Goal: Task Accomplishment & Management: Complete application form

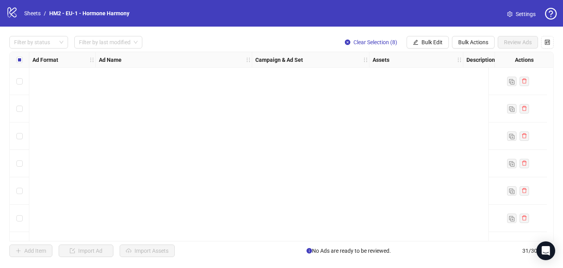
scroll to position [678, 0]
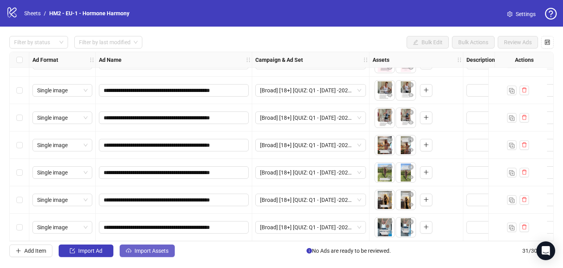
click at [149, 253] on span "Import Assets" at bounding box center [151, 250] width 34 height 6
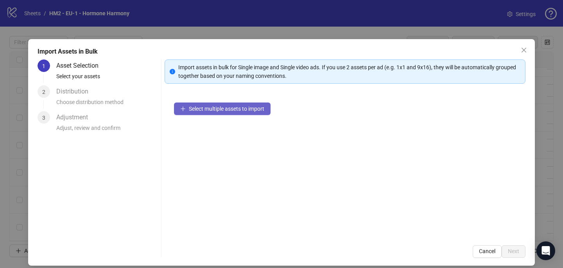
click at [226, 109] on span "Select multiple assets to import" at bounding box center [226, 109] width 75 height 6
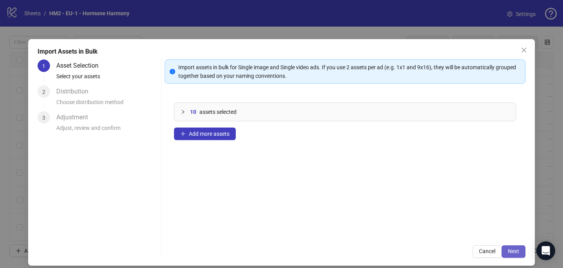
click at [518, 249] on span "Next" at bounding box center [513, 251] width 11 height 6
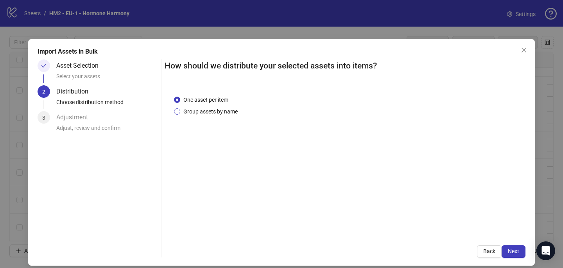
click at [204, 115] on span "Group assets by name" at bounding box center [210, 111] width 61 height 9
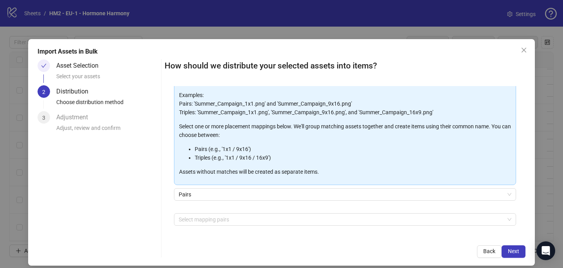
scroll to position [79, 0]
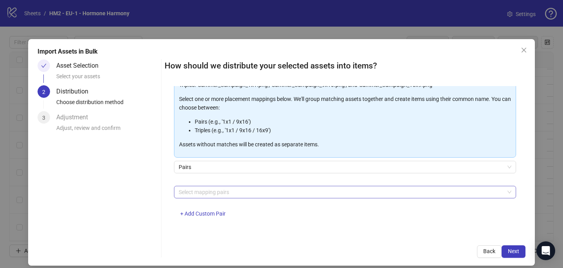
click at [197, 194] on div at bounding box center [341, 191] width 331 height 11
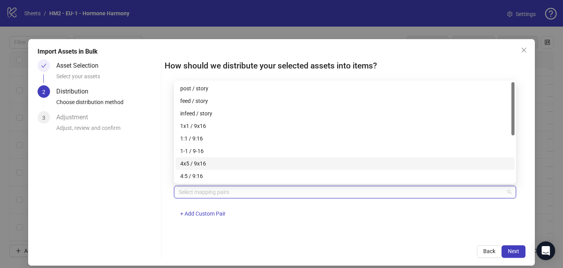
click at [205, 159] on div "4x5 / 9x16" at bounding box center [345, 163] width 330 height 9
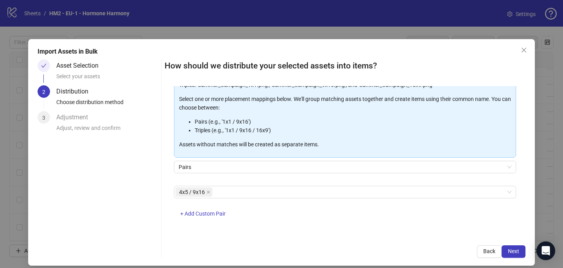
click at [320, 216] on div "4x5 / 9x16 + Add Custom Pair" at bounding box center [345, 206] width 342 height 41
click at [509, 248] on span "Next" at bounding box center [513, 251] width 11 height 6
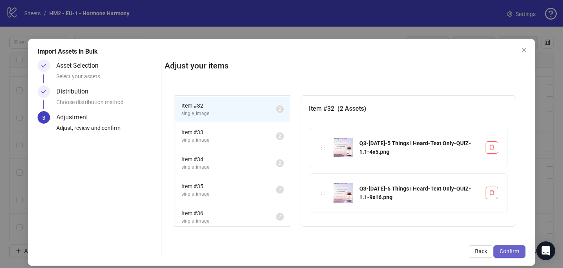
click at [514, 254] on span "Confirm" at bounding box center [510, 251] width 20 height 6
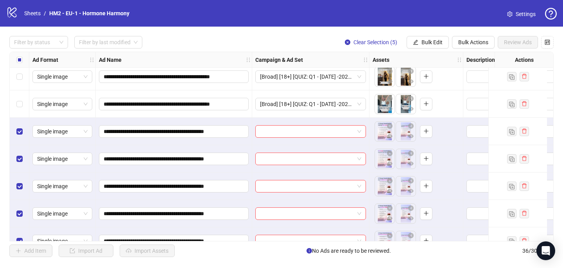
scroll to position [815, 0]
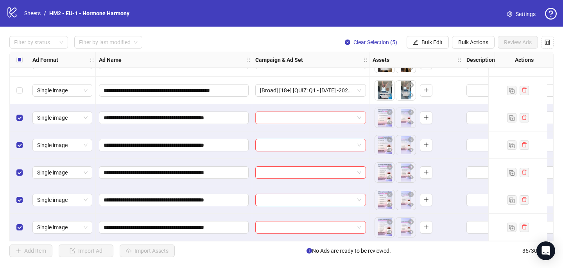
click at [278, 113] on input "search" at bounding box center [307, 118] width 94 height 12
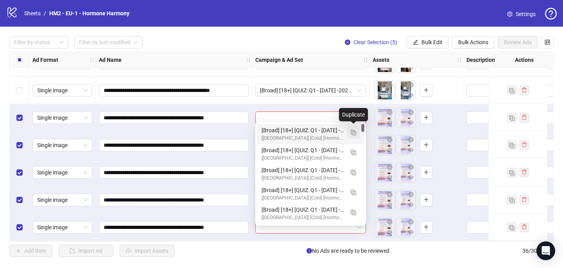
click at [353, 130] on img "button" at bounding box center [353, 132] width 5 height 5
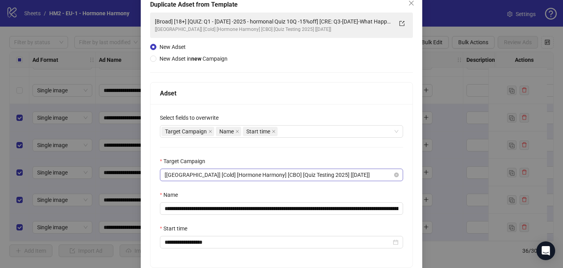
scroll to position [63, 0]
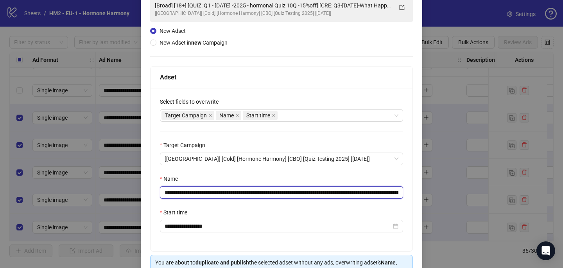
click at [349, 193] on input "**********" at bounding box center [281, 192] width 243 height 13
click at [348, 191] on input "**********" at bounding box center [281, 192] width 243 height 13
paste input "text"
type input "**********"
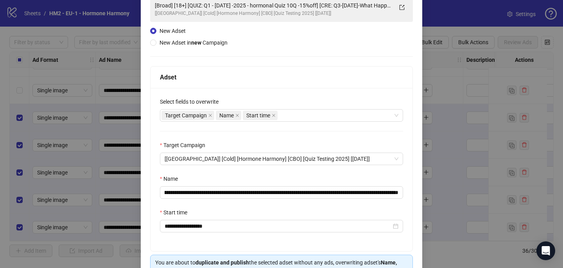
click at [341, 176] on div "Name" at bounding box center [281, 180] width 243 height 12
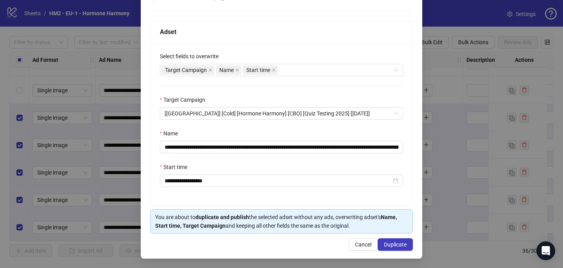
scroll to position [108, 0]
click at [393, 242] on span "Duplicate" at bounding box center [395, 244] width 23 height 6
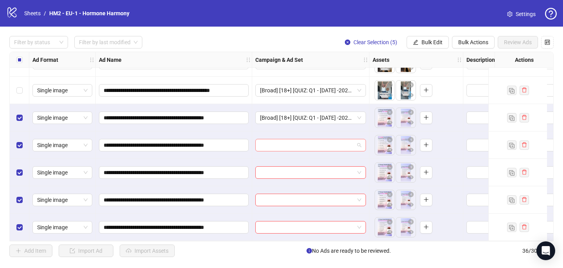
click at [286, 145] on input "search" at bounding box center [307, 145] width 94 height 12
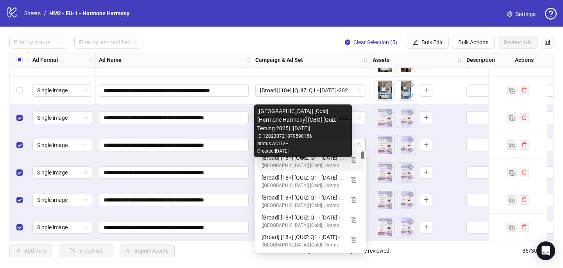
click at [294, 165] on div "[[GEOGRAPHIC_DATA]] [Cold] [Hormone Harmony] [CBO] [Quiz Testing 2025] [[DATE]]" at bounding box center [303, 165] width 82 height 7
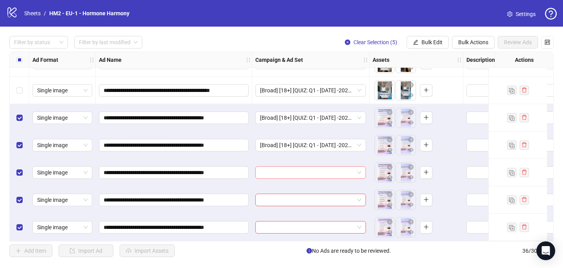
click at [290, 170] on input "search" at bounding box center [307, 173] width 94 height 12
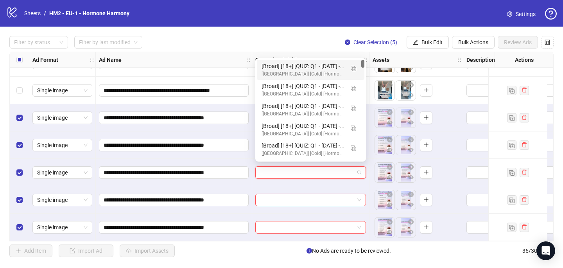
click at [300, 69] on div "[Broad] [18+] [QUIZ: Q1 - [DATE] -2025 - hormonal Quiz 10Q -15%off] [CRE: Q3-[D…" at bounding box center [303, 66] width 82 height 9
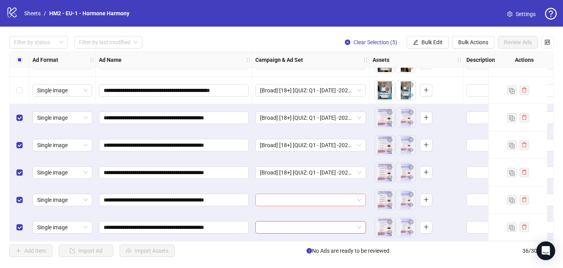
click at [275, 199] on input "search" at bounding box center [307, 200] width 94 height 12
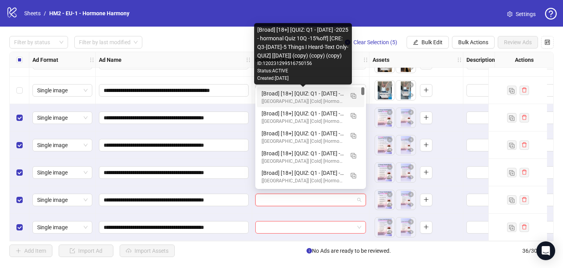
click at [301, 95] on div "[Broad] [18+] [QUIZ: Q1 - [DATE] -2025 - hormonal Quiz 10Q -15%off] [CRE: Q3-[D…" at bounding box center [303, 93] width 82 height 9
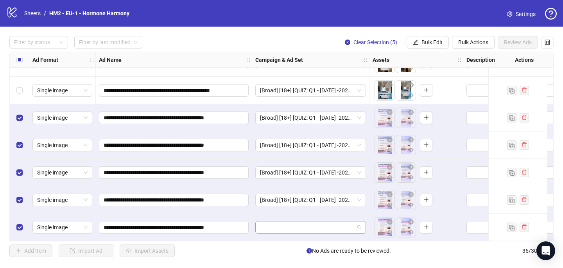
click at [281, 223] on input "search" at bounding box center [307, 227] width 94 height 12
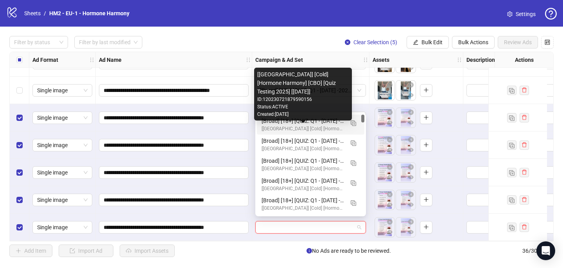
click at [298, 125] on div "[[GEOGRAPHIC_DATA]] [Cold] [Hormone Harmony] [CBO] [Quiz Testing 2025] [[DATE]]" at bounding box center [303, 128] width 82 height 7
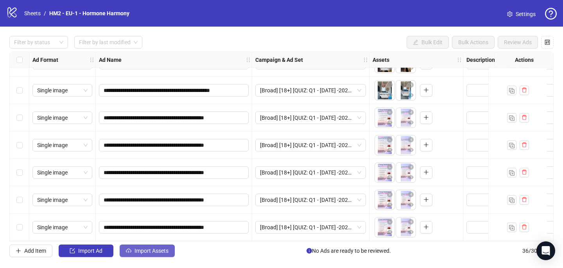
click at [139, 247] on button "Import Assets" at bounding box center [147, 250] width 55 height 13
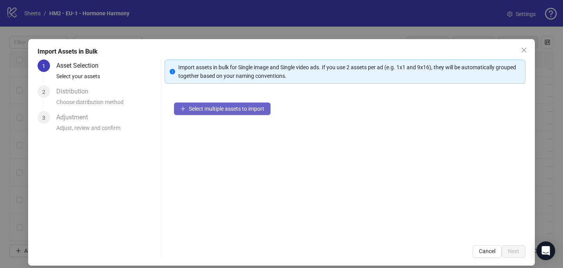
click at [211, 104] on button "Select multiple assets to import" at bounding box center [222, 108] width 97 height 13
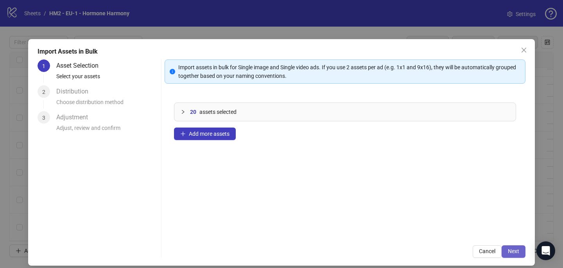
click at [512, 249] on span "Next" at bounding box center [513, 251] width 11 height 6
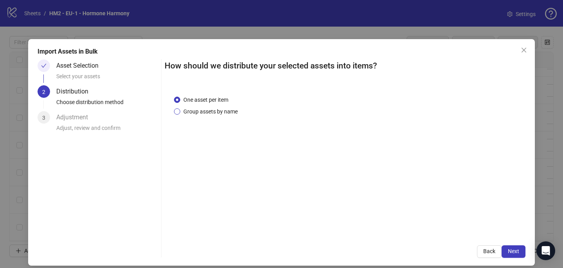
click at [189, 110] on span "Group assets by name" at bounding box center [210, 111] width 61 height 9
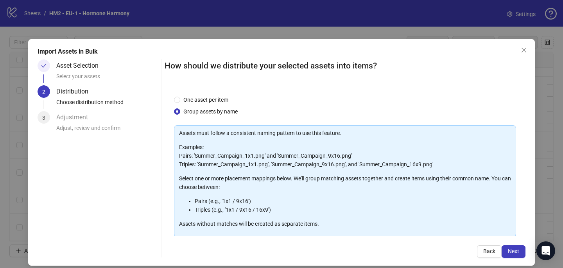
scroll to position [79, 0]
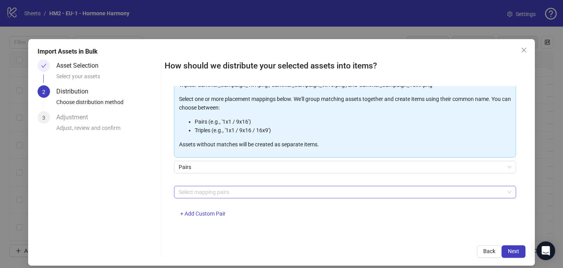
click at [193, 189] on div at bounding box center [341, 191] width 331 height 11
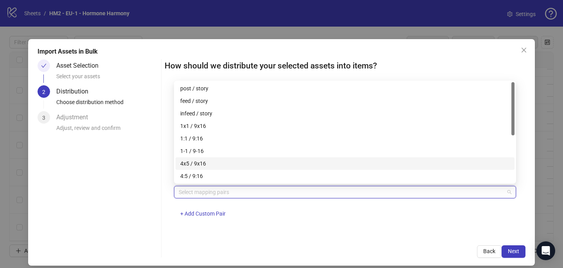
click at [220, 163] on div "4x5 / 9x16" at bounding box center [345, 163] width 330 height 9
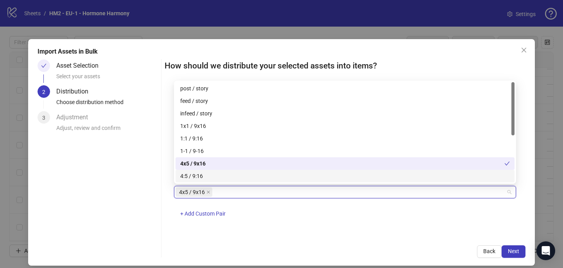
click at [357, 233] on div "One asset per item Group assets by name Assets must follow a consistent naming …" at bounding box center [345, 161] width 361 height 150
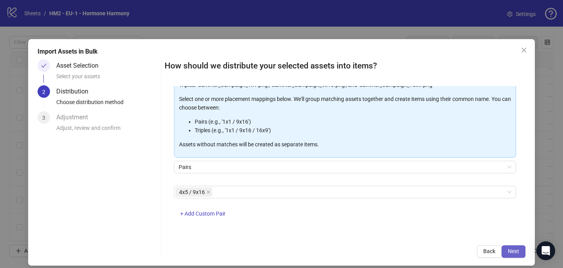
click at [511, 247] on button "Next" at bounding box center [514, 251] width 24 height 13
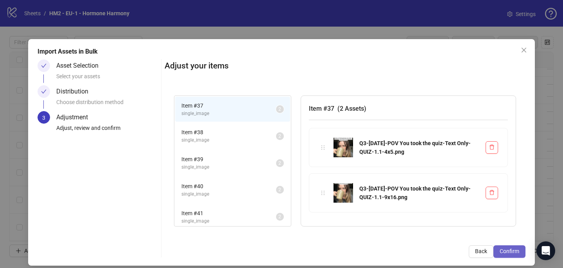
click at [509, 248] on span "Confirm" at bounding box center [510, 251] width 20 height 6
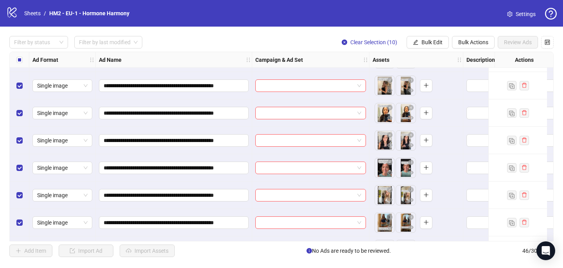
scroll to position [947, 0]
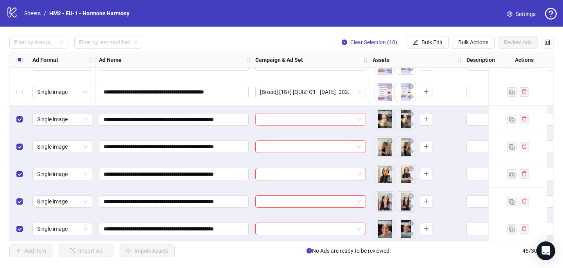
click at [277, 121] on input "search" at bounding box center [307, 119] width 94 height 12
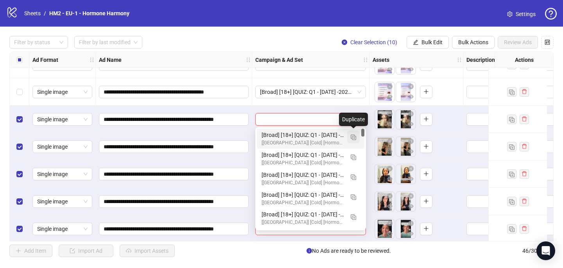
click at [354, 137] on img "button" at bounding box center [353, 136] width 5 height 5
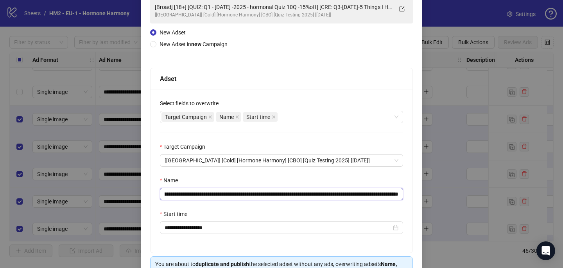
scroll to position [0, 171]
drag, startPoint x: 348, startPoint y: 194, endPoint x: 294, endPoint y: 192, distance: 53.2
click at [294, 192] on input "**********" at bounding box center [281, 194] width 243 height 13
paste input "*****"
drag, startPoint x: 346, startPoint y: 194, endPoint x: 424, endPoint y: 201, distance: 78.8
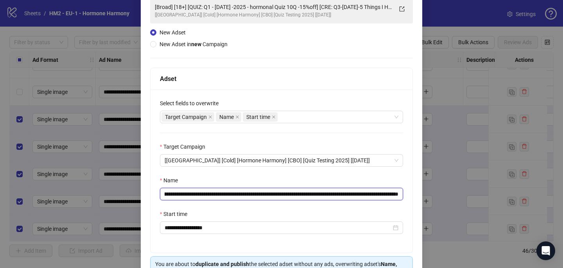
click at [424, 201] on div "**********" at bounding box center [281, 134] width 563 height 268
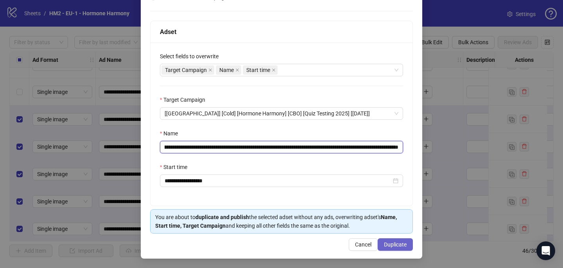
type input "**********"
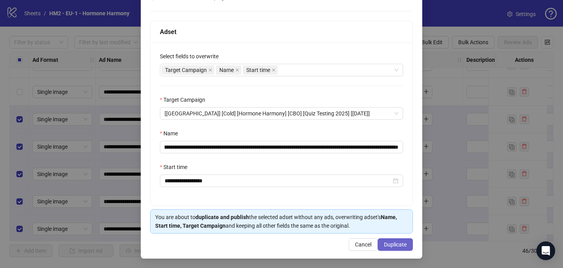
click at [392, 247] on span "Duplicate" at bounding box center [395, 244] width 23 height 6
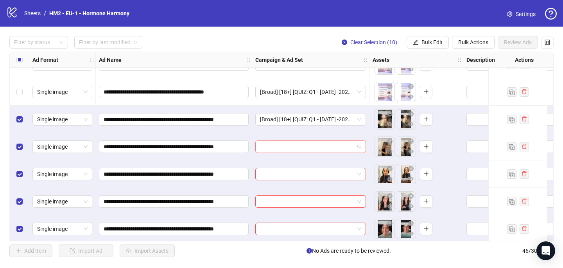
click at [280, 146] on input "search" at bounding box center [307, 147] width 94 height 12
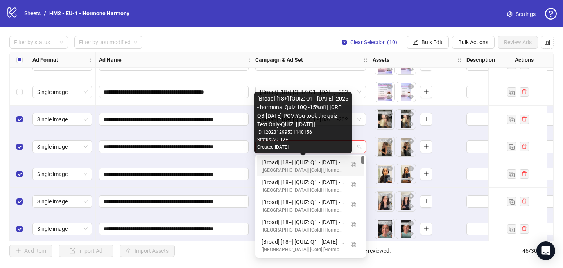
click at [284, 160] on div "[Broad] [18+] [QUIZ: Q1 - [DATE] -2025 - hormonal Quiz 10Q -15%off] [CRE: Q3-[D…" at bounding box center [303, 162] width 82 height 9
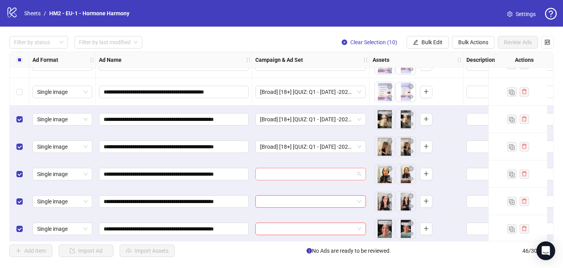
click at [276, 172] on input "search" at bounding box center [307, 174] width 94 height 12
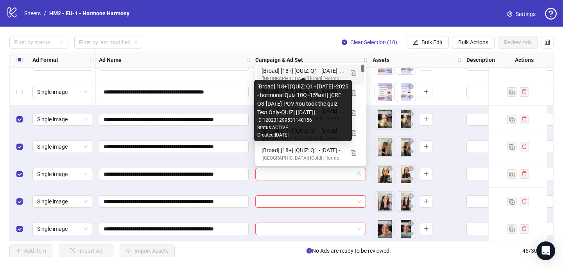
click at [334, 71] on div "[Broad] [18+] [QUIZ: Q1 - [DATE] -2025 - hormonal Quiz 10Q -15%off] [CRE: Q3-[D…" at bounding box center [303, 70] width 82 height 9
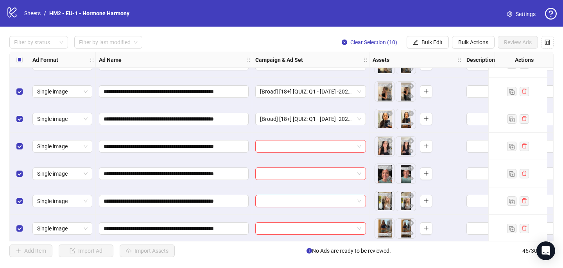
scroll to position [1005, 0]
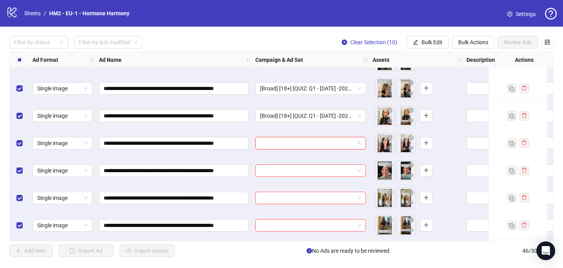
click at [318, 140] on input "search" at bounding box center [307, 143] width 94 height 12
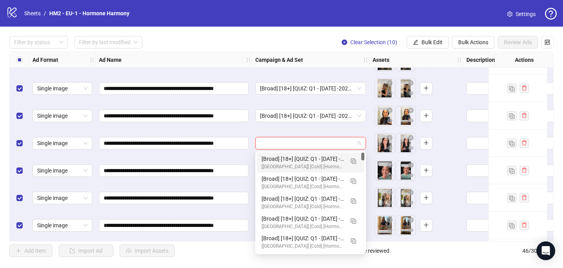
click at [320, 158] on div "[Broad] [18+] [QUIZ: Q1 - [DATE] -2025 - hormonal Quiz 10Q -15%off] [CRE: Q3-[D…" at bounding box center [303, 158] width 82 height 9
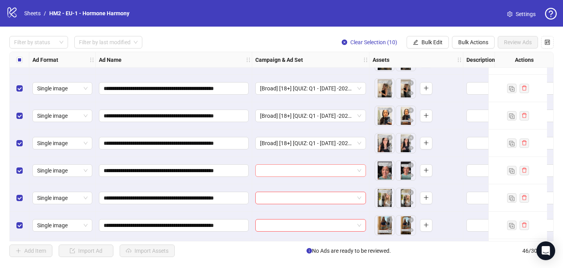
click at [282, 168] on input "search" at bounding box center [307, 171] width 94 height 12
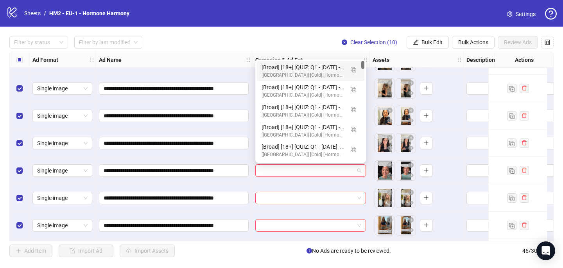
click at [324, 68] on div "[Broad] [18+] [QUIZ: Q1 - [DATE] -2025 - hormonal Quiz 10Q -15%off] [CRE: Q3-[D…" at bounding box center [303, 67] width 82 height 9
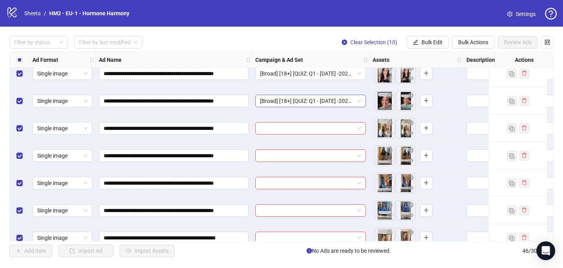
scroll to position [1089, 0]
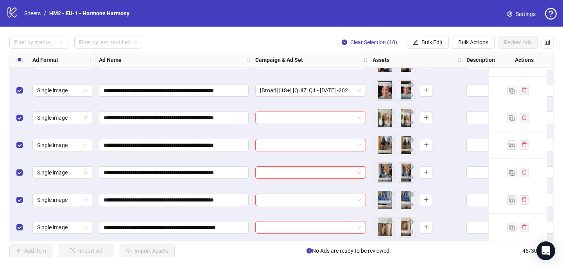
click at [287, 112] on input "search" at bounding box center [307, 118] width 94 height 12
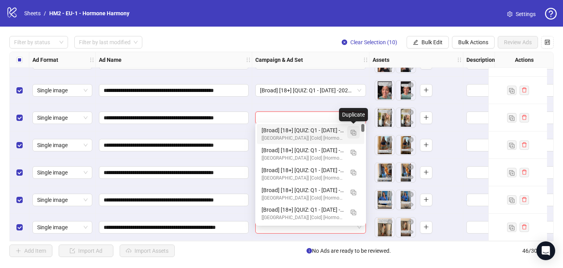
click at [355, 133] on img "button" at bounding box center [353, 132] width 5 height 5
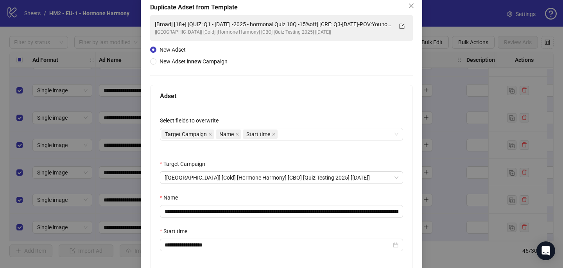
scroll to position [58, 0]
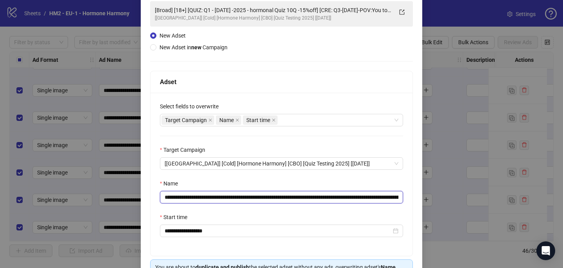
click at [392, 198] on input "**********" at bounding box center [281, 197] width 243 height 13
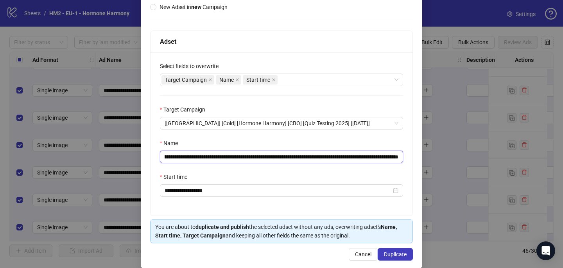
scroll to position [109, 0]
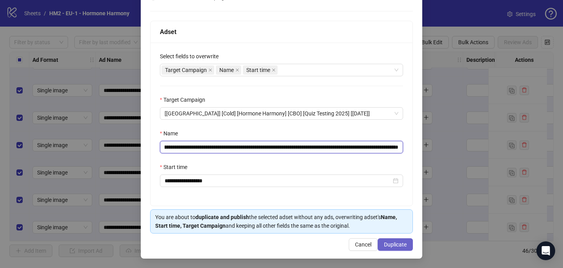
type input "**********"
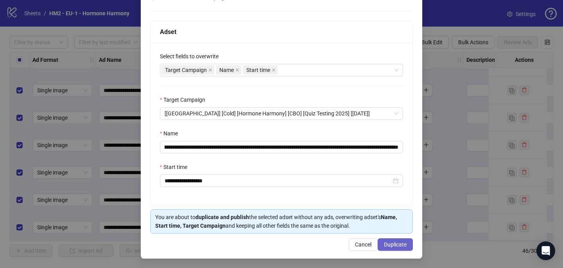
click at [403, 244] on span "Duplicate" at bounding box center [395, 244] width 23 height 6
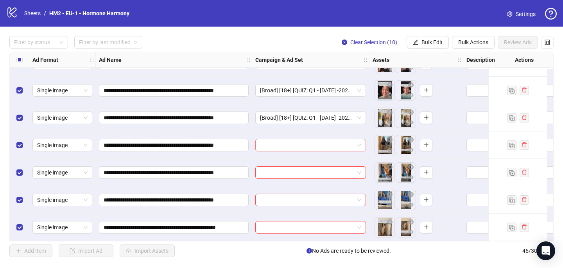
click at [292, 139] on input "search" at bounding box center [307, 145] width 94 height 12
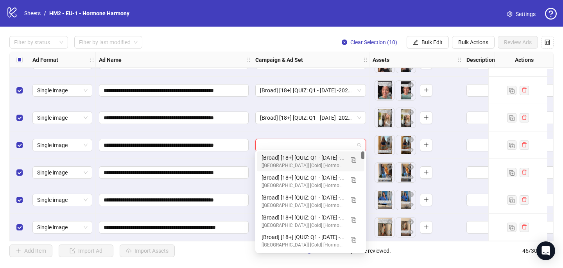
click at [292, 157] on div "[Broad] [18+] [QUIZ: Q1 - [DATE] -2025 - hormonal Quiz 10Q -15%off] [CRE: Q3-[D…" at bounding box center [303, 157] width 82 height 9
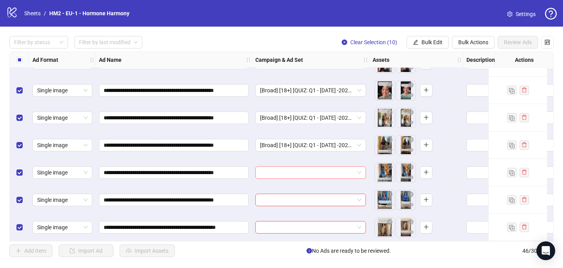
click at [281, 169] on input "search" at bounding box center [307, 173] width 94 height 12
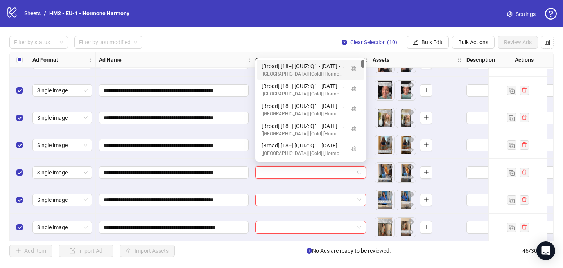
click at [311, 66] on div "[Broad] [18+] [QUIZ: Q1 - [DATE] -2025 - hormonal Quiz 10Q -15%off] [CRE: Q3-[D…" at bounding box center [303, 66] width 82 height 9
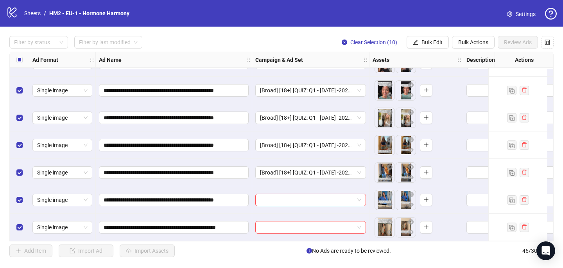
click at [269, 188] on div at bounding box center [310, 199] width 117 height 27
click at [269, 195] on input "search" at bounding box center [307, 200] width 94 height 12
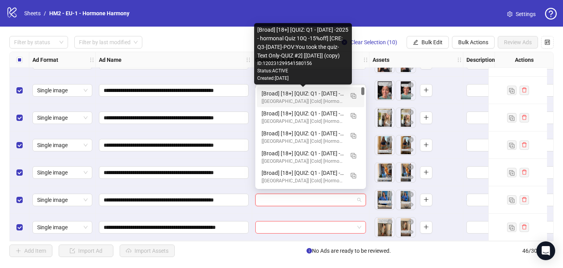
click at [295, 95] on div "[Broad] [18+] [QUIZ: Q1 - [DATE] -2025 - hormonal Quiz 10Q -15%off] [CRE: Q3-[D…" at bounding box center [303, 93] width 82 height 9
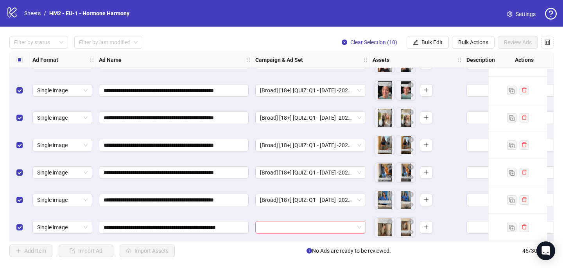
click at [267, 226] on input "search" at bounding box center [307, 227] width 94 height 12
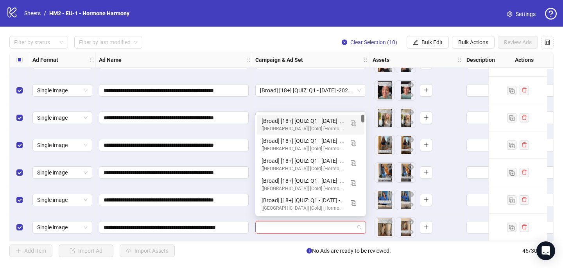
click at [288, 127] on div "[[GEOGRAPHIC_DATA]] [Cold] [Hormone Harmony] [CBO] [Quiz Testing 2025] [[DATE]]" at bounding box center [303, 128] width 82 height 7
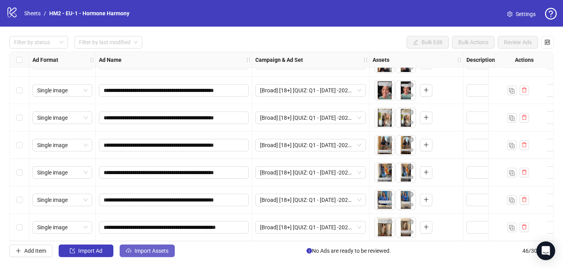
click at [150, 252] on span "Import Assets" at bounding box center [151, 250] width 34 height 6
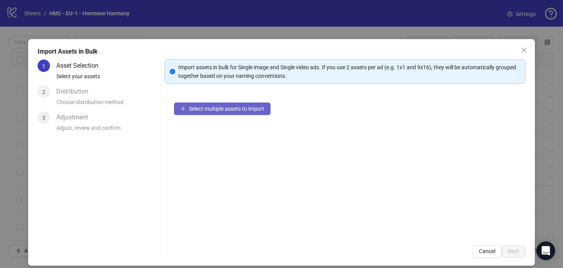
click at [202, 110] on span "Select multiple assets to import" at bounding box center [226, 109] width 75 height 6
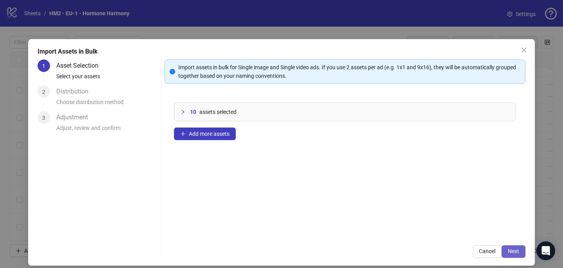
click at [515, 249] on span "Next" at bounding box center [513, 251] width 11 height 6
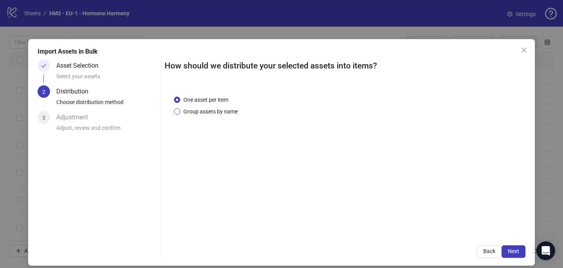
click at [221, 114] on span "Group assets by name" at bounding box center [210, 111] width 61 height 9
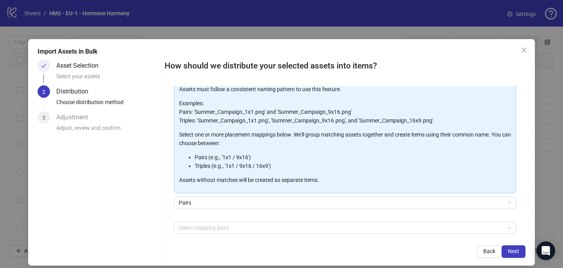
scroll to position [79, 0]
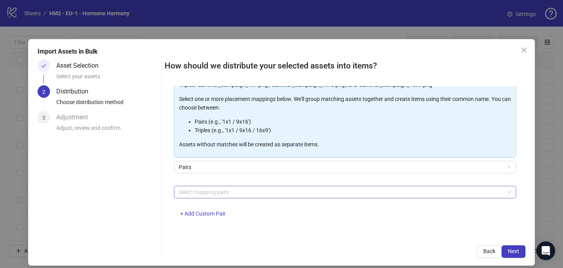
click at [218, 191] on div at bounding box center [341, 191] width 331 height 11
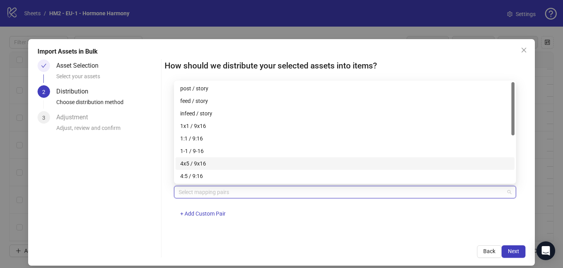
click at [218, 167] on div "4x5 / 9x16" at bounding box center [345, 163] width 330 height 9
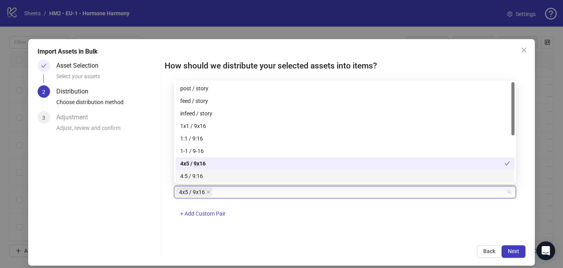
click at [346, 216] on div "4x5 / 9x16 + Add Custom Pair" at bounding box center [345, 206] width 342 height 41
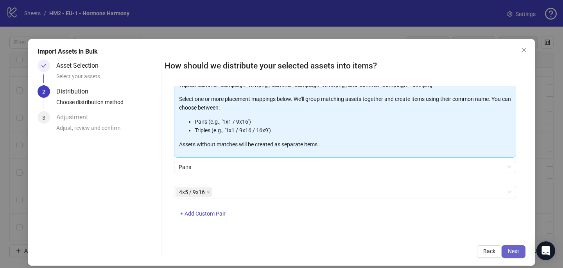
click at [518, 250] on span "Next" at bounding box center [513, 251] width 11 height 6
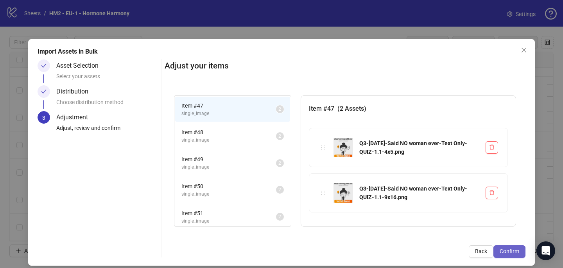
click at [511, 249] on span "Confirm" at bounding box center [510, 251] width 20 height 6
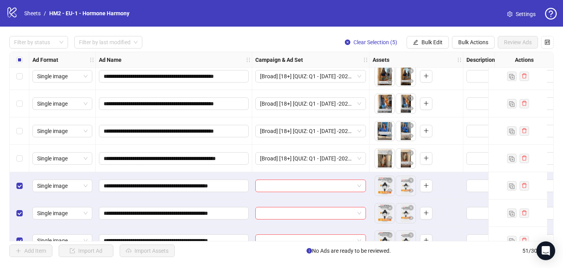
scroll to position [1225, 0]
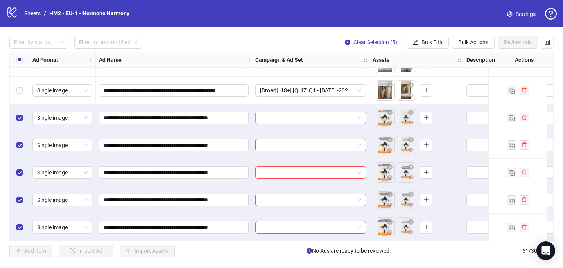
click at [282, 115] on input "search" at bounding box center [307, 118] width 94 height 12
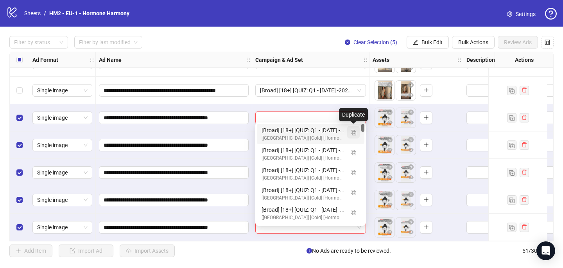
click at [356, 132] on img "button" at bounding box center [353, 132] width 5 height 5
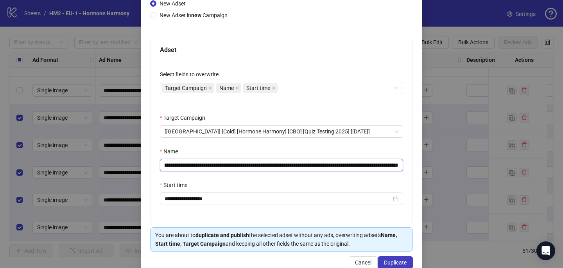
scroll to position [0, 138]
click at [349, 163] on input "**********" at bounding box center [281, 165] width 243 height 13
paste input "text"
drag, startPoint x: 375, startPoint y: 165, endPoint x: 403, endPoint y: 166, distance: 28.2
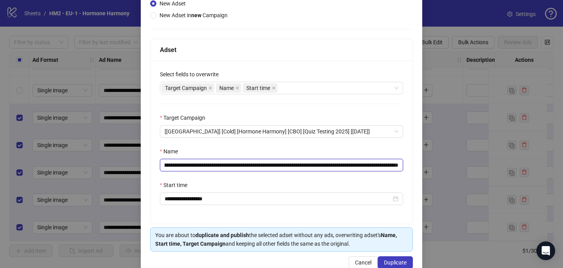
click at [403, 166] on div "**********" at bounding box center [281, 142] width 262 height 163
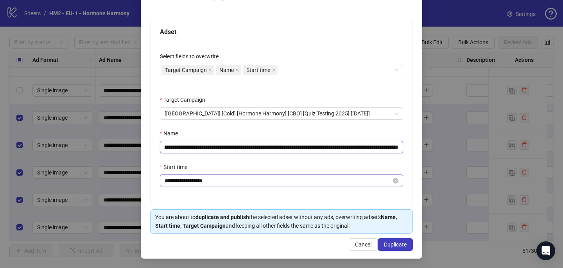
scroll to position [108, 0]
type input "**********"
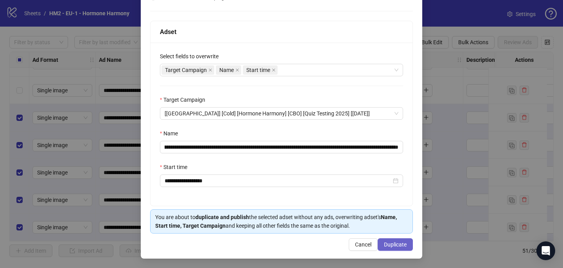
click at [395, 246] on span "Duplicate" at bounding box center [395, 244] width 23 height 6
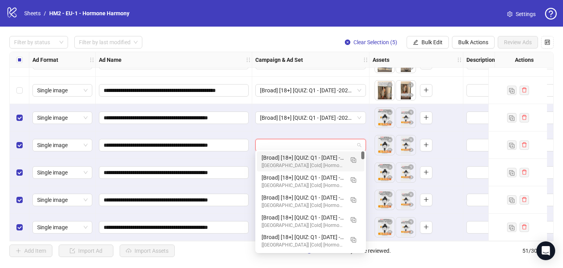
click at [264, 143] on input "search" at bounding box center [307, 145] width 94 height 12
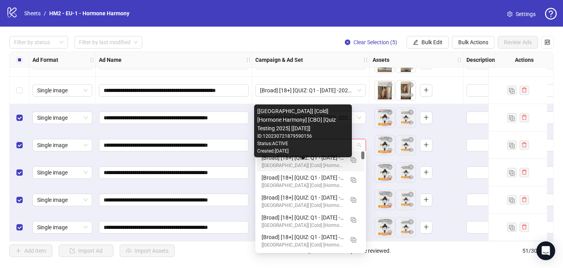
click at [280, 163] on div "[[GEOGRAPHIC_DATA]] [Cold] [Hormone Harmony] [CBO] [Quiz Testing 2025] [[DATE]]" at bounding box center [303, 165] width 82 height 7
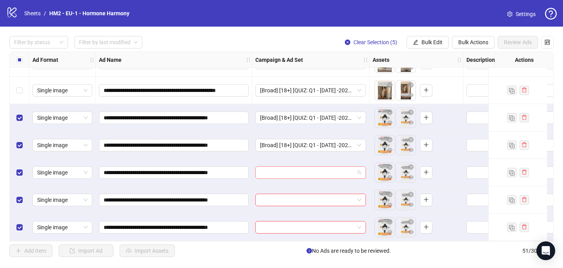
click at [278, 175] on div at bounding box center [310, 172] width 111 height 13
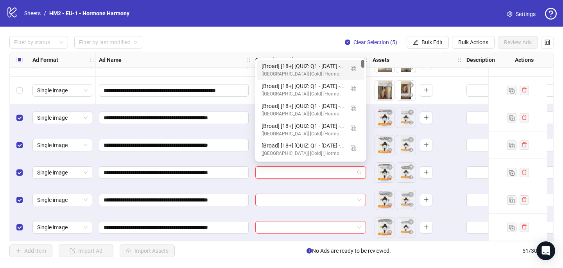
click at [295, 73] on div "[[GEOGRAPHIC_DATA]] [Cold] [Hormone Harmony] [CBO] [Quiz Testing 2025] [[DATE]]" at bounding box center [303, 73] width 82 height 7
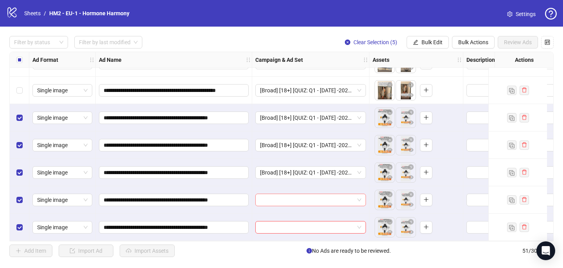
click at [268, 197] on input "search" at bounding box center [307, 200] width 94 height 12
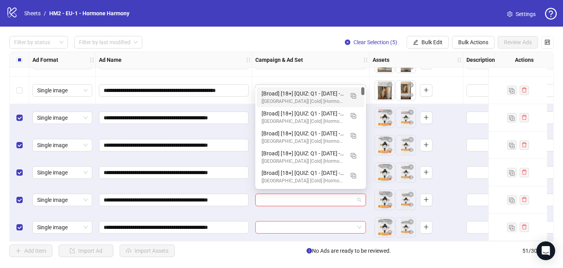
click at [299, 95] on div "[Broad] [18+] [QUIZ: Q1 - [DATE] -2025 - hormonal Quiz 10Q -15%off] [CRE: Q3-[D…" at bounding box center [303, 93] width 82 height 9
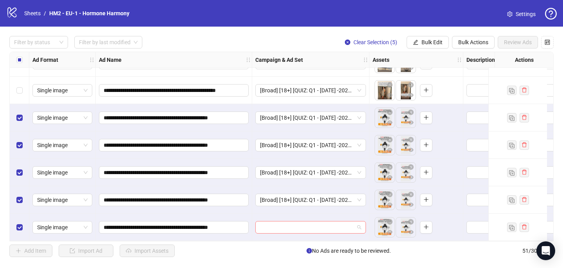
click at [279, 226] on input "search" at bounding box center [307, 227] width 94 height 12
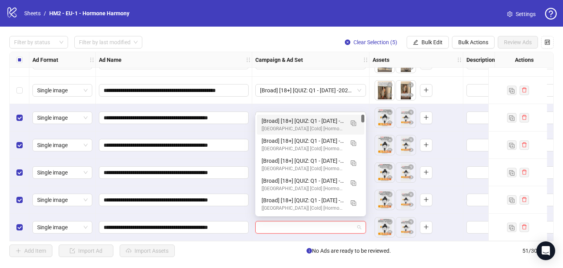
click at [305, 124] on div "[Broad] [18+] [QUIZ: Q1 - [DATE] -2025 - hormonal Quiz 10Q -15%off] [CRE: Q3-[D…" at bounding box center [303, 120] width 82 height 9
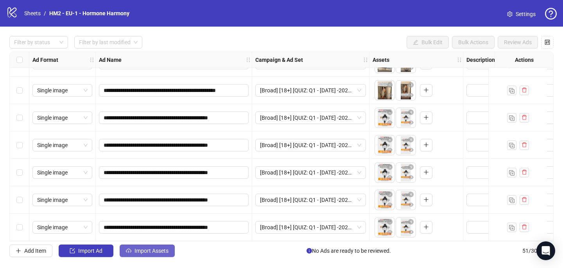
click at [161, 247] on span "Import Assets" at bounding box center [151, 250] width 34 height 6
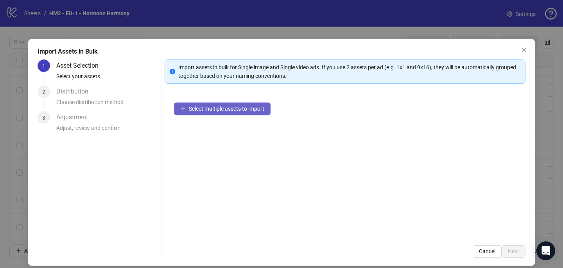
click at [198, 110] on span "Select multiple assets to import" at bounding box center [226, 109] width 75 height 6
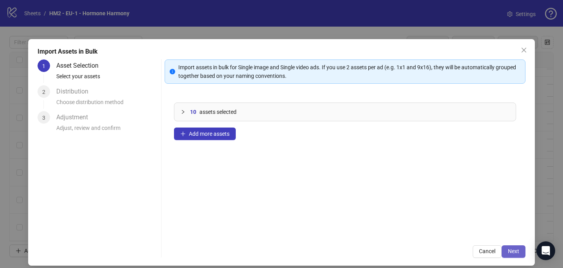
click at [516, 251] on span "Next" at bounding box center [513, 251] width 11 height 6
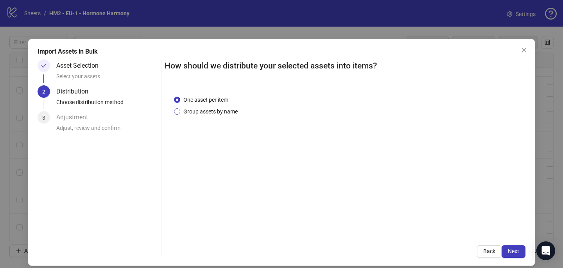
click at [195, 112] on span "Group assets by name" at bounding box center [210, 111] width 61 height 9
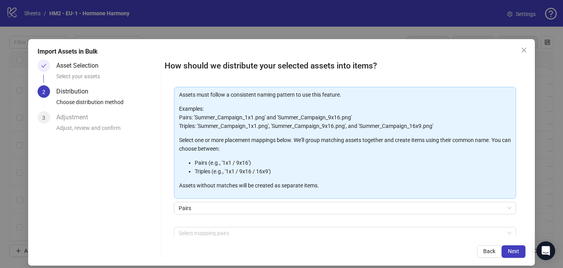
scroll to position [79, 0]
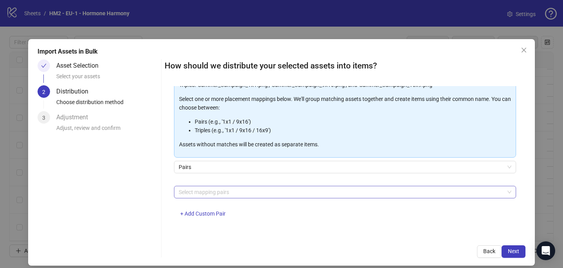
click at [193, 194] on div at bounding box center [341, 191] width 331 height 11
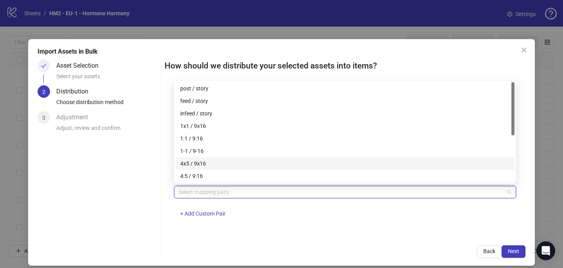
click at [208, 163] on div "4x5 / 9x16" at bounding box center [345, 163] width 330 height 9
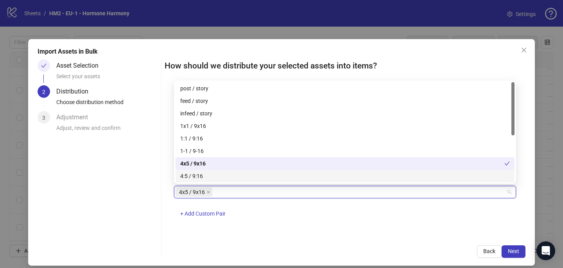
click at [345, 230] on div "One asset per item Group assets by name Assets must follow a consistent naming …" at bounding box center [345, 161] width 361 height 150
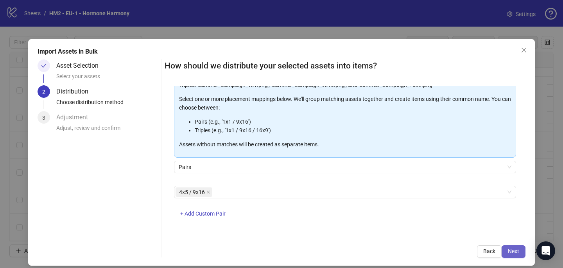
click at [509, 250] on span "Next" at bounding box center [513, 251] width 11 height 6
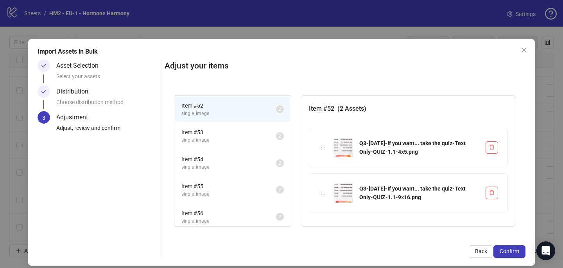
click at [511, 259] on div "Import Assets in Bulk Asset Selection Select your assets Distribution Choose di…" at bounding box center [281, 152] width 507 height 226
click at [511, 253] on span "Confirm" at bounding box center [510, 251] width 20 height 6
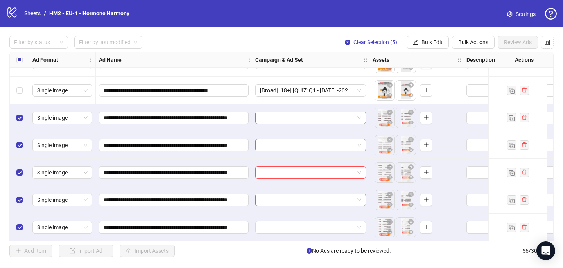
scroll to position [1362, 0]
click at [297, 115] on input "search" at bounding box center [307, 118] width 94 height 12
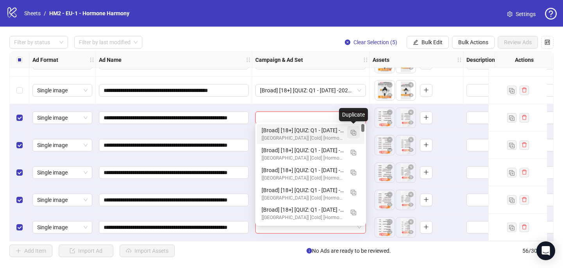
click at [352, 133] on img "button" at bounding box center [353, 132] width 5 height 5
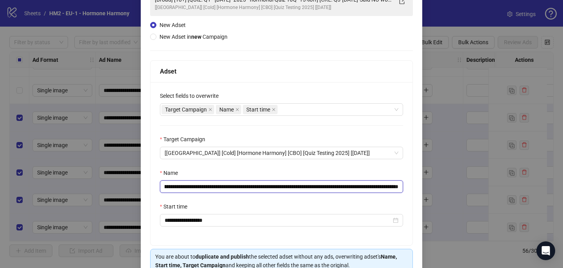
scroll to position [0, 132]
click at [344, 184] on input "**********" at bounding box center [281, 186] width 243 height 13
paste input "**********"
drag, startPoint x: 396, startPoint y: 186, endPoint x: 401, endPoint y: 186, distance: 5.1
click at [401, 186] on input "**********" at bounding box center [281, 186] width 243 height 13
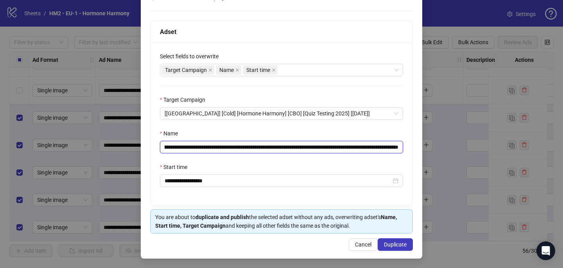
scroll to position [109, 0]
type input "**********"
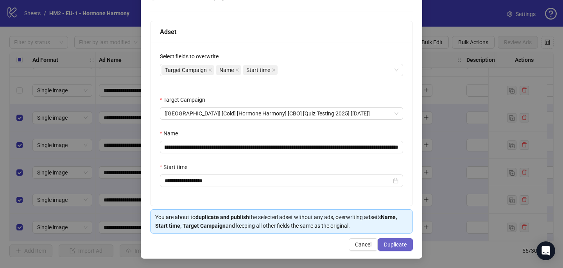
click at [394, 246] on span "Duplicate" at bounding box center [395, 244] width 23 height 6
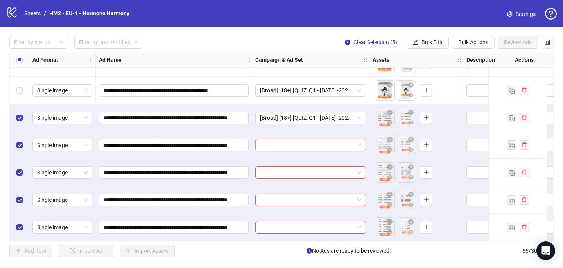
click at [277, 139] on input "search" at bounding box center [307, 145] width 94 height 12
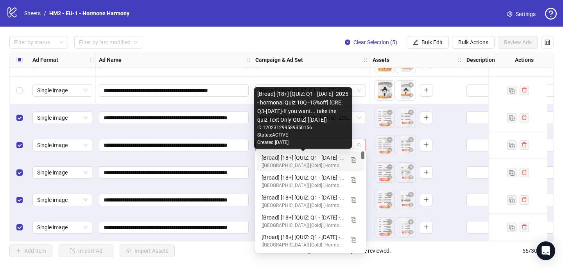
click at [279, 157] on div "[Broad] [18+] [QUIZ: Q1 - [DATE] -2025 - hormonal Quiz 10Q -15%off] [CRE: Q3-[D…" at bounding box center [303, 157] width 82 height 9
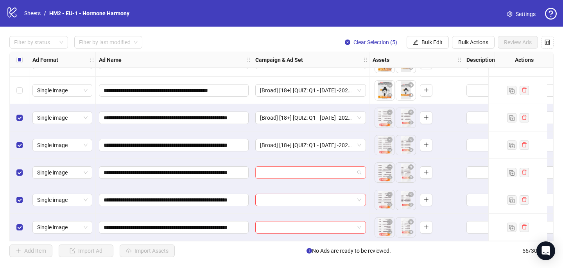
click at [267, 168] on input "search" at bounding box center [307, 173] width 94 height 12
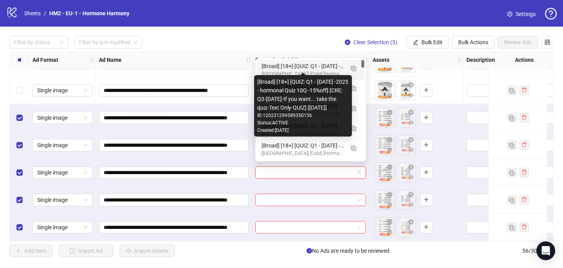
click at [301, 68] on div "[Broad] [18+] [QUIZ: Q1 - [DATE] -2025 - hormonal Quiz 10Q -15%off] [CRE: Q3-[D…" at bounding box center [303, 66] width 82 height 9
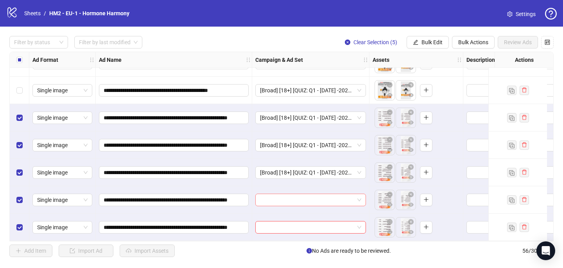
click at [281, 201] on input "search" at bounding box center [307, 200] width 94 height 12
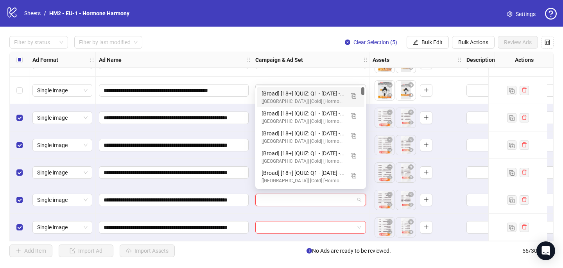
click at [309, 93] on div "[Broad] [18+] [QUIZ: Q1 - [DATE] -2025 - hormonal Quiz 10Q -15%off] [CRE: Q3-[D…" at bounding box center [303, 93] width 82 height 9
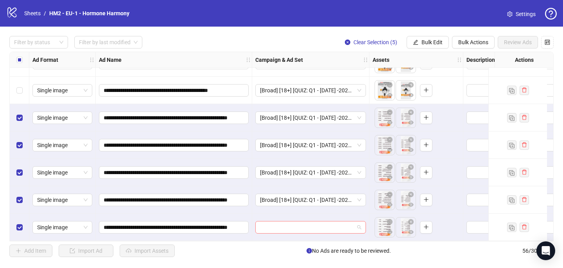
click at [276, 226] on input "search" at bounding box center [307, 227] width 94 height 12
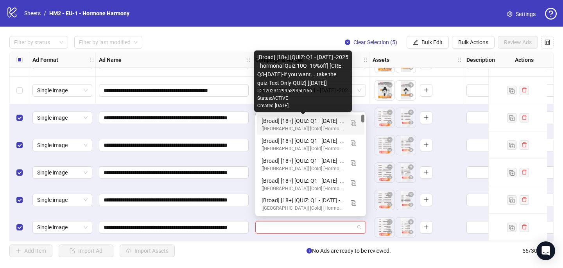
click at [301, 122] on div "[Broad] [18+] [QUIZ: Q1 - [DATE] -2025 - hormonal Quiz 10Q -15%off] [CRE: Q3-[D…" at bounding box center [303, 120] width 82 height 9
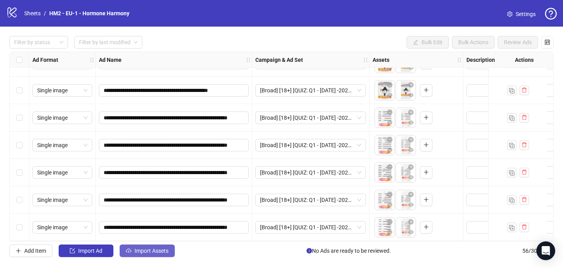
click at [134, 246] on button "Import Assets" at bounding box center [147, 250] width 55 height 13
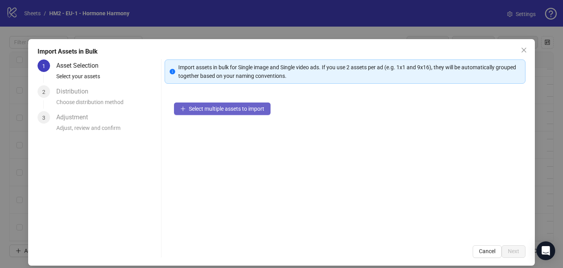
click at [197, 110] on span "Select multiple assets to import" at bounding box center [226, 109] width 75 height 6
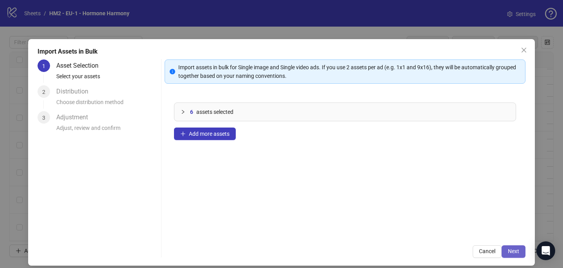
click at [516, 251] on span "Next" at bounding box center [513, 251] width 11 height 6
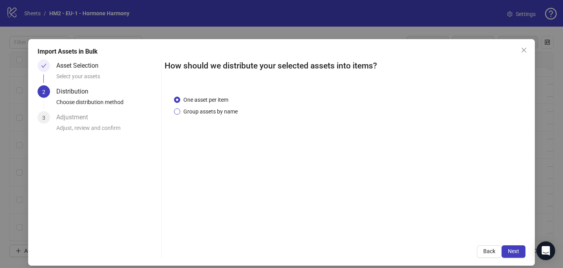
click at [189, 112] on span "Group assets by name" at bounding box center [210, 111] width 61 height 9
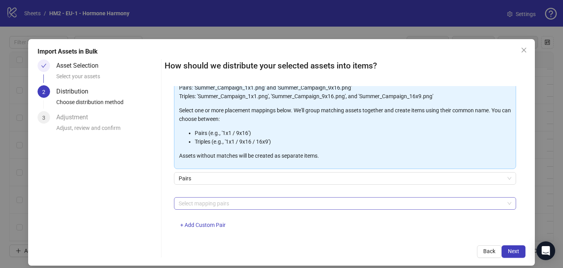
scroll to position [79, 0]
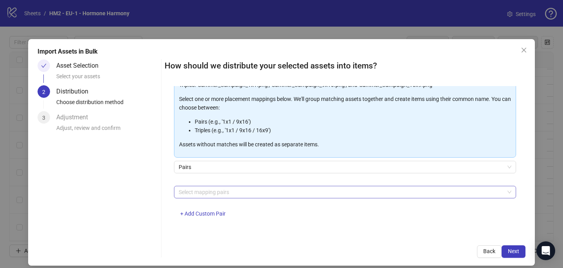
click at [191, 195] on div at bounding box center [341, 191] width 331 height 11
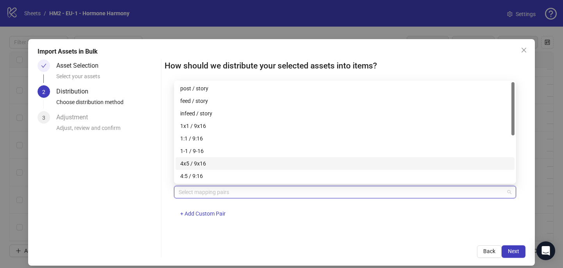
click at [199, 163] on div "4x5 / 9x16" at bounding box center [345, 163] width 330 height 9
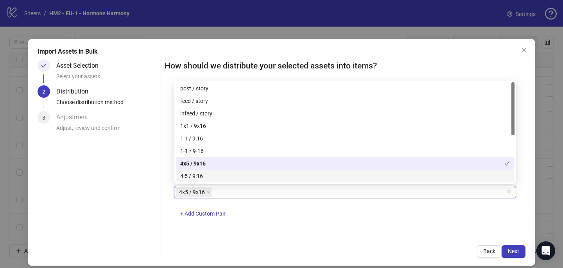
click at [339, 227] on div "One asset per item Group assets by name Assets must follow a consistent naming …" at bounding box center [345, 161] width 361 height 150
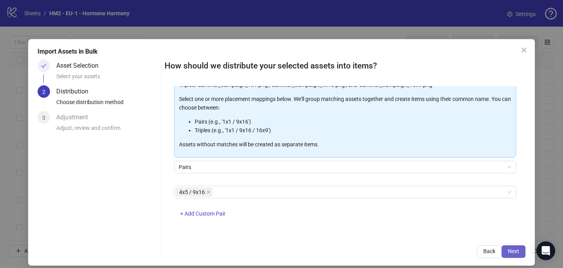
click at [520, 251] on button "Next" at bounding box center [514, 251] width 24 height 13
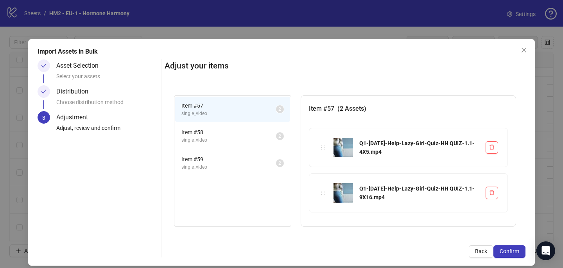
click at [520, 251] on button "Confirm" at bounding box center [509, 251] width 32 height 13
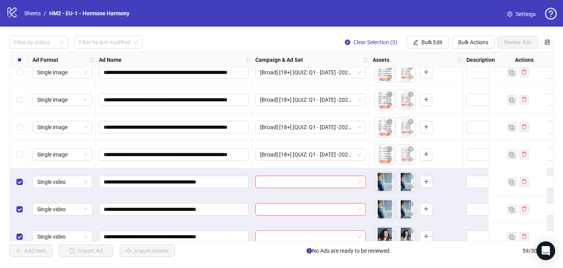
scroll to position [1444, 0]
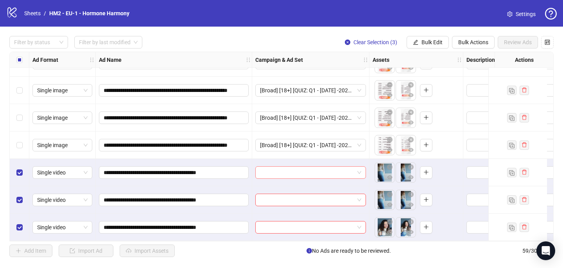
click at [291, 169] on input "search" at bounding box center [307, 173] width 94 height 12
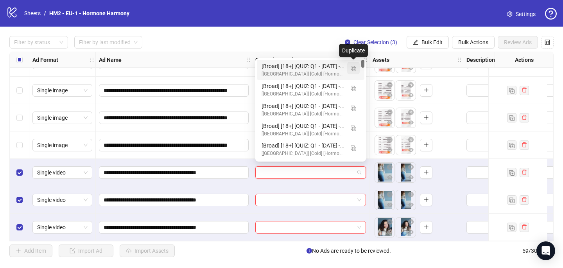
click at [353, 68] on img "button" at bounding box center [353, 68] width 5 height 5
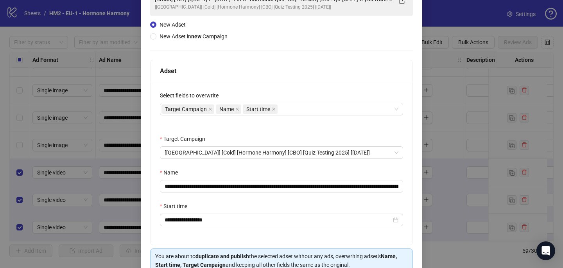
scroll to position [68, 0]
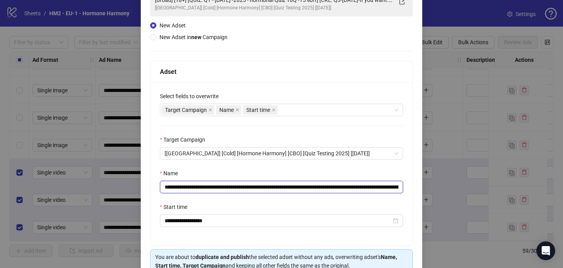
click at [348, 188] on input "**********" at bounding box center [281, 187] width 243 height 13
drag, startPoint x: 346, startPoint y: 187, endPoint x: 361, endPoint y: 188, distance: 14.9
click at [361, 188] on input "**********" at bounding box center [281, 187] width 243 height 13
paste input "text"
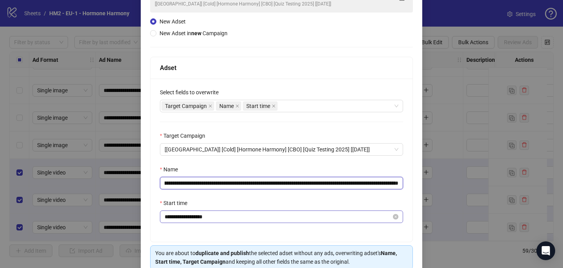
scroll to position [79, 0]
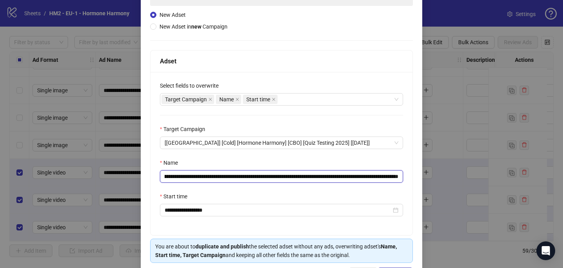
drag, startPoint x: 383, startPoint y: 176, endPoint x: 410, endPoint y: 176, distance: 27.4
click at [411, 176] on div "**********" at bounding box center [281, 153] width 262 height 163
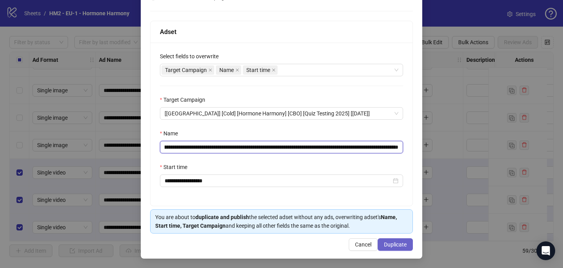
type input "**********"
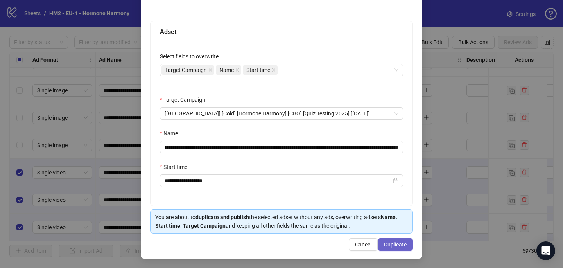
scroll to position [0, 0]
click at [394, 248] on button "Duplicate" at bounding box center [395, 244] width 35 height 13
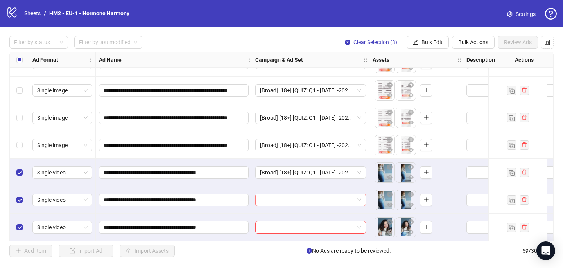
click at [306, 197] on input "search" at bounding box center [307, 200] width 94 height 12
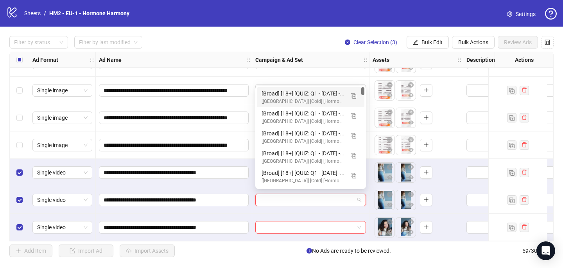
click at [327, 88] on div "[Broad] [18+] [QUIZ: Q1 - 03 MAR -2025 - hormonal Quiz 10Q -15%off] [CRE: Q1-01…" at bounding box center [310, 97] width 107 height 20
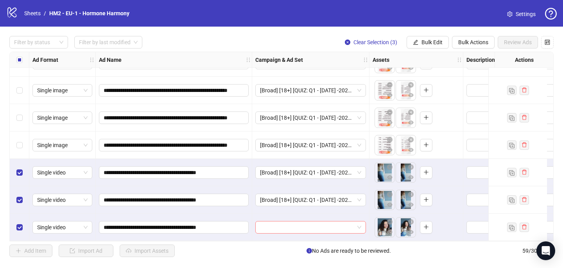
click at [281, 224] on input "search" at bounding box center [307, 227] width 94 height 12
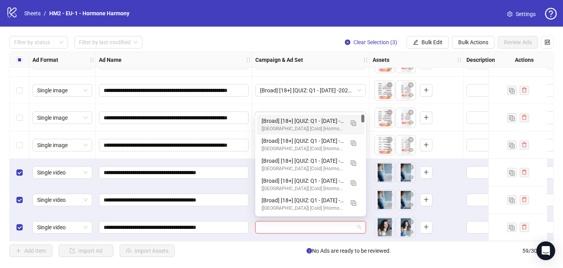
click at [312, 118] on div "[Broad] [18+] [QUIZ: Q1 - [DATE] -2025 - hormonal Quiz 10Q -15%off] [CRE: Q1-[D…" at bounding box center [303, 120] width 82 height 9
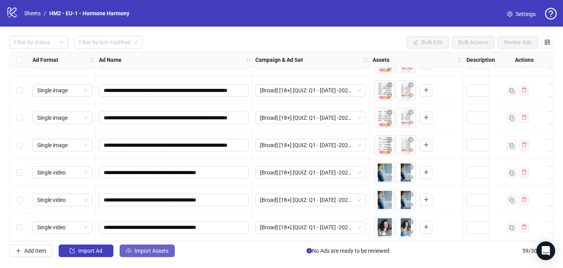
click at [141, 251] on span "Import Assets" at bounding box center [151, 250] width 34 height 6
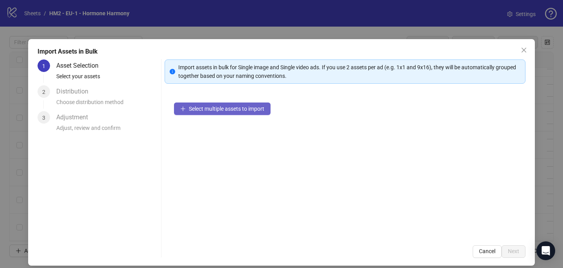
click at [201, 109] on span "Select multiple assets to import" at bounding box center [226, 109] width 75 height 6
click at [525, 50] on icon "close" at bounding box center [524, 50] width 6 height 6
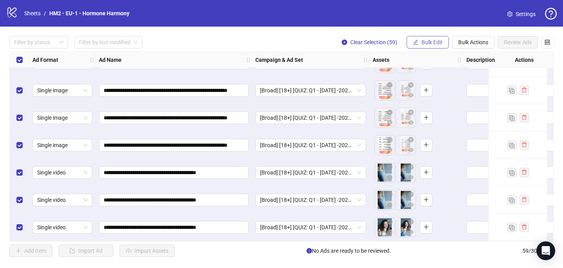
click at [428, 47] on button "Bulk Edit" at bounding box center [428, 42] width 42 height 13
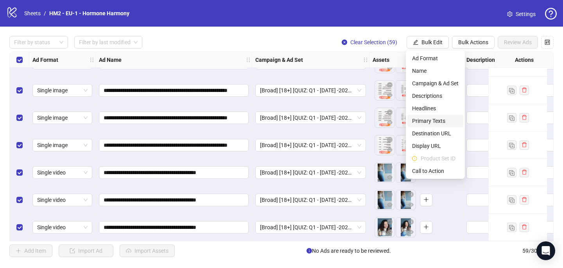
click at [430, 119] on span "Primary Texts" at bounding box center [435, 120] width 47 height 9
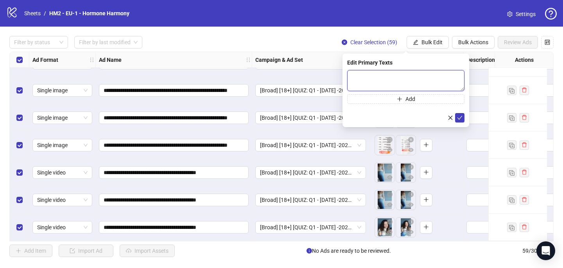
click at [350, 78] on textarea at bounding box center [405, 80] width 117 height 21
paste textarea "**********"
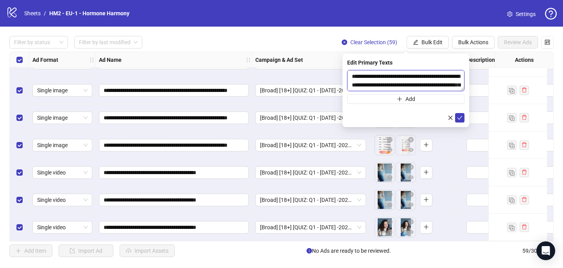
scroll to position [453, 0]
type textarea "**********"
click at [463, 117] on button "submit" at bounding box center [459, 117] width 9 height 9
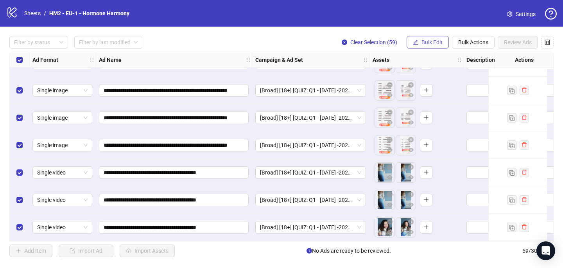
click at [434, 41] on span "Bulk Edit" at bounding box center [431, 42] width 21 height 6
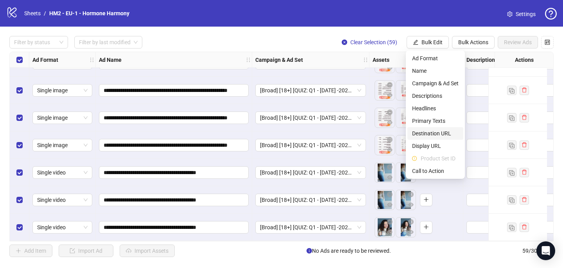
click at [432, 137] on span "Destination URL" at bounding box center [435, 133] width 47 height 9
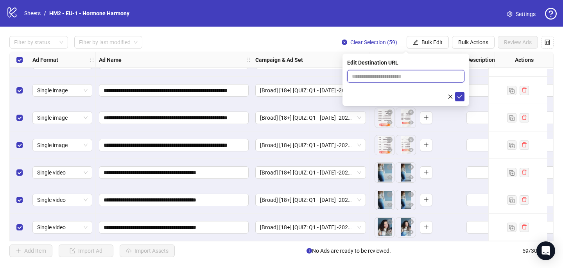
click at [396, 76] on input "text" at bounding box center [403, 76] width 102 height 9
paste input "**********"
type input "**********"
click at [462, 94] on icon "check" at bounding box center [459, 96] width 5 height 5
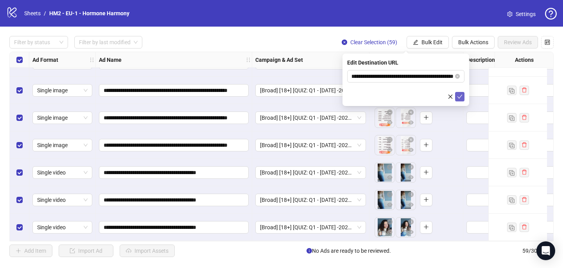
scroll to position [0, 0]
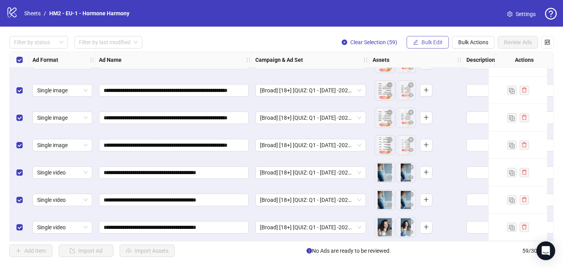
click at [428, 42] on span "Bulk Edit" at bounding box center [431, 42] width 21 height 6
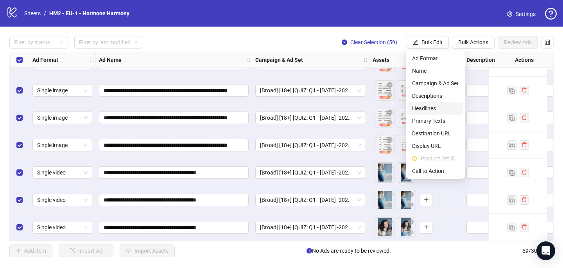
click at [434, 109] on span "Headlines" at bounding box center [435, 108] width 47 height 9
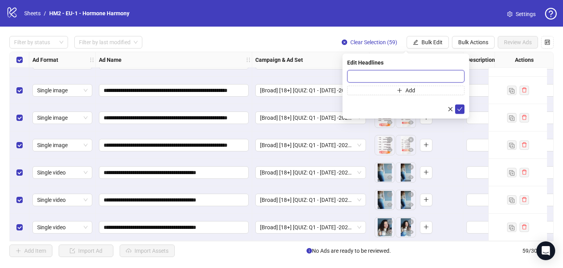
click at [392, 76] on input "text" at bounding box center [405, 76] width 117 height 13
paste input "**********"
type input "**********"
click at [460, 108] on icon "check" at bounding box center [459, 109] width 5 height 4
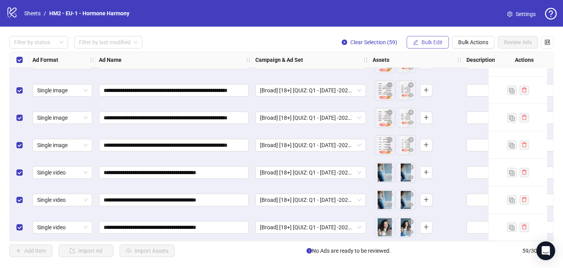
click at [437, 45] on span "Bulk Edit" at bounding box center [431, 42] width 21 height 6
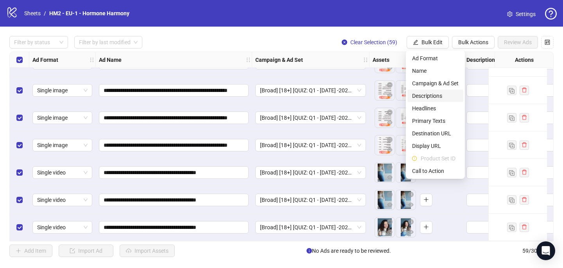
click at [426, 97] on span "Descriptions" at bounding box center [435, 95] width 47 height 9
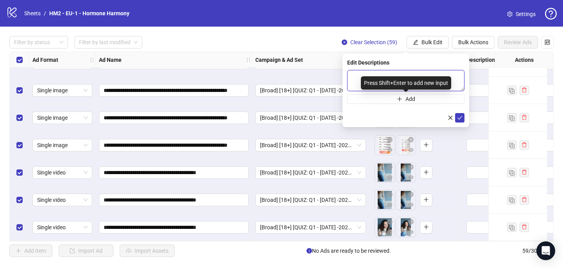
click at [397, 75] on textarea at bounding box center [405, 80] width 117 height 21
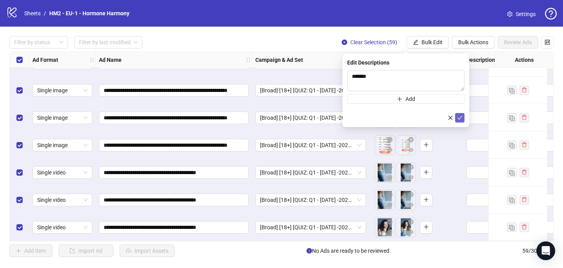
click at [459, 117] on icon "check" at bounding box center [459, 117] width 5 height 5
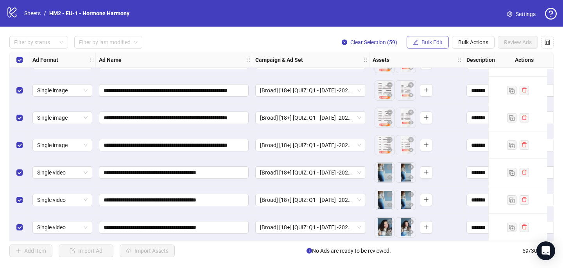
click at [435, 43] on span "Bulk Edit" at bounding box center [431, 42] width 21 height 6
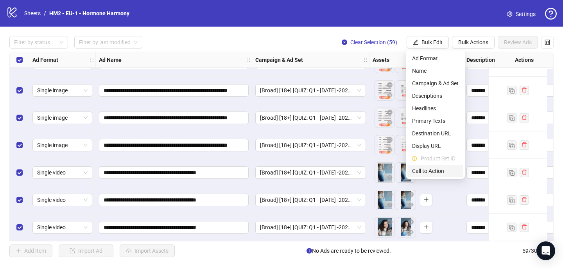
click at [446, 171] on span "Call to Action" at bounding box center [435, 171] width 47 height 9
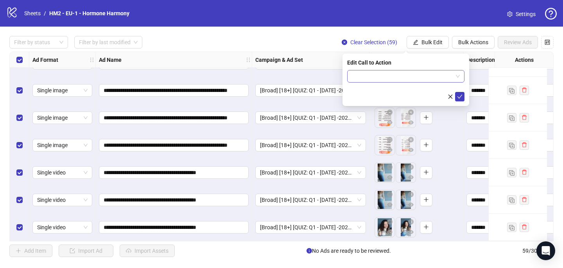
click at [425, 76] on input "search" at bounding box center [402, 76] width 101 height 12
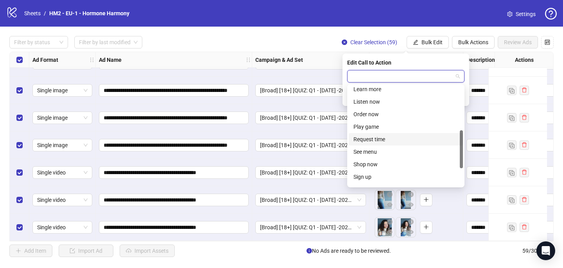
scroll to position [116, 0]
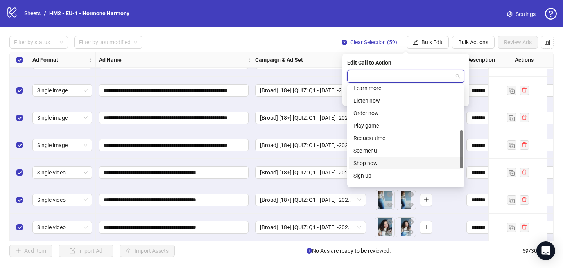
click at [401, 161] on div "Shop now" at bounding box center [405, 163] width 105 height 9
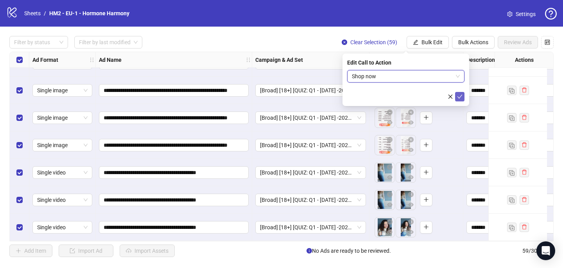
click at [459, 97] on icon "check" at bounding box center [459, 97] width 5 height 4
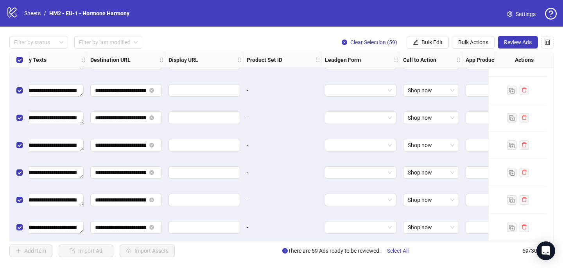
scroll to position [1444, 741]
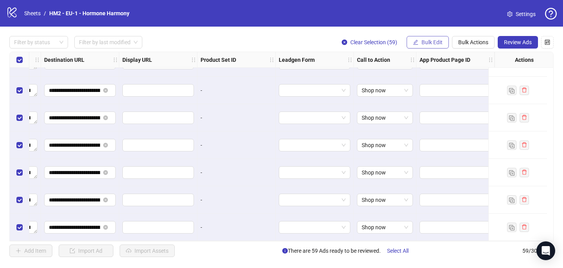
click at [435, 42] on span "Bulk Edit" at bounding box center [431, 42] width 21 height 6
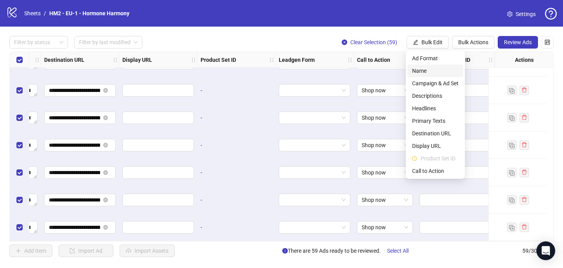
click at [426, 70] on span "Name" at bounding box center [435, 70] width 47 height 9
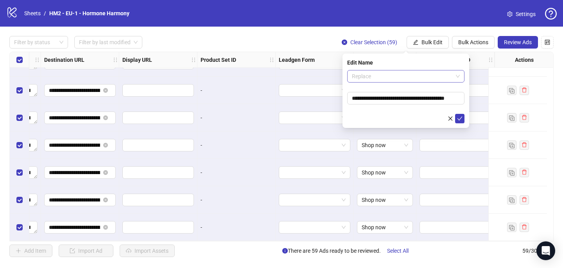
click at [430, 78] on span "Replace" at bounding box center [406, 76] width 108 height 12
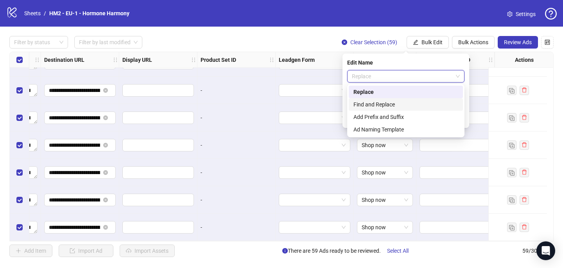
click at [422, 103] on div "Find and Replace" at bounding box center [405, 104] width 105 height 9
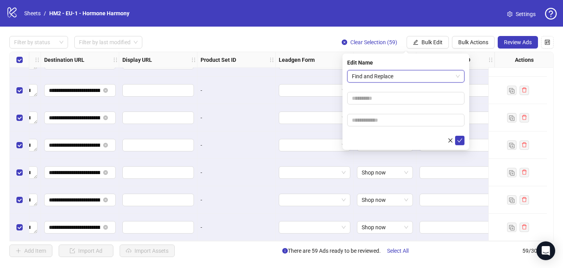
click at [406, 78] on span "Find and Replace" at bounding box center [406, 76] width 108 height 12
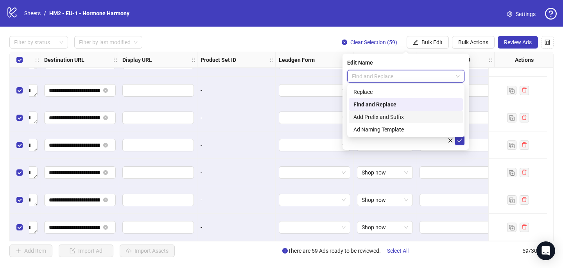
click at [405, 115] on div "Add Prefix and Suffix" at bounding box center [405, 117] width 105 height 9
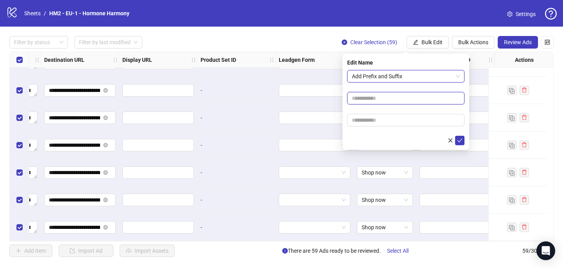
click at [399, 94] on input "text" at bounding box center [405, 98] width 117 height 13
paste input "**********"
type input "**********"
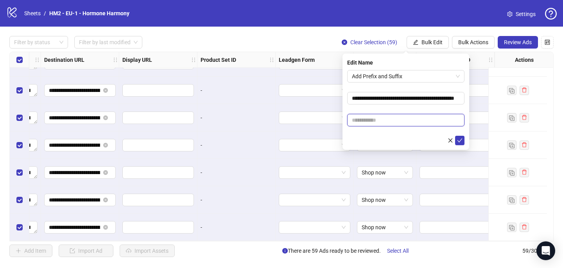
click at [415, 119] on input "text" at bounding box center [405, 120] width 117 height 13
paste input "**********"
click at [407, 108] on form "**********" at bounding box center [405, 107] width 117 height 75
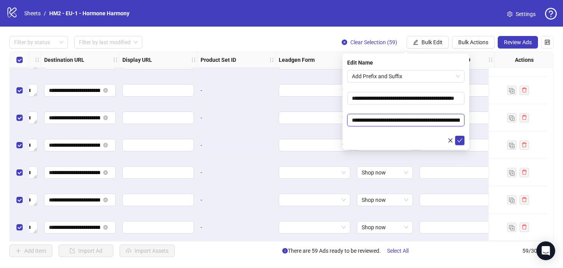
click at [369, 120] on input "**********" at bounding box center [405, 120] width 117 height 13
type input "**********"
click at [458, 141] on icon "check" at bounding box center [459, 140] width 5 height 4
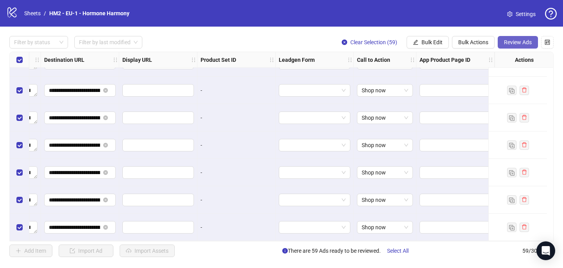
click at [522, 42] on span "Review Ads" at bounding box center [518, 42] width 28 height 6
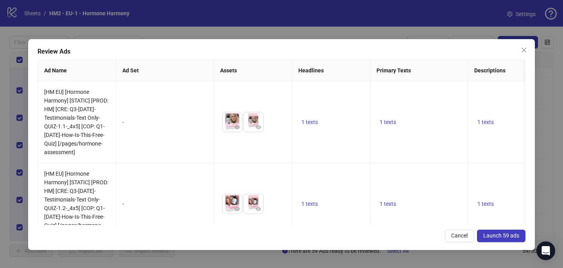
click at [525, 48] on icon "close" at bounding box center [523, 50] width 5 height 5
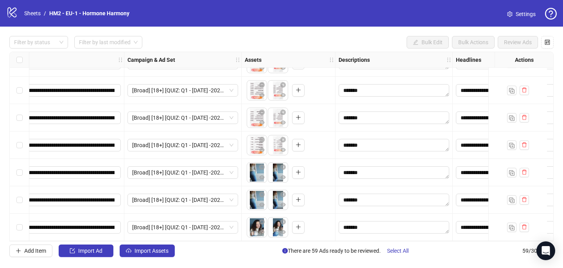
scroll to position [1444, 0]
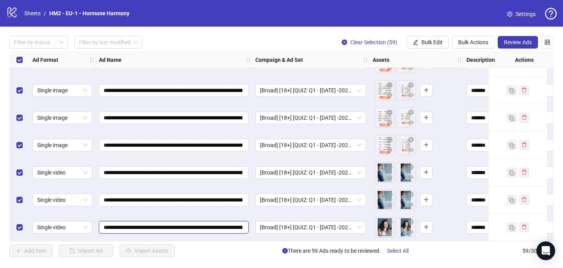
click at [184, 223] on input "**********" at bounding box center [173, 227] width 139 height 9
type input "**********"
click at [180, 224] on input "**********" at bounding box center [173, 227] width 139 height 9
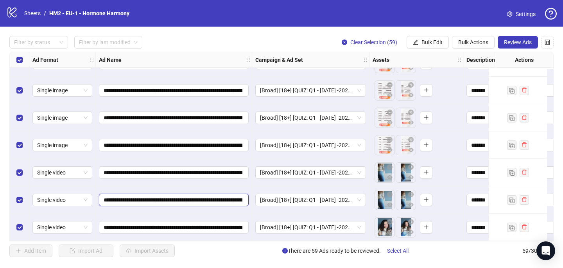
click at [180, 197] on input "**********" at bounding box center [173, 199] width 139 height 9
paste input "text"
type input "**********"
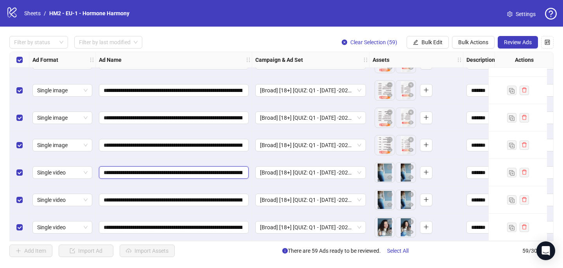
click at [183, 169] on input "**********" at bounding box center [173, 172] width 139 height 9
paste input "text"
type input "**********"
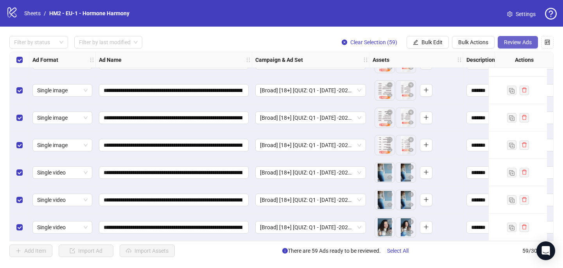
click at [524, 43] on span "Review Ads" at bounding box center [518, 42] width 28 height 6
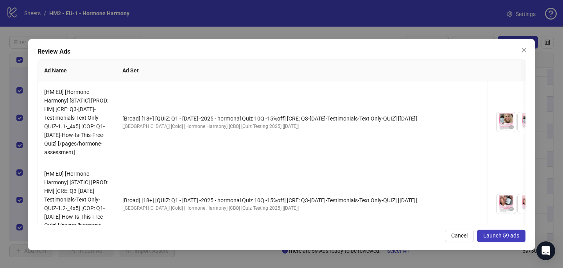
click at [515, 233] on span "Launch 59 ads" at bounding box center [501, 235] width 36 height 6
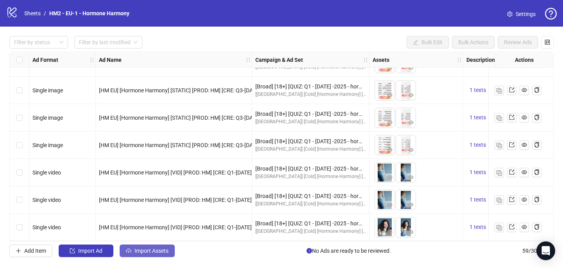
click at [157, 253] on span "Import Assets" at bounding box center [151, 250] width 34 height 6
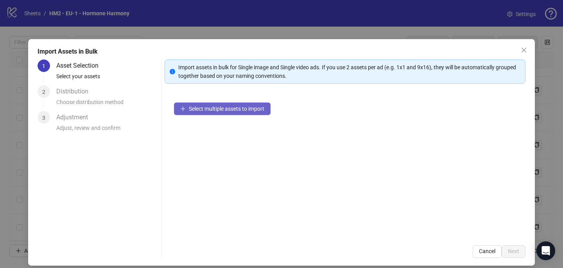
click at [263, 103] on button "Select multiple assets to import" at bounding box center [222, 108] width 97 height 13
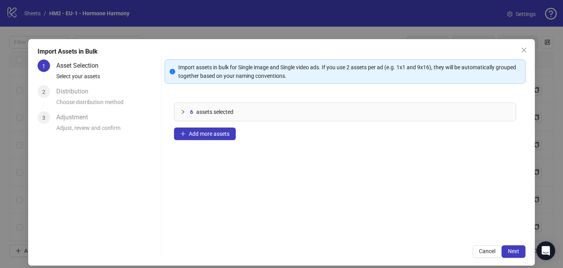
click at [534, 258] on div "Import Assets in Bulk 1 Asset Selection Select your assets 2 Distribution Choos…" at bounding box center [281, 152] width 507 height 226
click at [515, 249] on span "Next" at bounding box center [513, 251] width 11 height 6
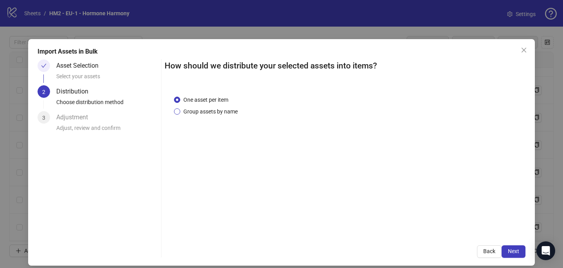
click at [234, 115] on span "Group assets by name" at bounding box center [210, 111] width 61 height 9
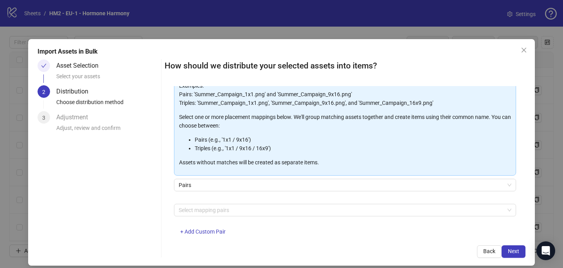
scroll to position [79, 0]
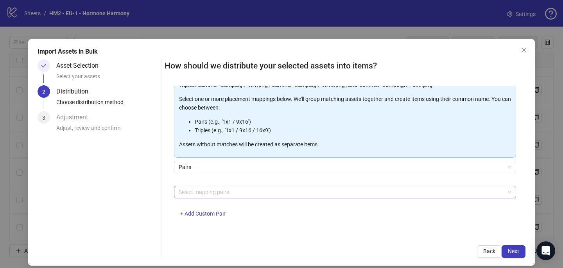
click at [228, 194] on div at bounding box center [341, 191] width 331 height 11
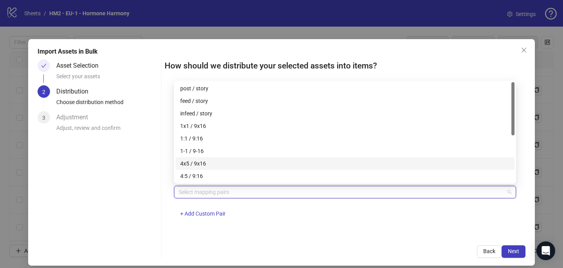
click at [222, 163] on div "4x5 / 9x16" at bounding box center [345, 163] width 330 height 9
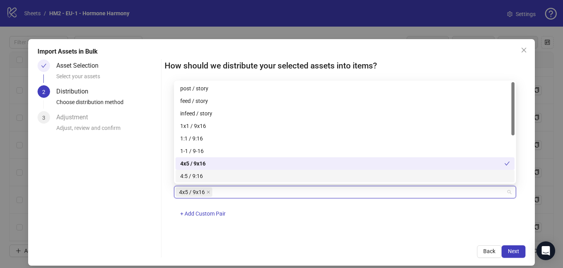
click at [323, 227] on div "One asset per item Group assets by name Assets must follow a consistent naming …" at bounding box center [345, 161] width 361 height 150
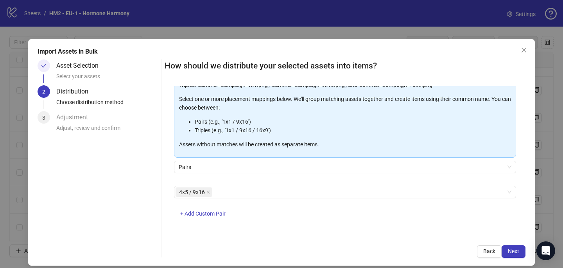
click at [519, 244] on div "How should we distribute your selected assets into items? One asset per item Gr…" at bounding box center [345, 158] width 361 height 198
click at [519, 250] on span "Next" at bounding box center [513, 251] width 11 height 6
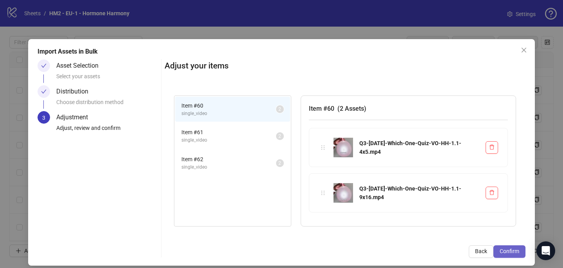
click at [512, 254] on span "Confirm" at bounding box center [510, 251] width 20 height 6
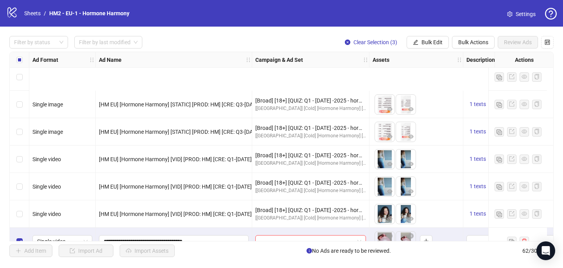
scroll to position [1526, 0]
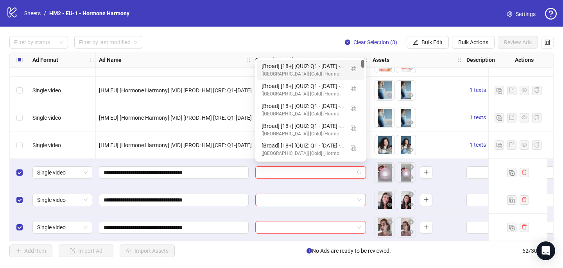
click at [305, 174] on input "search" at bounding box center [307, 173] width 94 height 12
paste input "**********"
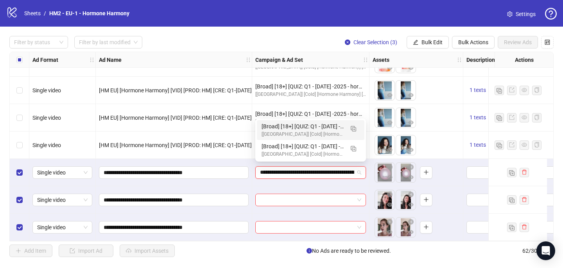
scroll to position [0, 211]
click at [358, 151] on button "button" at bounding box center [353, 148] width 13 height 13
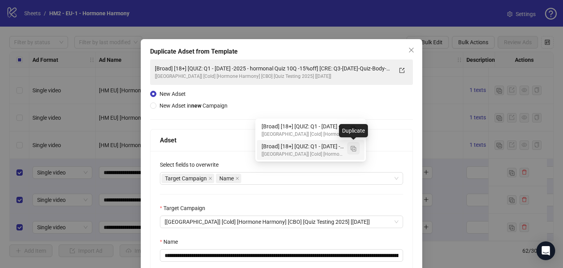
type input "**********"
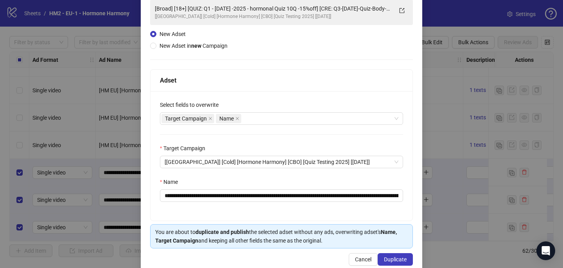
scroll to position [61, 0]
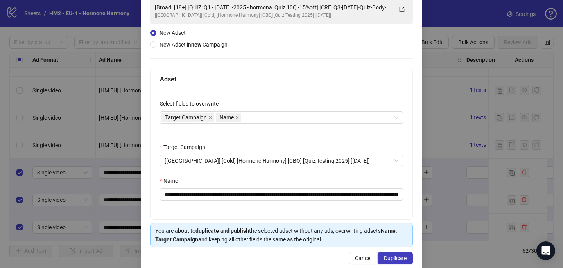
click at [271, 127] on div "**********" at bounding box center [281, 154] width 262 height 129
click at [271, 119] on div "Target Campaign Name" at bounding box center [277, 117] width 232 height 11
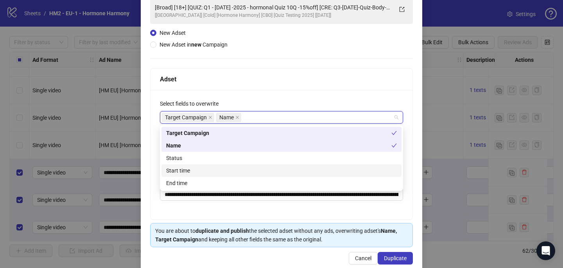
click at [260, 173] on div "Start time" at bounding box center [281, 170] width 231 height 9
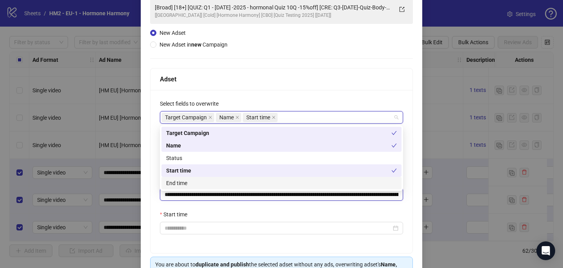
click at [272, 198] on input "**********" at bounding box center [281, 194] width 243 height 13
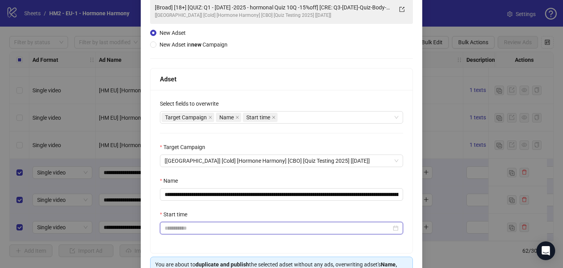
click at [267, 228] on input "Start time" at bounding box center [278, 228] width 227 height 9
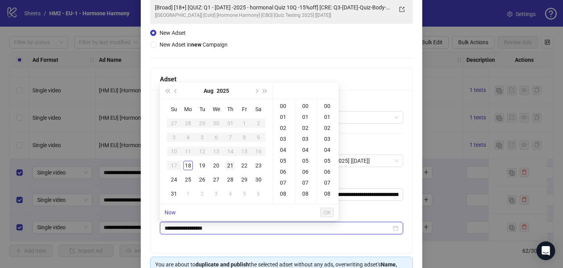
type input "**********"
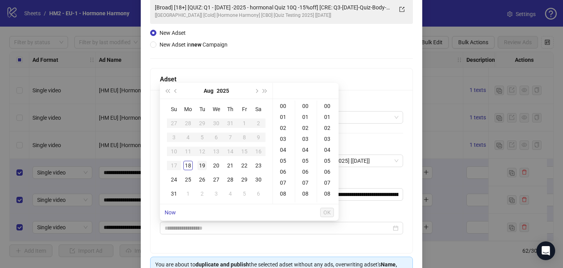
click at [199, 163] on div "19" at bounding box center [201, 165] width 9 height 9
type input "**********"
click at [330, 210] on span "OK" at bounding box center [326, 212] width 7 height 6
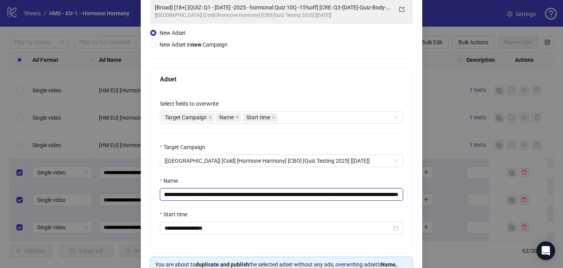
scroll to position [0, 89]
click at [348, 193] on input "**********" at bounding box center [281, 194] width 243 height 13
paste input "**"
drag, startPoint x: 393, startPoint y: 191, endPoint x: 407, endPoint y: 192, distance: 13.7
click at [408, 192] on div "**********" at bounding box center [281, 171] width 262 height 163
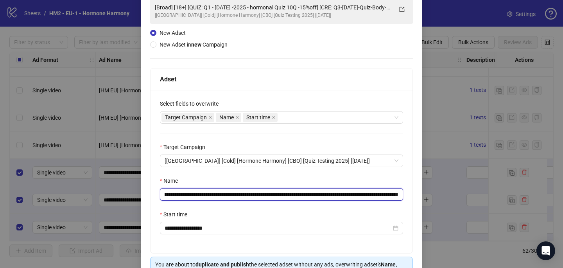
drag, startPoint x: 394, startPoint y: 192, endPoint x: 406, endPoint y: 192, distance: 12.5
click at [406, 192] on div "**********" at bounding box center [281, 171] width 262 height 163
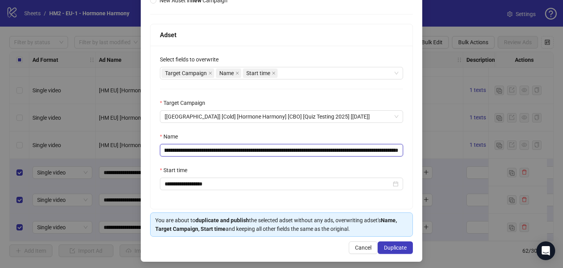
scroll to position [109, 0]
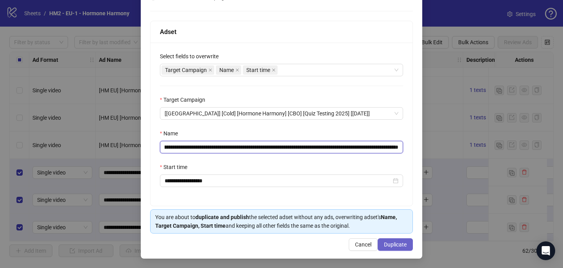
type input "**********"
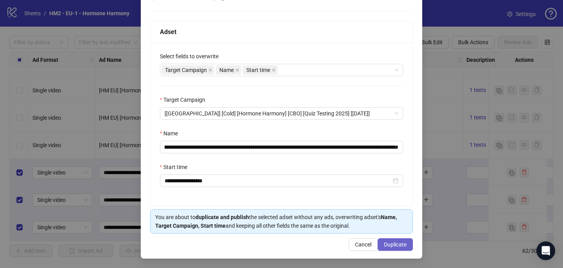
click at [391, 244] on span "Duplicate" at bounding box center [395, 244] width 23 height 6
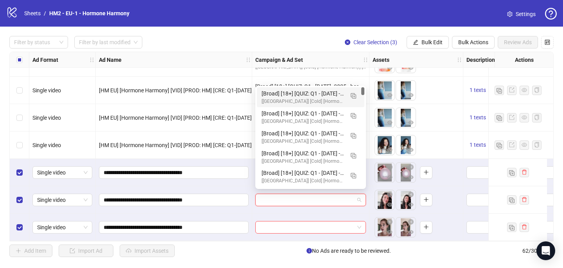
click at [282, 197] on input "search" at bounding box center [307, 200] width 94 height 12
click at [298, 100] on div "[[GEOGRAPHIC_DATA]] [Cold] [Hormone Harmony] [CBO] [Quiz Testing 2025] [[DATE]]" at bounding box center [303, 101] width 82 height 7
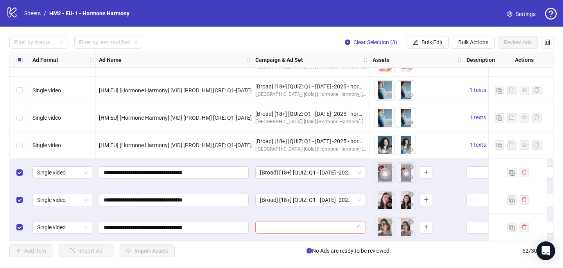
click at [276, 224] on input "search" at bounding box center [307, 227] width 94 height 12
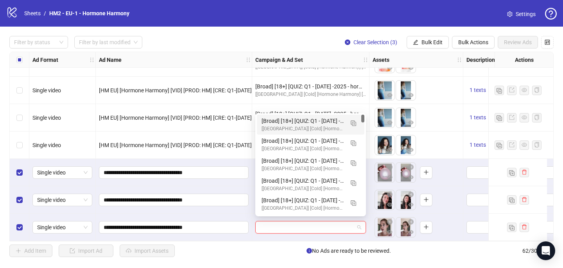
click at [310, 115] on div "[Broad] [18+] [QUIZ: Q1 - 03 MAR -2025 - hormonal Quiz 10Q -15%off] [CRE: Q3-08…" at bounding box center [310, 125] width 107 height 20
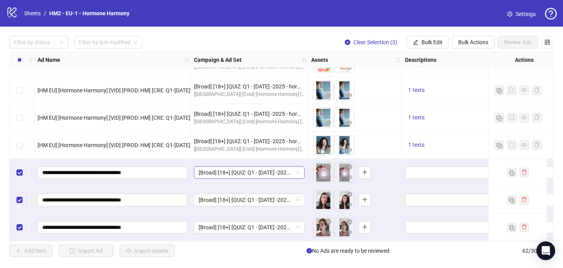
scroll to position [1526, 68]
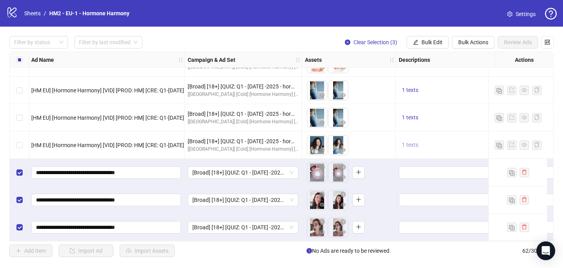
click at [411, 142] on span "1 texts" at bounding box center [410, 145] width 16 height 6
click at [410, 142] on span "1 texts" at bounding box center [410, 145] width 16 height 6
click at [431, 39] on span "Bulk Edit" at bounding box center [431, 42] width 21 height 6
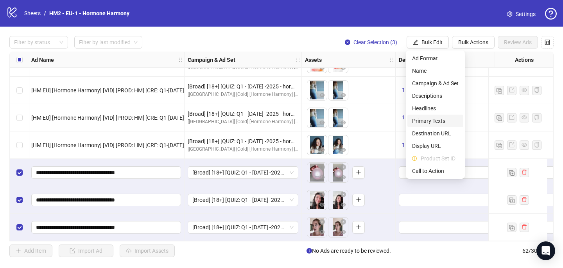
click at [428, 120] on span "Primary Texts" at bounding box center [435, 120] width 47 height 9
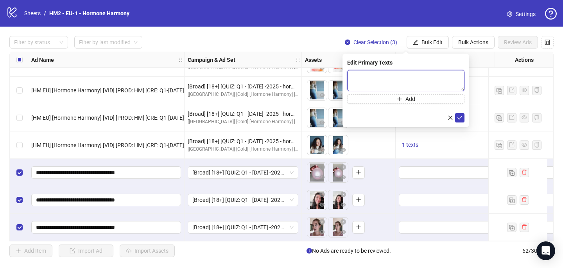
click at [400, 84] on textarea at bounding box center [405, 80] width 117 height 21
paste textarea "**********"
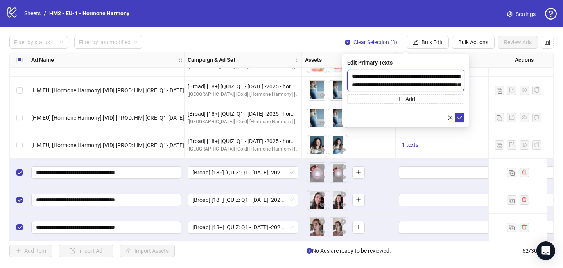
scroll to position [453, 0]
type textarea "**********"
click at [460, 118] on icon "check" at bounding box center [459, 117] width 5 height 5
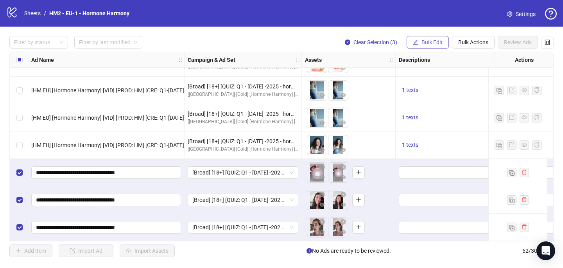
click at [435, 39] on span "Bulk Edit" at bounding box center [431, 42] width 21 height 6
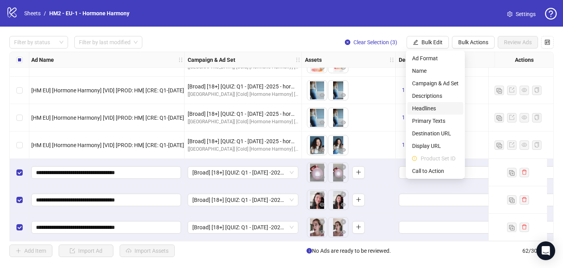
click at [433, 108] on span "Headlines" at bounding box center [435, 108] width 47 height 9
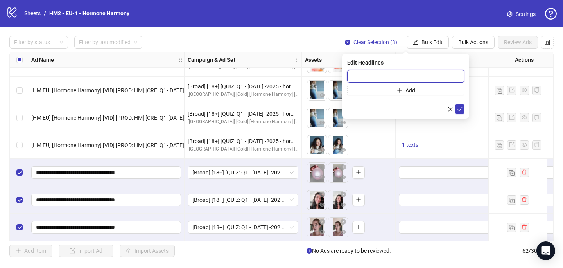
click at [380, 77] on input "text" at bounding box center [405, 76] width 117 height 13
paste input "**********"
type input "**********"
click at [457, 110] on icon "check" at bounding box center [459, 108] width 5 height 5
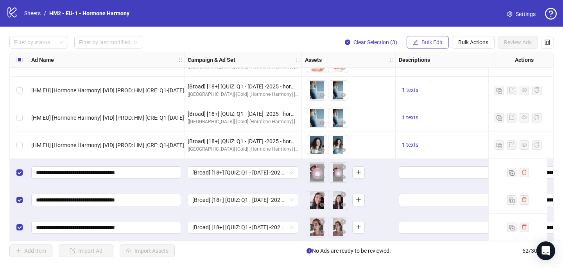
click at [430, 45] on span "Bulk Edit" at bounding box center [431, 42] width 21 height 6
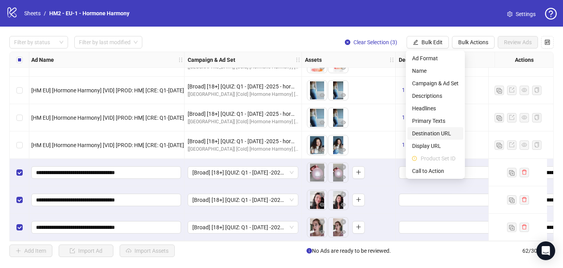
click at [434, 133] on span "Destination URL" at bounding box center [435, 133] width 47 height 9
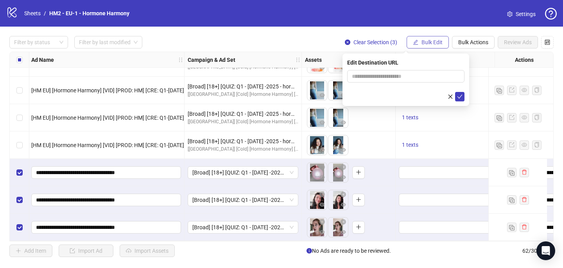
click at [423, 41] on span "Bulk Edit" at bounding box center [431, 42] width 21 height 6
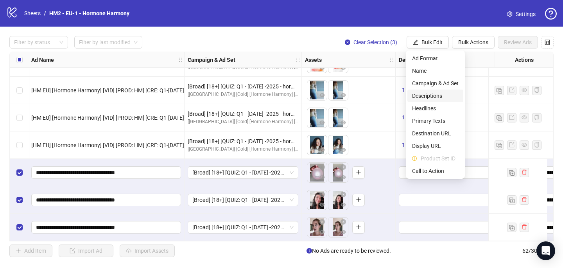
click at [430, 98] on span "Descriptions" at bounding box center [435, 95] width 47 height 9
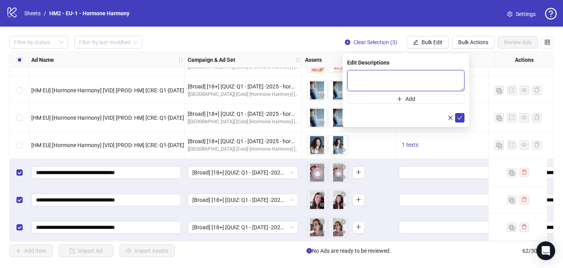
click at [408, 72] on textarea at bounding box center [405, 80] width 117 height 21
click at [461, 115] on icon "check" at bounding box center [459, 117] width 5 height 5
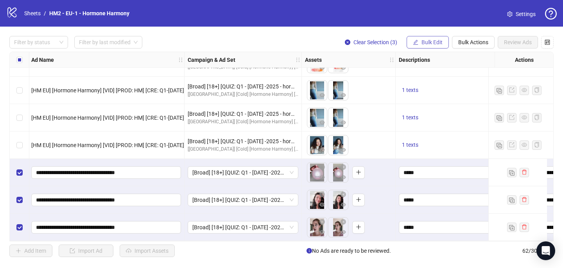
click at [437, 43] on span "Bulk Edit" at bounding box center [431, 42] width 21 height 6
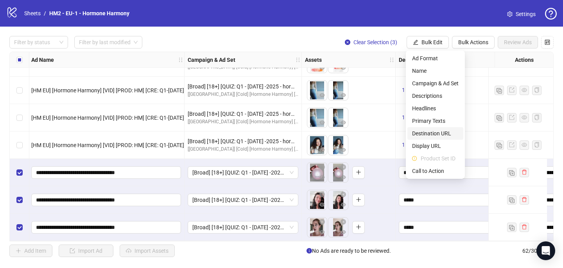
click at [427, 135] on span "Destination URL" at bounding box center [435, 133] width 47 height 9
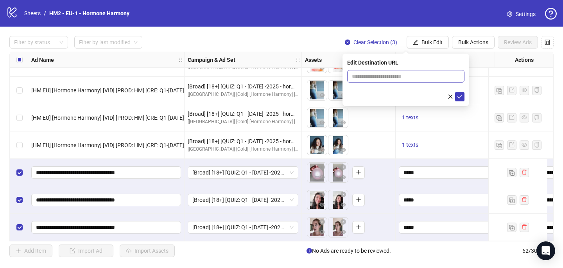
click at [372, 82] on form at bounding box center [405, 85] width 117 height 31
click at [369, 78] on input "text" at bounding box center [403, 76] width 102 height 9
paste input "**********"
type input "**********"
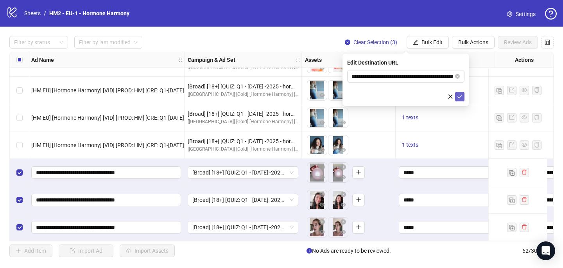
click at [459, 98] on icon "check" at bounding box center [459, 96] width 5 height 5
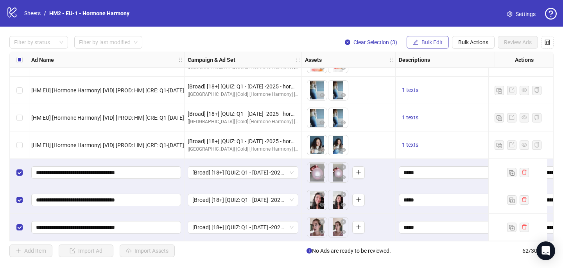
click at [429, 41] on span "Bulk Edit" at bounding box center [431, 42] width 21 height 6
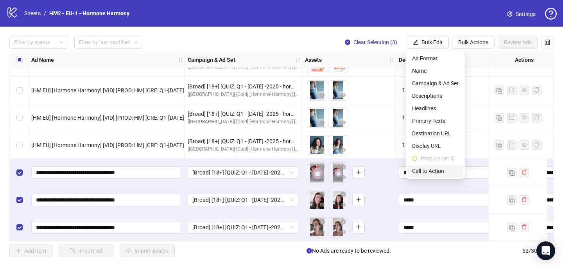
click at [432, 174] on span "Call to Action" at bounding box center [435, 171] width 47 height 9
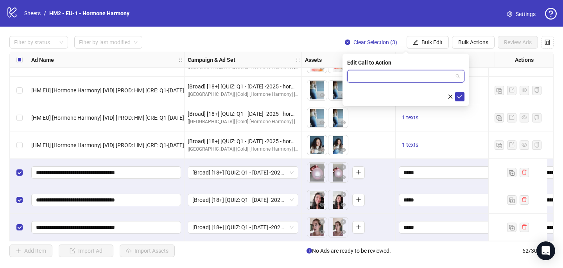
click at [401, 77] on input "search" at bounding box center [402, 76] width 101 height 12
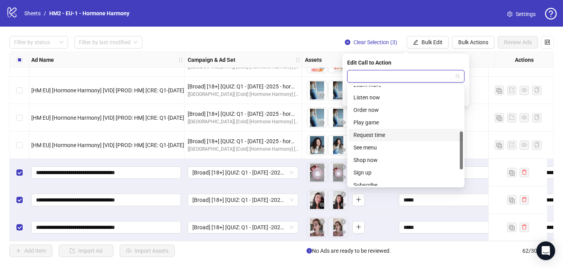
scroll to position [120, 0]
click at [385, 156] on div "Shop now" at bounding box center [405, 159] width 105 height 9
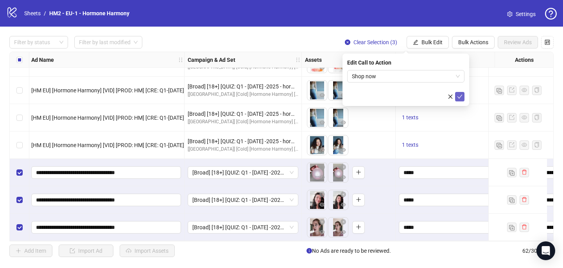
click at [459, 97] on icon "check" at bounding box center [459, 97] width 5 height 4
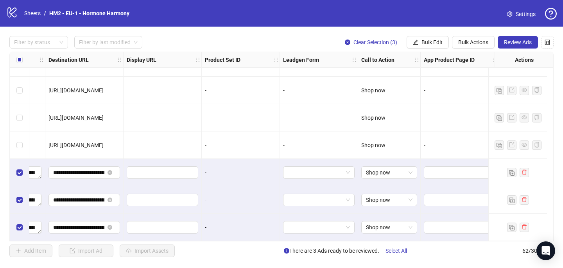
scroll to position [1526, 741]
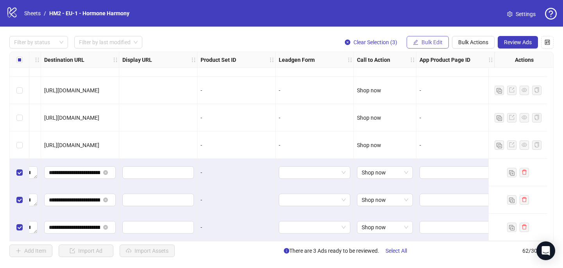
click at [433, 42] on span "Bulk Edit" at bounding box center [431, 42] width 21 height 6
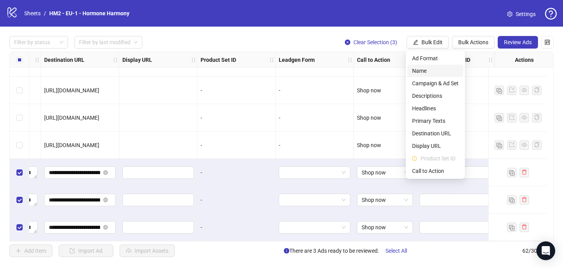
click at [421, 74] on span "Name" at bounding box center [435, 70] width 47 height 9
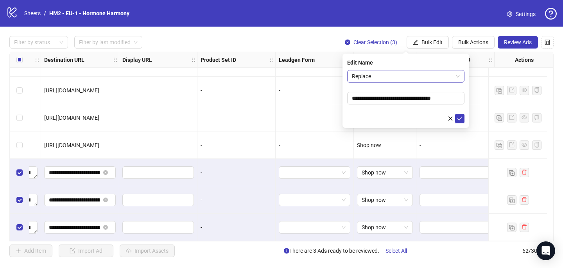
click at [417, 78] on span "Replace" at bounding box center [406, 76] width 108 height 12
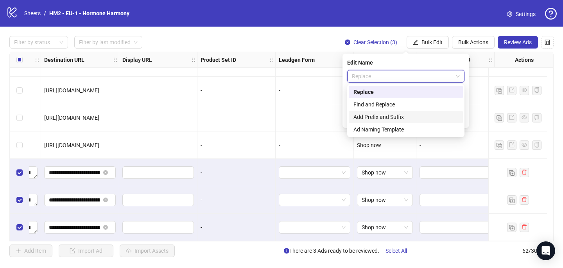
click at [416, 116] on div "Add Prefix and Suffix" at bounding box center [405, 117] width 105 height 9
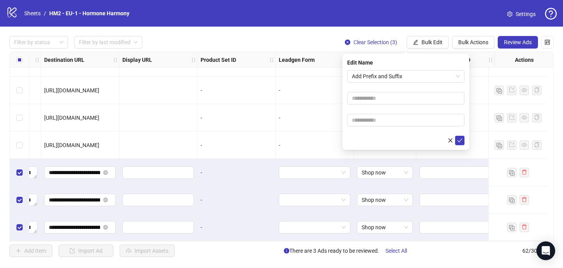
click at [411, 91] on form "Add Prefix and Suffix" at bounding box center [405, 107] width 117 height 75
click at [411, 95] on input "text" at bounding box center [405, 98] width 117 height 13
paste input "**********"
click at [406, 97] on input "**********" at bounding box center [405, 98] width 117 height 13
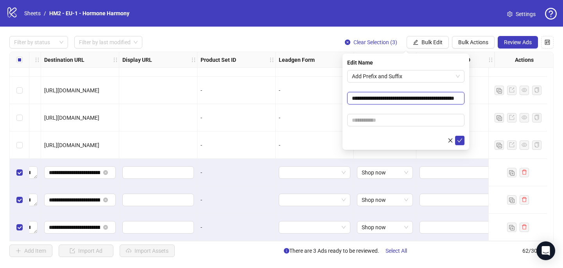
click at [406, 97] on input "**********" at bounding box center [405, 98] width 117 height 13
type input "**********"
click at [418, 116] on input "text" at bounding box center [405, 120] width 117 height 13
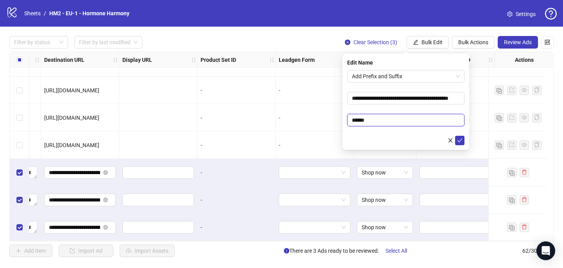
paste input "**********"
click at [406, 112] on form "**********" at bounding box center [405, 107] width 117 height 75
click at [368, 121] on input "**********" at bounding box center [405, 120] width 117 height 13
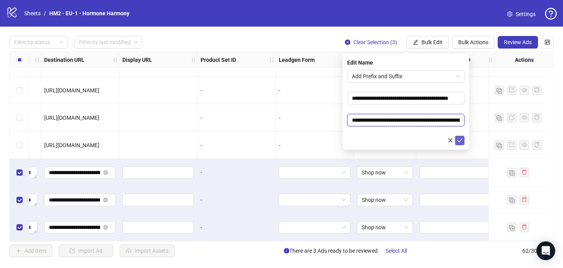
type input "**********"
click at [458, 140] on icon "check" at bounding box center [459, 140] width 5 height 4
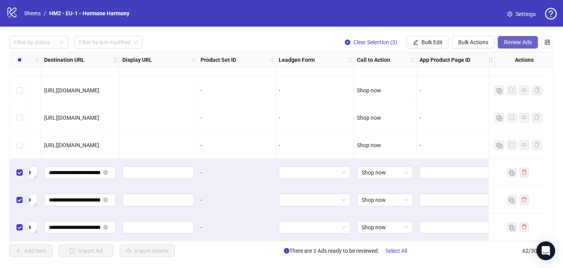
click at [512, 39] on button "Review Ads" at bounding box center [518, 42] width 40 height 13
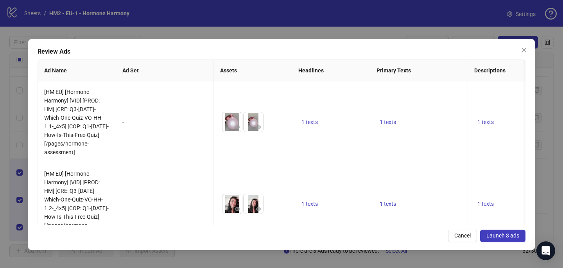
click at [496, 237] on span "Launch 3 ads" at bounding box center [502, 235] width 33 height 6
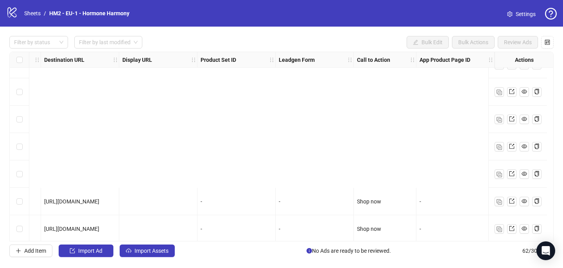
scroll to position [1526, 741]
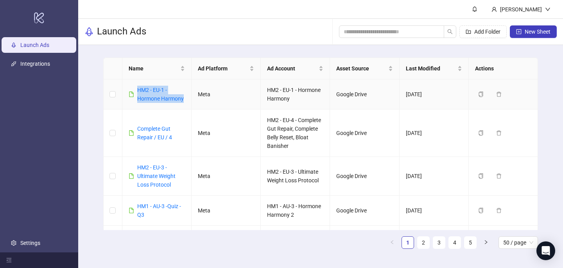
drag, startPoint x: 184, startPoint y: 95, endPoint x: 135, endPoint y: 87, distance: 49.2
click at [135, 87] on div "HM2 - EU-1 - Hormone Harmony" at bounding box center [157, 94] width 56 height 17
copy link "HM2 - EU-1 - Hormone Harmony"
click at [530, 35] on button "New Sheet" at bounding box center [533, 31] width 47 height 13
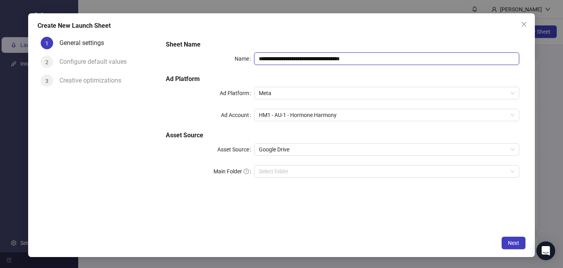
click at [266, 58] on input "**********" at bounding box center [386, 58] width 265 height 13
paste input "text"
type input "**********"
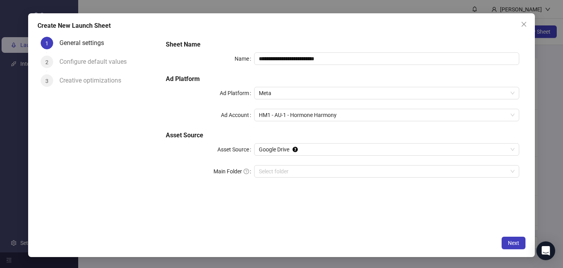
click at [271, 25] on div "Create New Launch Sheet" at bounding box center [282, 25] width 488 height 9
click at [277, 114] on span "HM1 - AU-1 - Hormone Harmony" at bounding box center [387, 115] width 256 height 12
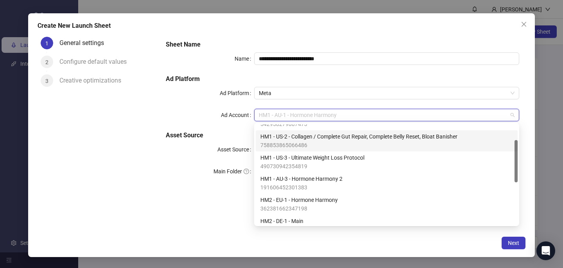
scroll to position [37, 0]
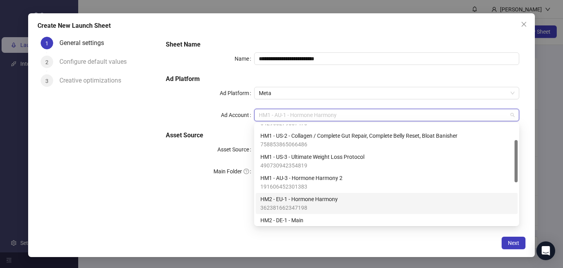
click at [272, 200] on span "HM2 - EU-1 - Hormone Harmony" at bounding box center [298, 199] width 77 height 9
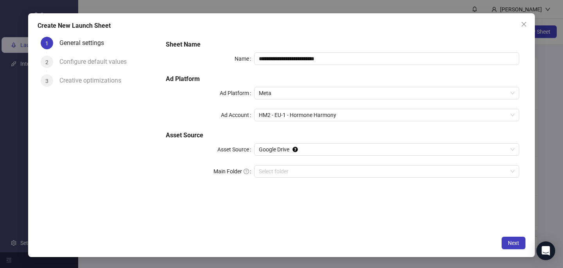
click at [301, 242] on div "Next" at bounding box center [282, 242] width 488 height 13
click at [519, 242] on span "Next" at bounding box center [513, 243] width 11 height 6
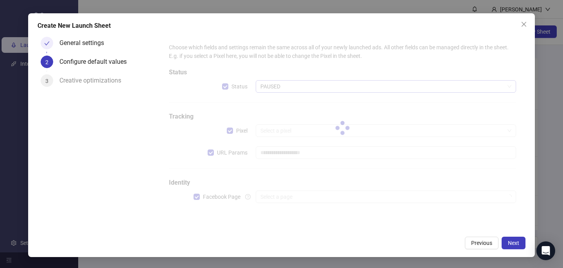
type input "**********"
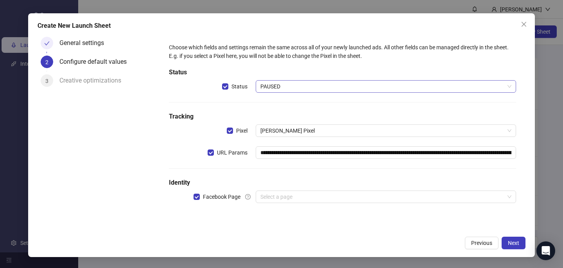
click at [296, 86] on span "PAUSED" at bounding box center [385, 87] width 251 height 12
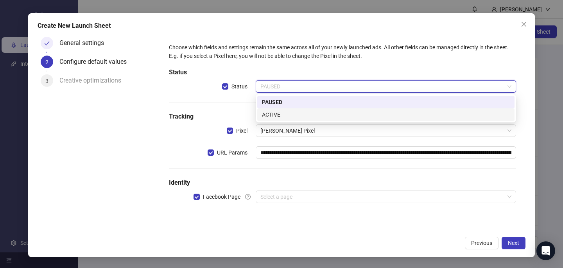
click at [291, 114] on div "ACTIVE" at bounding box center [386, 114] width 248 height 9
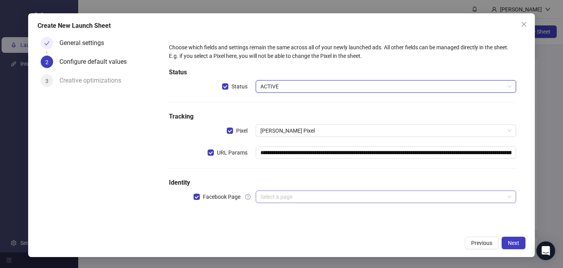
click at [279, 195] on input "search" at bounding box center [382, 197] width 244 height 12
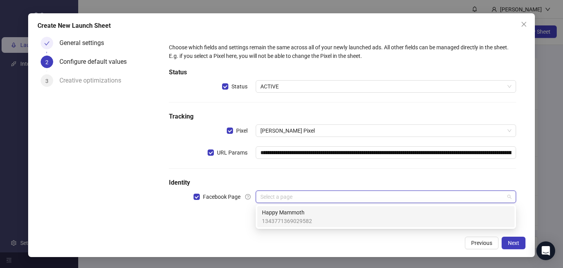
click at [278, 210] on span "Happy Mammoth" at bounding box center [287, 212] width 50 height 9
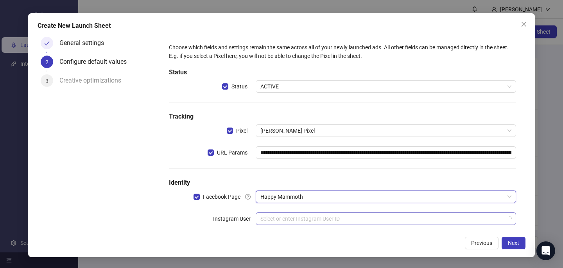
click at [274, 215] on input "search" at bounding box center [382, 219] width 244 height 12
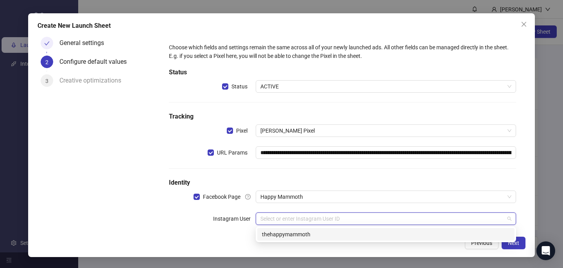
click at [275, 234] on div "thehappymammoth" at bounding box center [386, 234] width 248 height 9
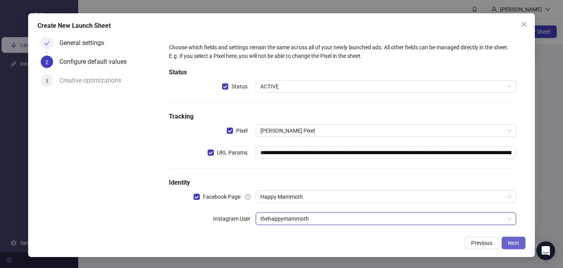
click at [510, 242] on span "Next" at bounding box center [513, 243] width 11 height 6
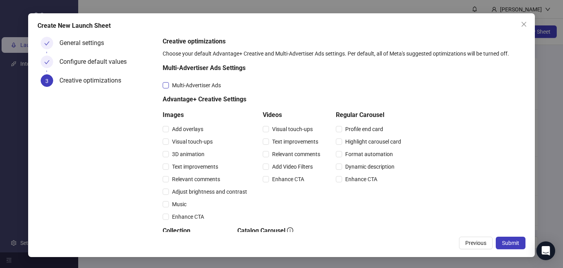
click at [213, 82] on span "Multi-Advertiser Ads" at bounding box center [196, 85] width 55 height 9
click at [197, 180] on span "Relevant comments" at bounding box center [196, 179] width 54 height 9
click at [310, 149] on div "Relevant comments" at bounding box center [293, 154] width 61 height 13
click at [310, 153] on span "Relevant comments" at bounding box center [296, 154] width 54 height 9
click at [514, 242] on span "Submit" at bounding box center [510, 243] width 17 height 6
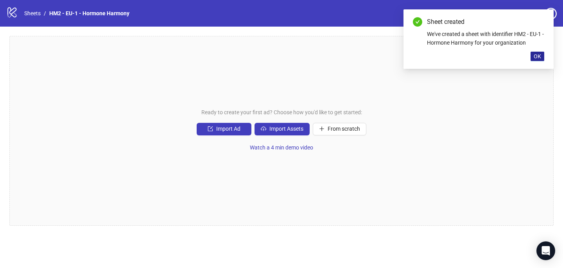
click at [539, 57] on span "OK" at bounding box center [537, 56] width 7 height 6
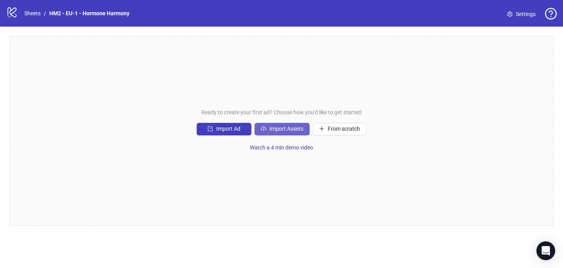
click at [288, 125] on button "Import Assets" at bounding box center [281, 129] width 55 height 13
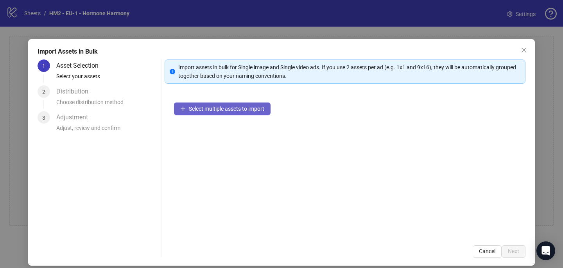
click at [226, 109] on span "Select multiple assets to import" at bounding box center [226, 109] width 75 height 6
click at [228, 112] on button "Select multiple assets to import" at bounding box center [222, 108] width 97 height 13
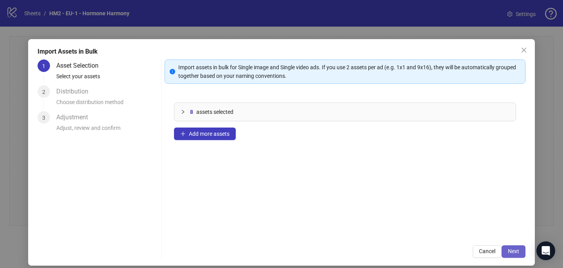
click at [516, 248] on span "Next" at bounding box center [513, 251] width 11 height 6
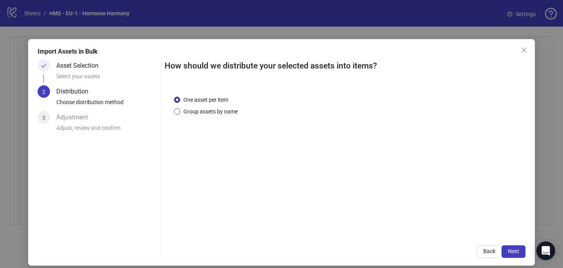
click at [233, 110] on span "Group assets by name" at bounding box center [210, 111] width 61 height 9
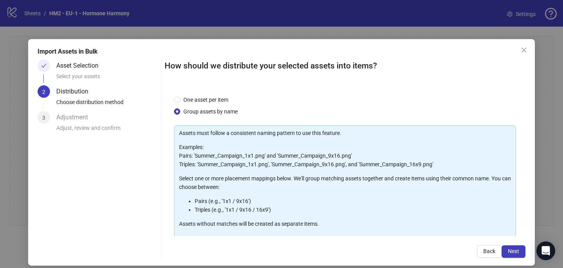
scroll to position [56, 0]
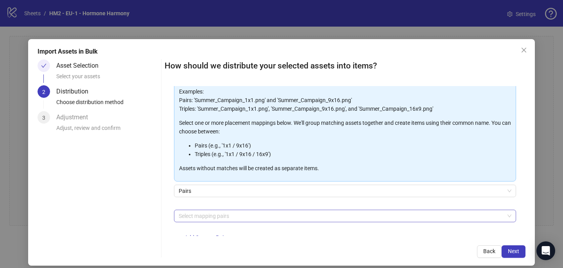
click at [227, 215] on div at bounding box center [341, 215] width 331 height 11
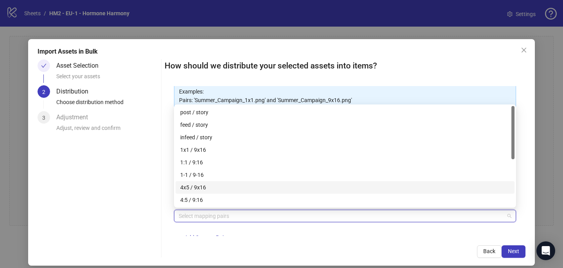
click at [227, 189] on div "4x5 / 9x16" at bounding box center [345, 187] width 330 height 9
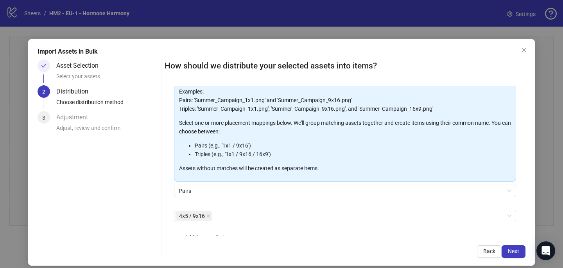
click at [316, 239] on div "How should we distribute your selected assets into items? One asset per item Gr…" at bounding box center [345, 158] width 361 height 198
click at [516, 256] on button "Next" at bounding box center [514, 251] width 24 height 13
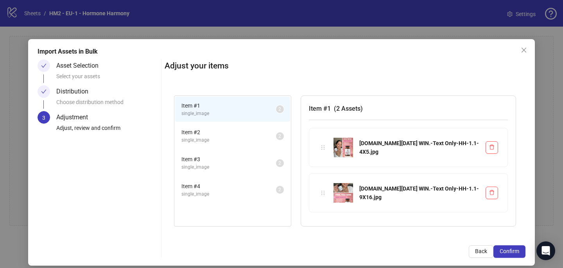
click at [516, 256] on button "Confirm" at bounding box center [509, 251] width 32 height 13
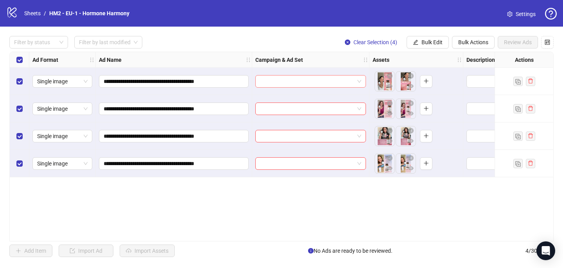
click at [306, 81] on input "search" at bounding box center [307, 81] width 94 height 12
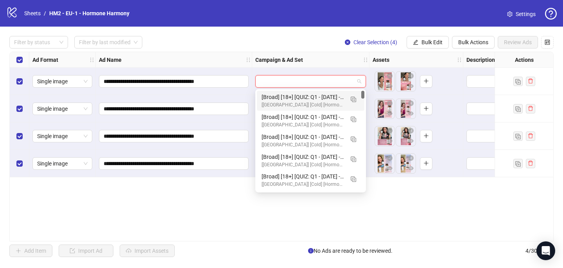
paste input "**********"
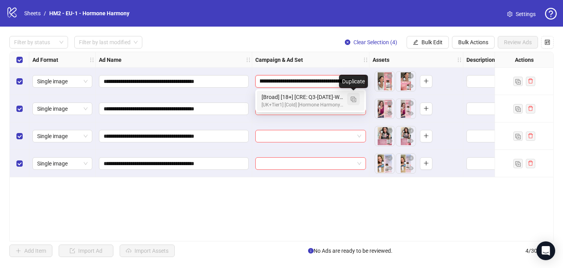
click at [355, 97] on img "button" at bounding box center [353, 99] width 5 height 5
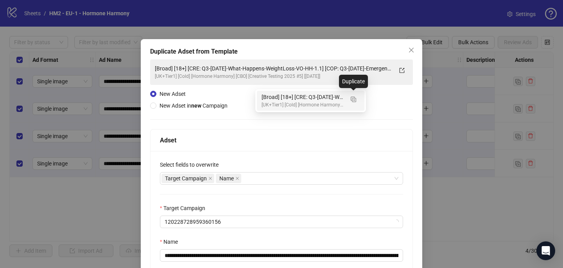
type input "**********"
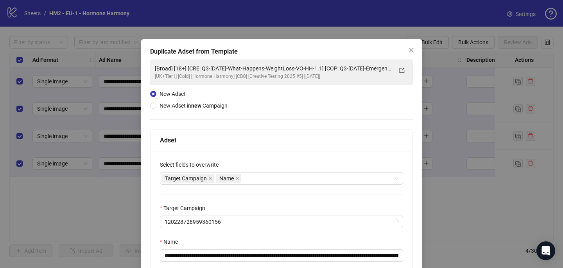
scroll to position [8, 0]
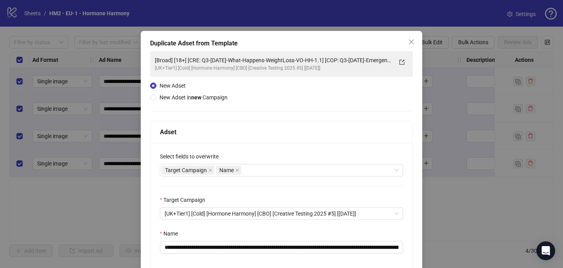
click at [256, 163] on div "Select fields to overwrite" at bounding box center [281, 158] width 243 height 12
click at [256, 170] on div "Target Campaign Name" at bounding box center [277, 170] width 232 height 11
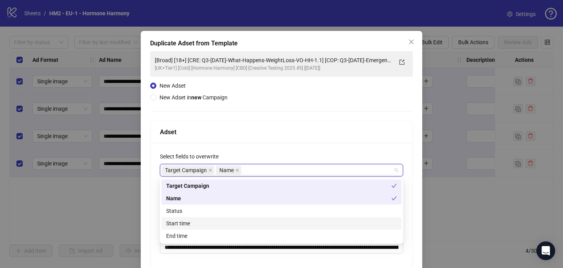
click at [197, 221] on div "Start time" at bounding box center [281, 223] width 231 height 9
click at [226, 152] on div "**********" at bounding box center [281, 224] width 262 height 163
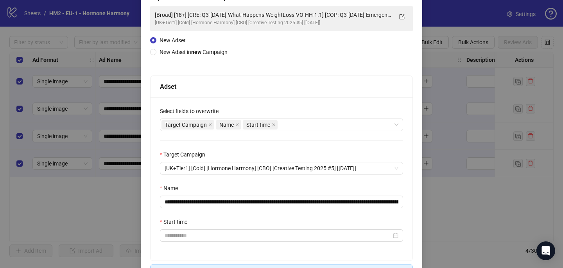
scroll to position [64, 0]
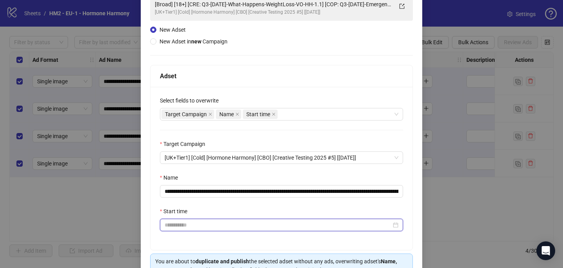
click at [203, 225] on input "Start time" at bounding box center [278, 224] width 227 height 9
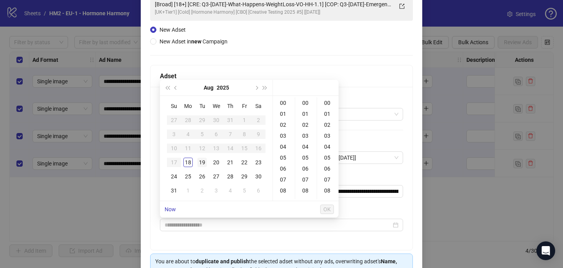
click at [203, 165] on div "19" at bounding box center [201, 162] width 9 height 9
type input "**********"
click at [329, 209] on span "OK" at bounding box center [326, 209] width 7 height 6
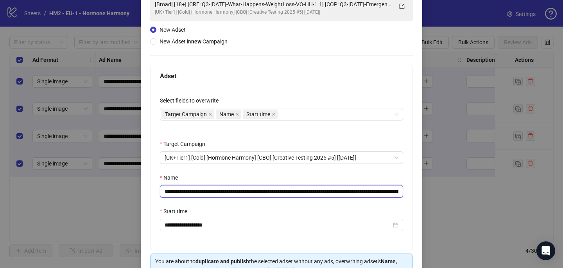
drag, startPoint x: 346, startPoint y: 192, endPoint x: 213, endPoint y: 189, distance: 133.3
click at [212, 189] on input "**********" at bounding box center [281, 191] width 243 height 13
paste input "text"
drag, startPoint x: 340, startPoint y: 190, endPoint x: 328, endPoint y: 189, distance: 11.8
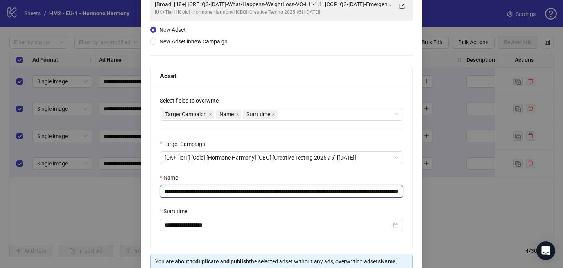
click at [328, 189] on input "**********" at bounding box center [281, 191] width 243 height 13
paste input "**********"
drag, startPoint x: 366, startPoint y: 190, endPoint x: 409, endPoint y: 190, distance: 43.0
click at [409, 190] on div "**********" at bounding box center [281, 168] width 262 height 163
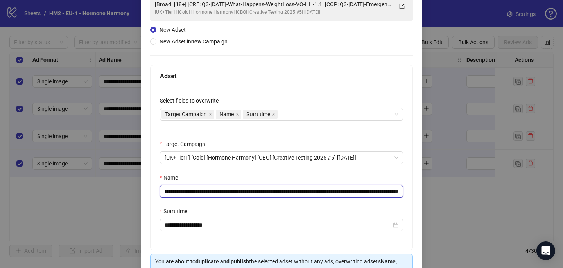
scroll to position [0, 145]
click at [369, 192] on input "**********" at bounding box center [281, 191] width 243 height 13
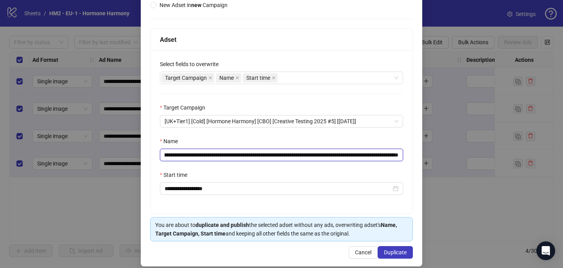
scroll to position [107, 0]
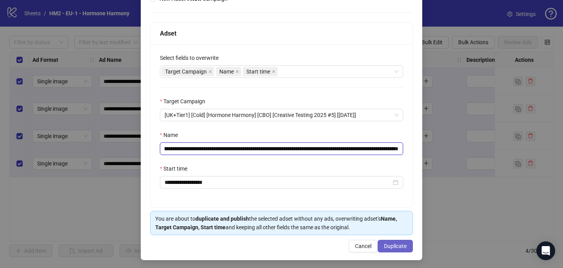
type input "**********"
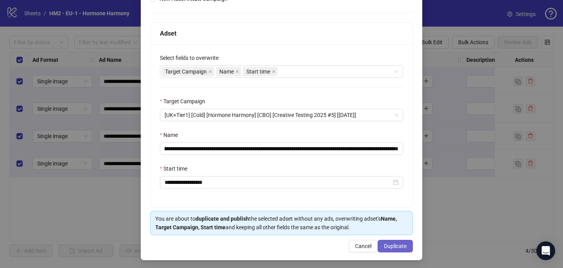
click at [394, 249] on span "Duplicate" at bounding box center [395, 246] width 23 height 6
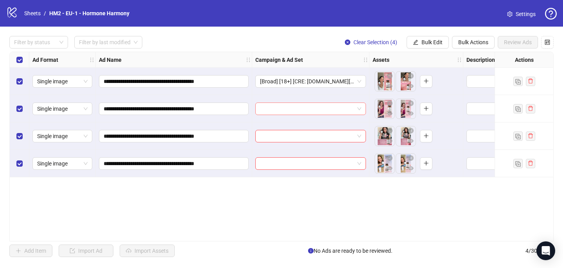
click at [278, 109] on input "search" at bounding box center [307, 109] width 94 height 12
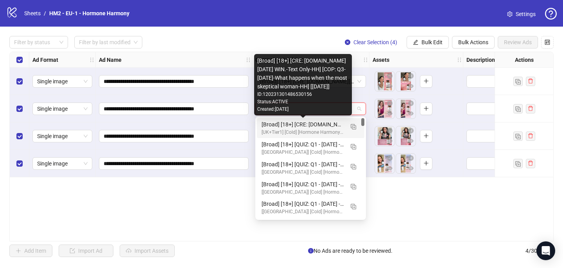
click at [279, 127] on div "[Broad] [18+] [CRE: [DOMAIN_NAME][DATE] WIN.-Text Only-HH] [COP: Q3-[DATE]-What…" at bounding box center [303, 124] width 82 height 9
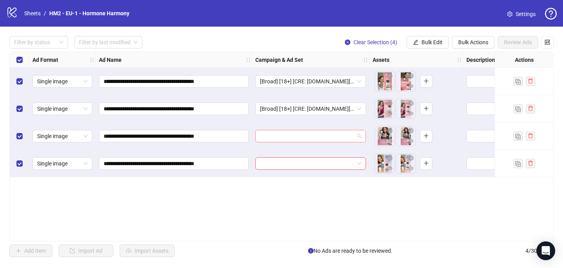
click at [276, 132] on input "search" at bounding box center [307, 136] width 94 height 12
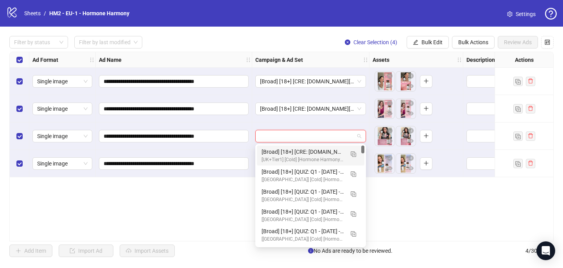
click at [273, 154] on div "[Broad] [18+] [CRE: [DOMAIN_NAME][DATE] WIN.-Text Only-HH] [COP: Q3-[DATE]-What…" at bounding box center [303, 151] width 82 height 9
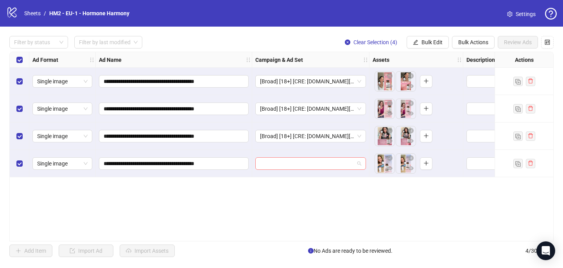
click at [273, 160] on input "search" at bounding box center [307, 164] width 94 height 12
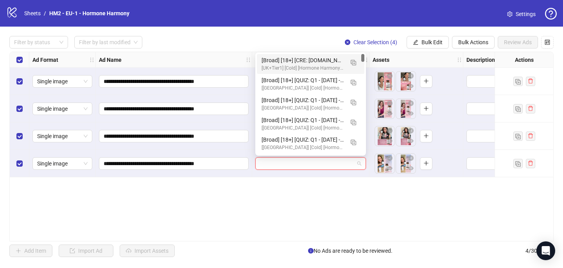
click at [330, 61] on div "[Broad] [18+] [CRE: [DOMAIN_NAME][DATE] WIN.-Text Only-HH] [COP: Q3-[DATE]-What…" at bounding box center [303, 60] width 82 height 9
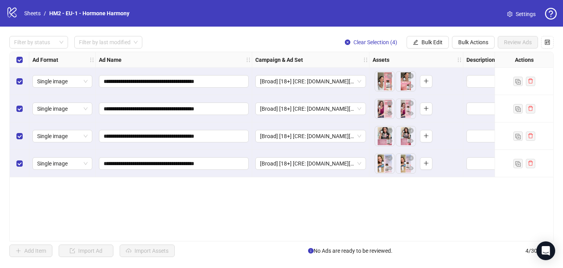
click at [22, 63] on div "Select all rows" at bounding box center [20, 60] width 20 height 16
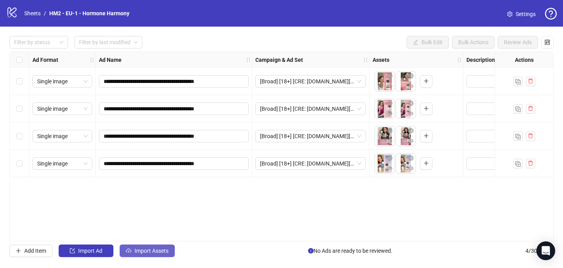
click at [163, 247] on span "Import Assets" at bounding box center [151, 250] width 34 height 6
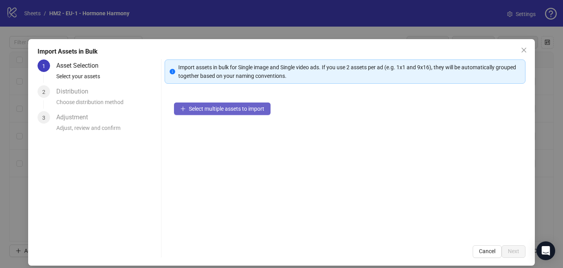
click at [197, 106] on span "Select multiple assets to import" at bounding box center [226, 109] width 75 height 6
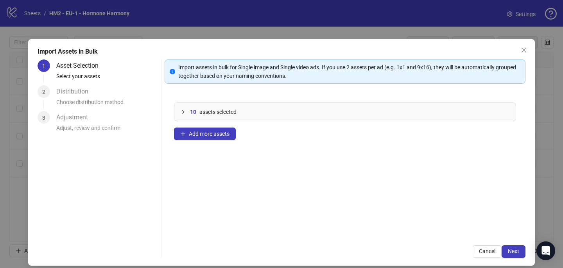
click at [517, 244] on div "Import assets in bulk for Single image and Single video ads. If you use 2 asset…" at bounding box center [345, 158] width 361 height 198
click at [513, 251] on span "Next" at bounding box center [513, 251] width 11 height 6
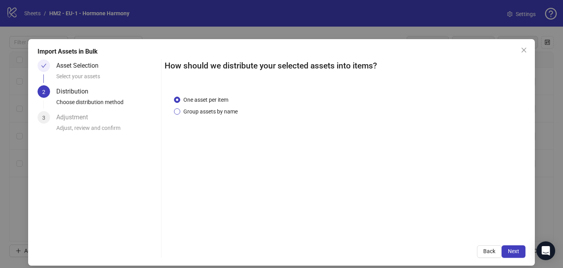
click at [213, 112] on span "Group assets by name" at bounding box center [210, 111] width 61 height 9
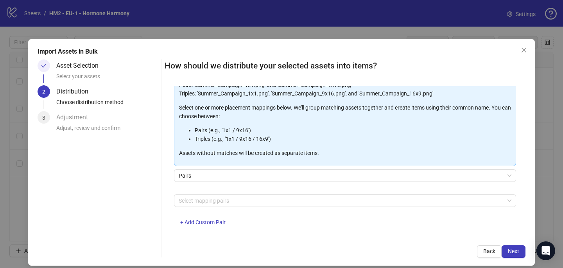
scroll to position [79, 0]
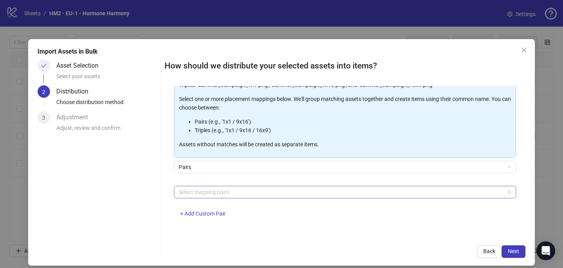
click at [205, 191] on div at bounding box center [341, 191] width 331 height 11
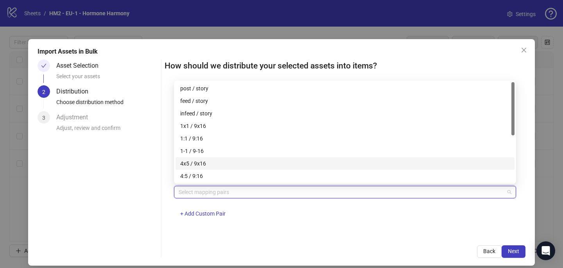
click at [204, 164] on div "4x5 / 9x16" at bounding box center [345, 163] width 330 height 9
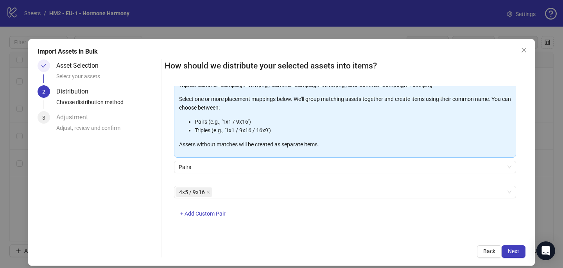
click at [342, 230] on div "One asset per item Group assets by name Assets must follow a consistent naming …" at bounding box center [345, 161] width 361 height 150
click at [515, 248] on span "Next" at bounding box center [513, 251] width 11 height 6
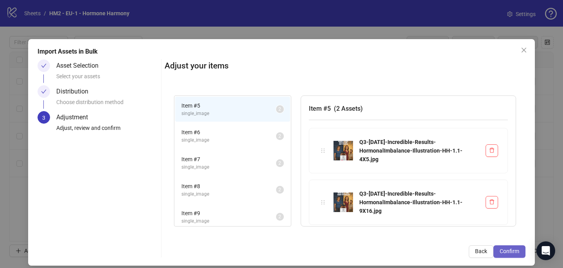
click at [515, 251] on span "Confirm" at bounding box center [510, 251] width 20 height 6
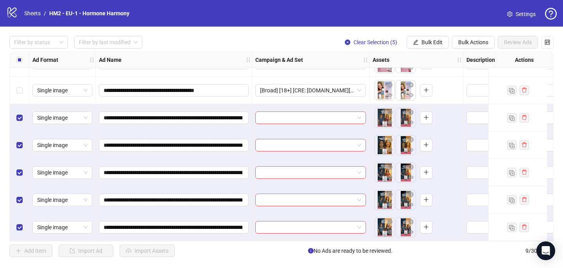
scroll to position [76, 0]
click at [269, 118] on input "search" at bounding box center [307, 118] width 94 height 12
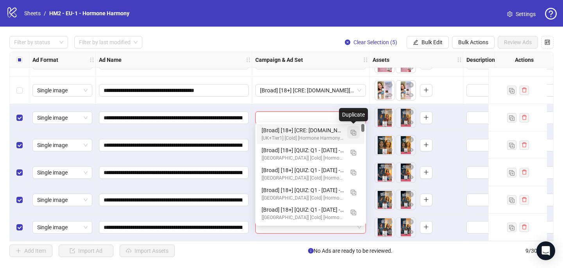
click at [353, 133] on img "button" at bounding box center [353, 132] width 5 height 5
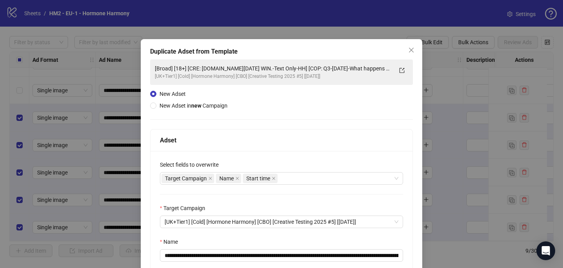
scroll to position [56, 0]
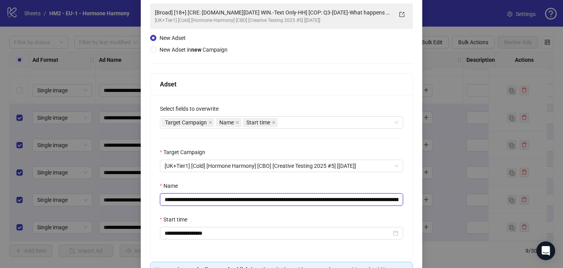
drag, startPoint x: 321, startPoint y: 199, endPoint x: 212, endPoint y: 201, distance: 108.7
click at [212, 201] on input "**********" at bounding box center [281, 199] width 243 height 13
paste input "**********"
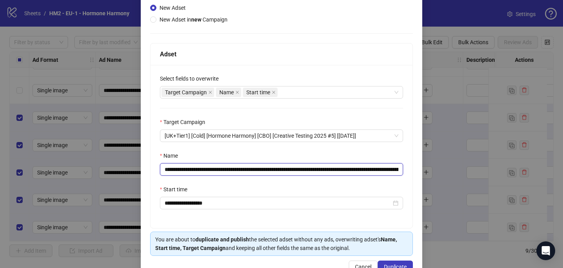
scroll to position [95, 0]
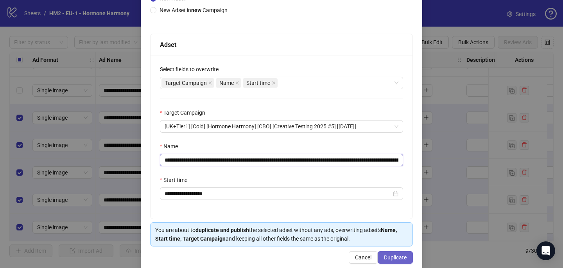
type input "**********"
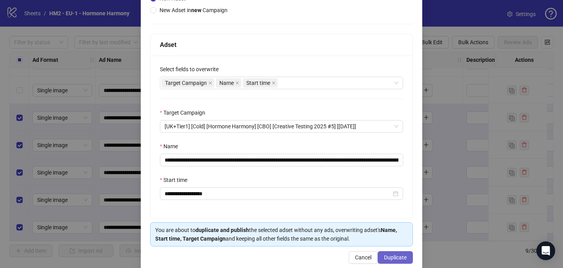
click at [402, 258] on span "Duplicate" at bounding box center [395, 257] width 23 height 6
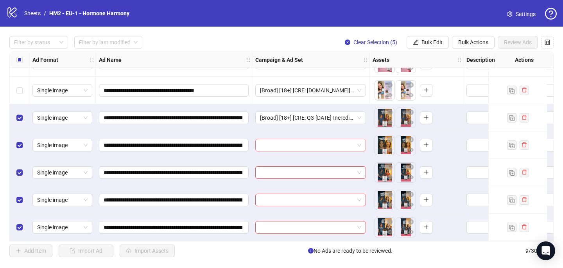
click at [291, 144] on input "search" at bounding box center [307, 145] width 94 height 12
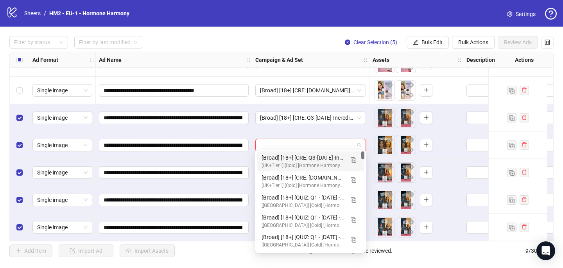
click at [292, 163] on div "[UK+Tier1] [Cold] [Hormone Harmony] [CBO] [Creative Testing 2025 #5] [[DATE]]" at bounding box center [303, 165] width 82 height 7
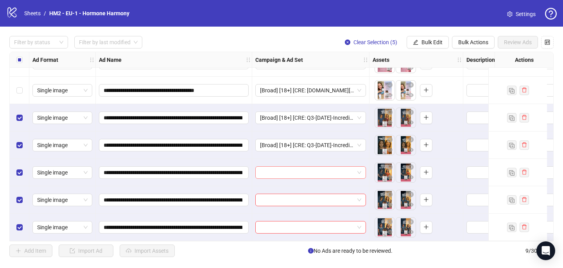
click at [285, 173] on input "search" at bounding box center [307, 173] width 94 height 12
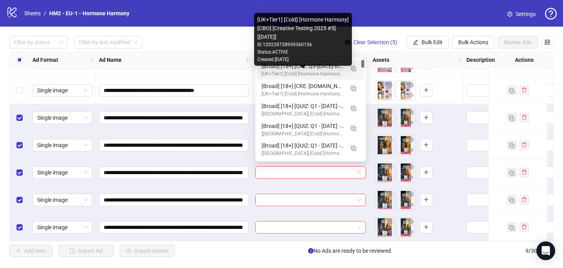
click at [310, 72] on div "[UK+Tier1] [Cold] [Hormone Harmony] [CBO] [Creative Testing 2025 #5] [[DATE]]" at bounding box center [303, 73] width 82 height 7
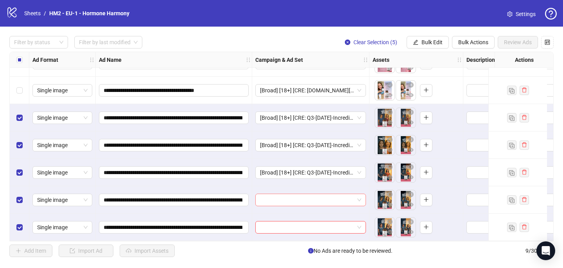
click at [281, 196] on input "search" at bounding box center [307, 200] width 94 height 12
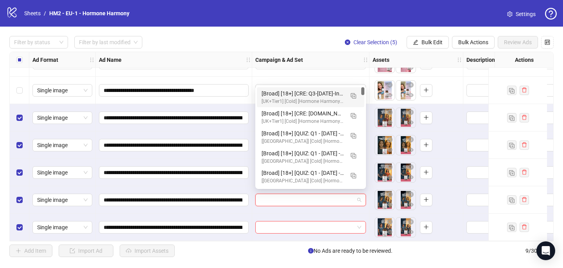
click at [306, 91] on div "[Broad] [18+] [CRE: Q3-[DATE]-Incredible-Results-HormonalImbalance-Illustration…" at bounding box center [303, 93] width 82 height 9
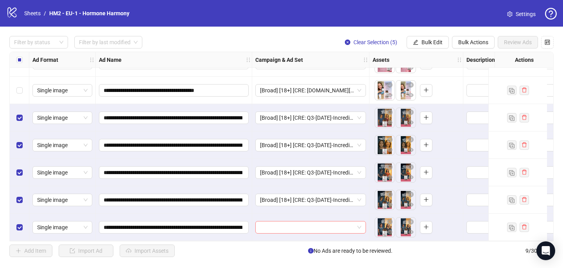
click at [271, 226] on input "search" at bounding box center [307, 227] width 94 height 12
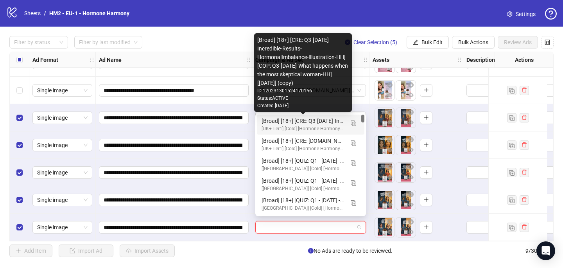
click at [296, 118] on div "[Broad] [18+] [CRE: Q3-[DATE]-Incredible-Results-HormonalImbalance-Illustration…" at bounding box center [303, 120] width 82 height 9
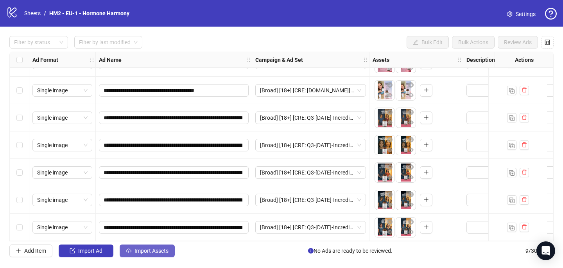
click at [142, 251] on span "Import Assets" at bounding box center [151, 250] width 34 height 6
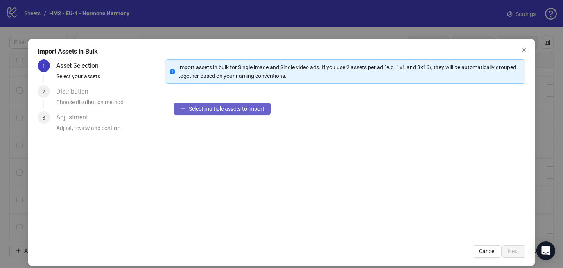
click at [206, 104] on button "Select multiple assets to import" at bounding box center [222, 108] width 97 height 13
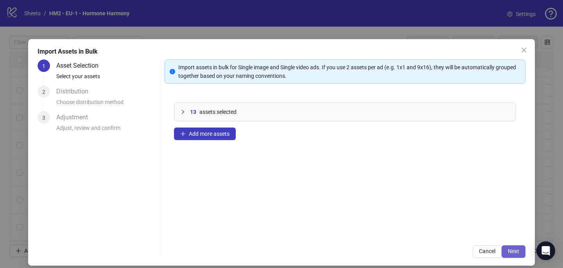
click at [512, 249] on span "Next" at bounding box center [513, 251] width 11 height 6
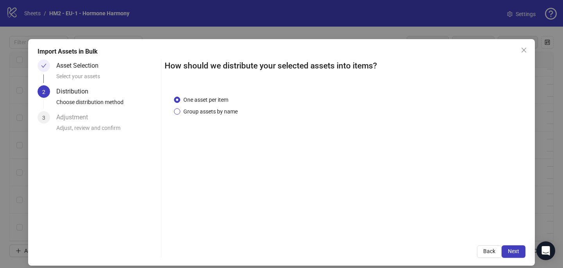
click at [224, 113] on span "Group assets by name" at bounding box center [210, 111] width 61 height 9
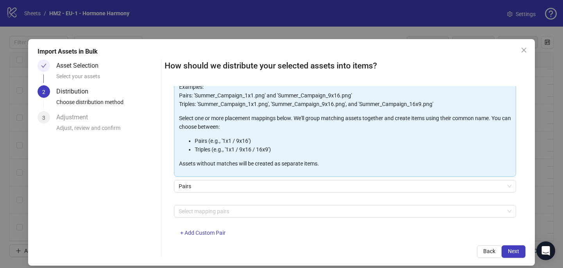
scroll to position [79, 0]
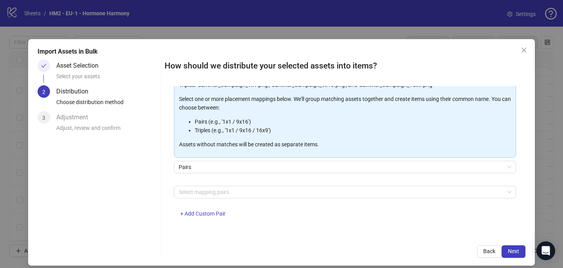
click at [226, 186] on div at bounding box center [341, 191] width 331 height 11
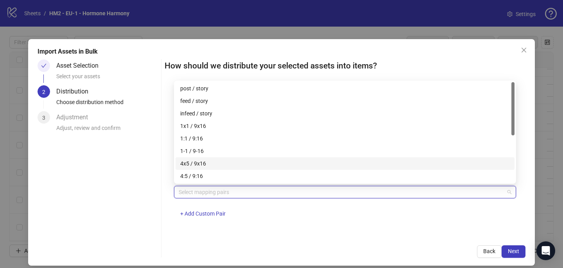
click at [224, 160] on div "4x5 / 9x16" at bounding box center [345, 163] width 330 height 9
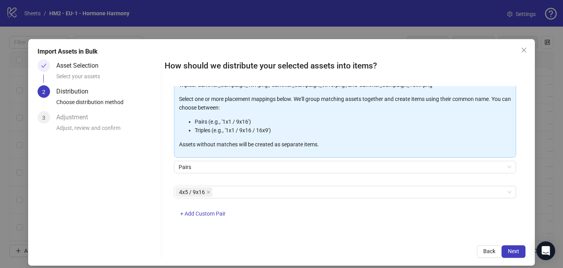
click at [471, 219] on div "4x5 / 9x16 + Add Custom Pair" at bounding box center [345, 206] width 342 height 41
click at [516, 244] on div "How should we distribute your selected assets into items? One asset per item Gr…" at bounding box center [345, 158] width 361 height 198
click at [518, 249] on span "Next" at bounding box center [513, 251] width 11 height 6
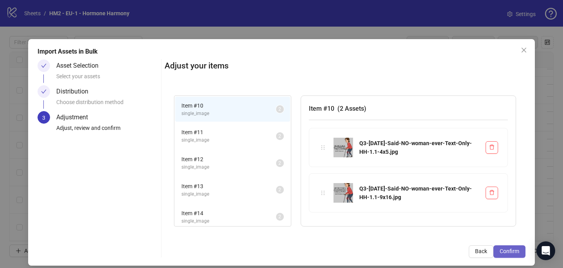
click at [508, 248] on span "Confirm" at bounding box center [510, 251] width 20 height 6
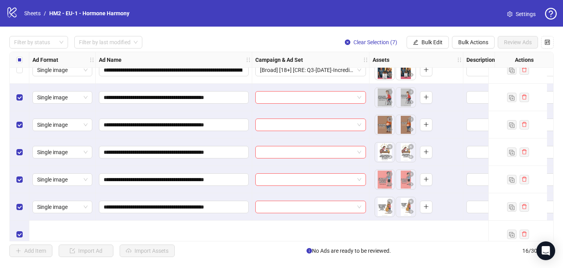
scroll to position [163, 0]
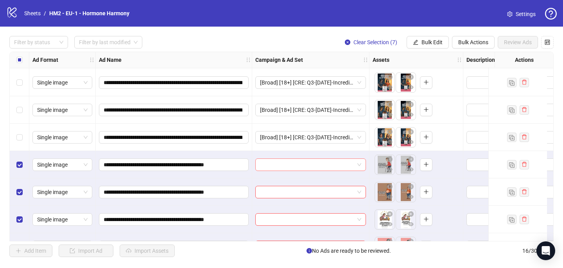
click at [292, 163] on input "search" at bounding box center [307, 165] width 94 height 12
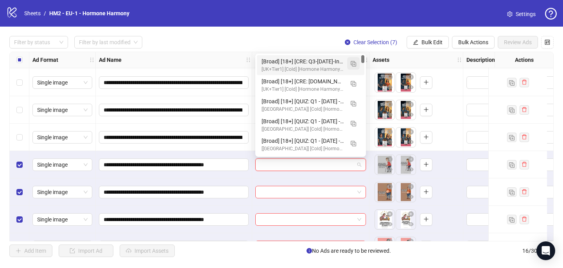
click at [355, 62] on img "button" at bounding box center [353, 63] width 5 height 5
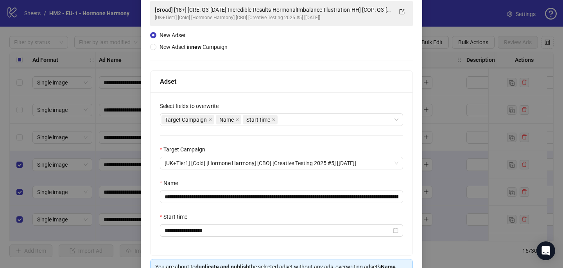
scroll to position [59, 0]
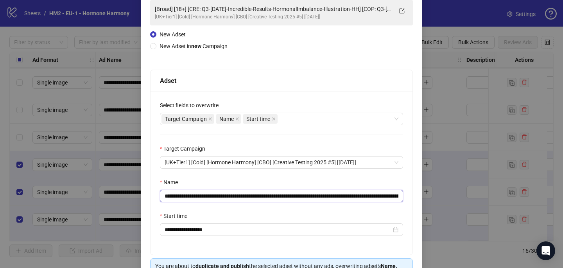
click at [383, 197] on input "**********" at bounding box center [281, 196] width 243 height 13
drag, startPoint x: 383, startPoint y: 197, endPoint x: 210, endPoint y: 193, distance: 172.4
click at [210, 193] on input "**********" at bounding box center [281, 196] width 243 height 13
paste input "**********"
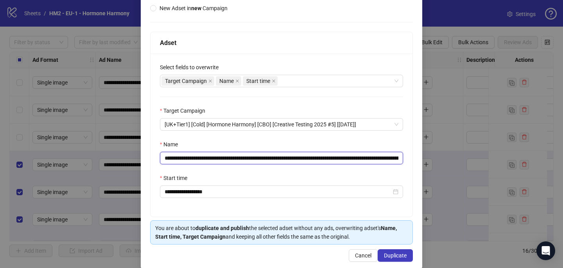
scroll to position [109, 0]
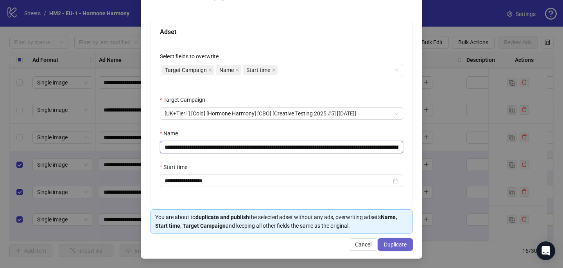
type input "**********"
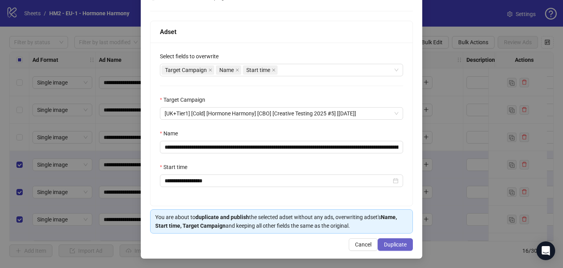
click at [394, 242] on span "Duplicate" at bounding box center [395, 244] width 23 height 6
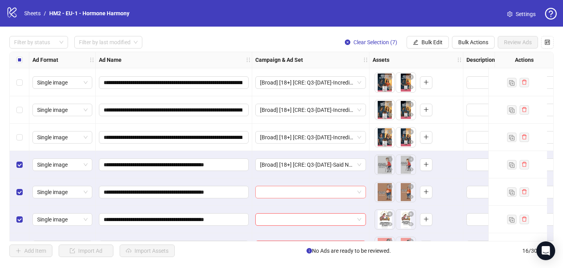
click at [283, 189] on input "search" at bounding box center [307, 192] width 94 height 12
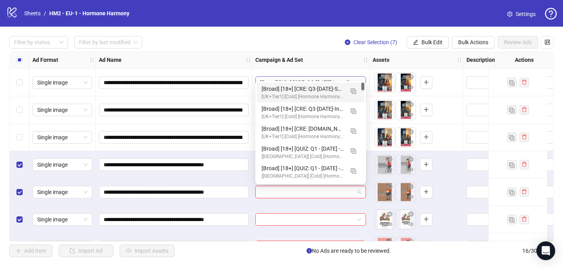
click at [297, 85] on div "[Broad] [18+] [CRE: Q3-[DATE]-Said NO woman ever -Text Only- HH -Meme Style] [C…" at bounding box center [303, 88] width 82 height 9
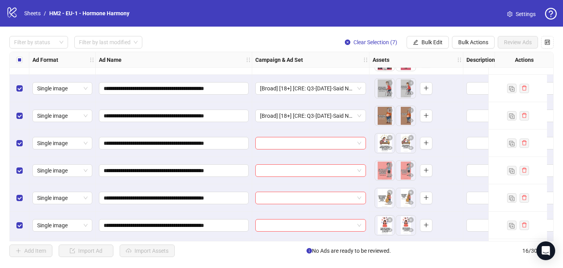
scroll to position [242, 0]
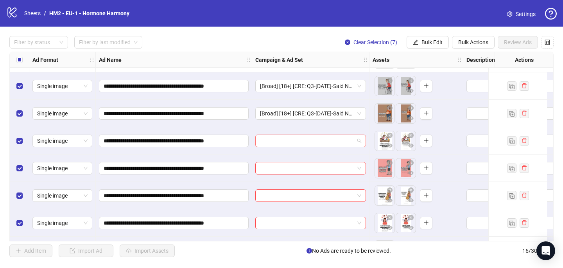
click at [285, 139] on input "search" at bounding box center [307, 141] width 94 height 12
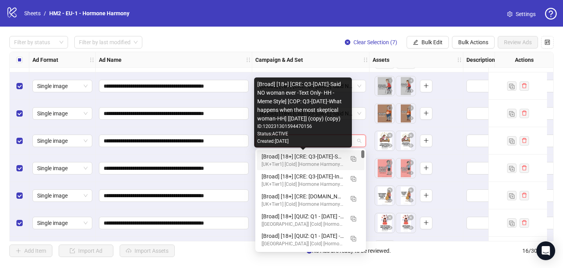
click at [285, 156] on div "[Broad] [18+] [CRE: Q3-[DATE]-Said NO woman ever -Text Only- HH -Meme Style] [C…" at bounding box center [303, 156] width 82 height 9
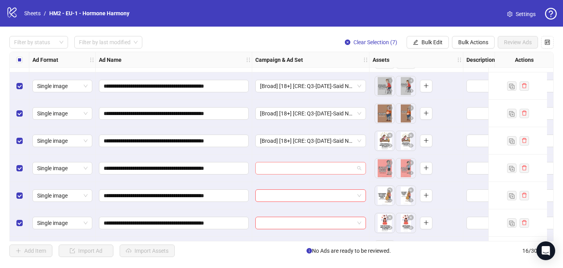
click at [280, 173] on input "search" at bounding box center [307, 168] width 94 height 12
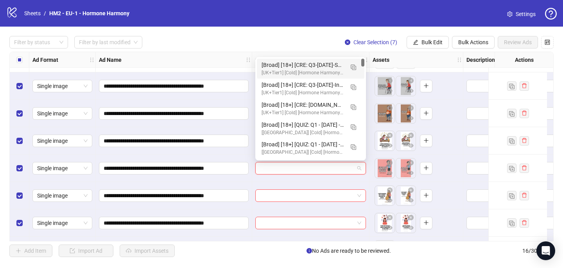
click at [292, 63] on div "[Broad] [18+] [CRE: Q3-[DATE]-Said NO woman ever -Text Only- HH -Meme Style] [C…" at bounding box center [303, 65] width 82 height 9
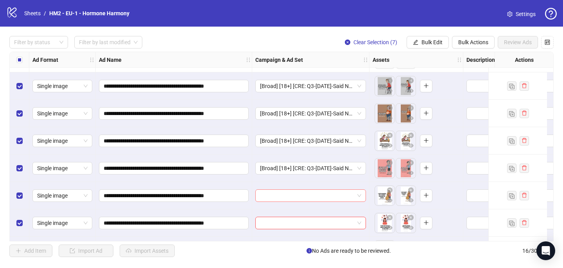
click at [276, 195] on input "search" at bounding box center [307, 196] width 94 height 12
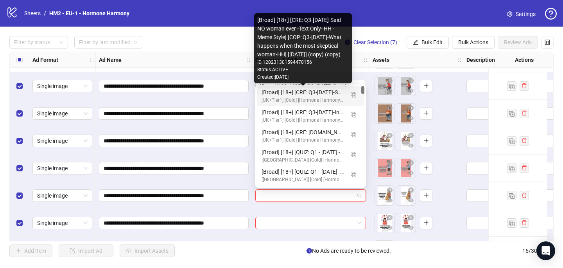
click at [301, 95] on div "[Broad] [18+] [CRE: Q3-[DATE]-Said NO woman ever -Text Only- HH -Meme Style] [C…" at bounding box center [303, 92] width 82 height 9
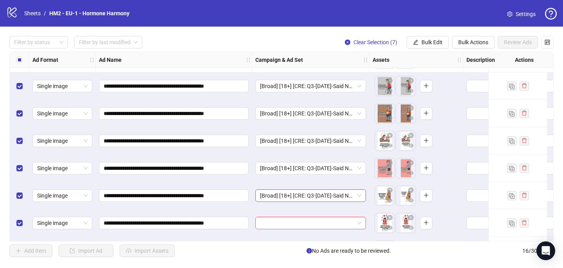
scroll to position [268, 0]
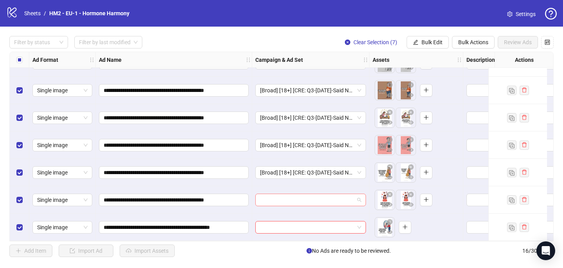
click at [290, 197] on input "search" at bounding box center [307, 200] width 94 height 12
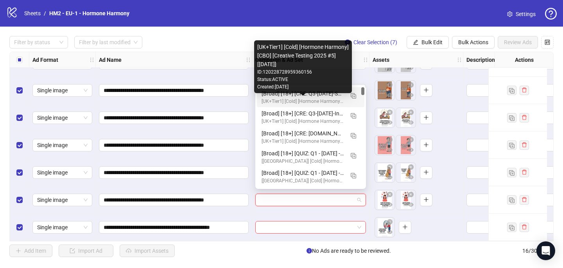
click at [294, 98] on div "[UK+Tier1] [Cold] [Hormone Harmony] [CBO] [Creative Testing 2025 #5] [[DATE]]" at bounding box center [303, 101] width 82 height 7
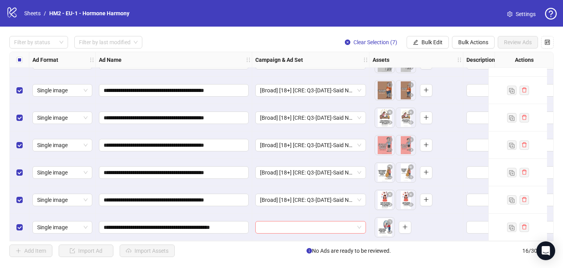
click at [274, 224] on input "search" at bounding box center [307, 227] width 94 height 12
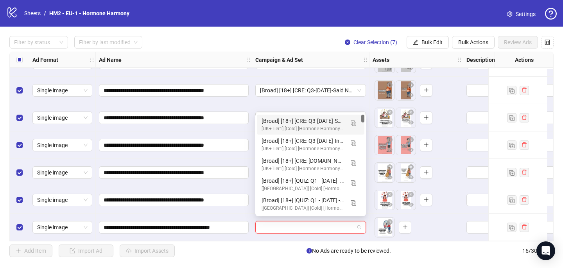
click at [289, 118] on div "[Broad] [18+] [CRE: Q3-[DATE]-Said NO woman ever -Text Only- HH -Meme Style] [C…" at bounding box center [303, 120] width 82 height 9
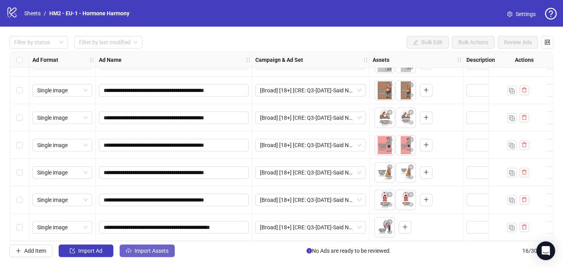
click at [161, 248] on span "Import Assets" at bounding box center [151, 250] width 34 height 6
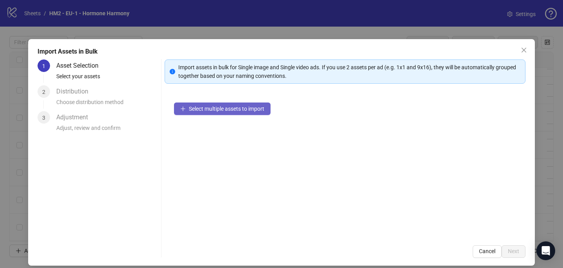
click at [255, 109] on span "Select multiple assets to import" at bounding box center [226, 109] width 75 height 6
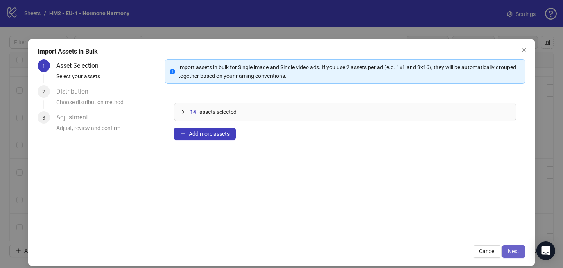
click at [522, 249] on button "Next" at bounding box center [514, 251] width 24 height 13
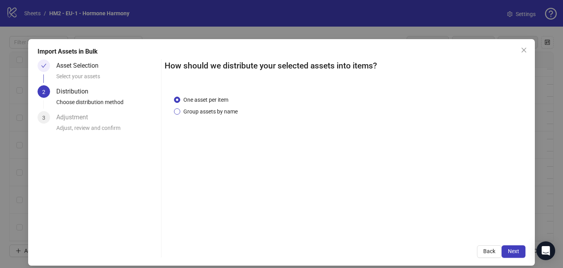
click at [224, 111] on span "Group assets by name" at bounding box center [210, 111] width 61 height 9
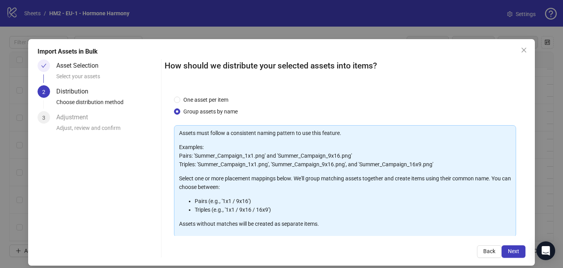
scroll to position [79, 0]
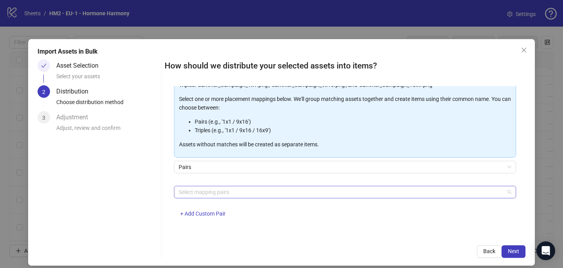
click at [220, 193] on div at bounding box center [341, 191] width 331 height 11
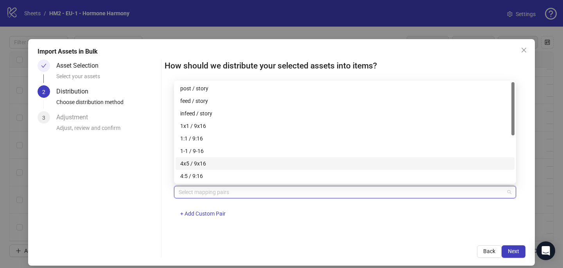
click at [231, 163] on div "4x5 / 9x16" at bounding box center [345, 163] width 330 height 9
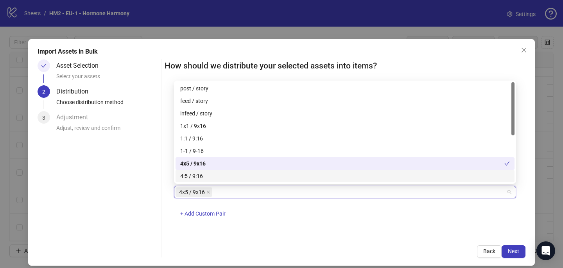
click at [353, 245] on div "Back Next" at bounding box center [345, 251] width 361 height 13
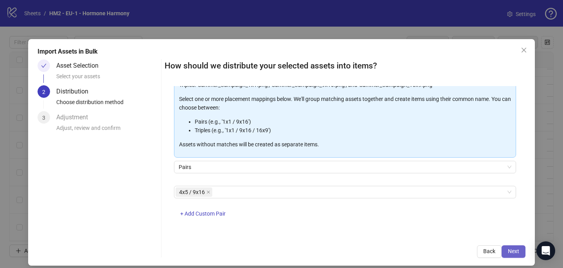
click at [516, 252] on span "Next" at bounding box center [513, 251] width 11 height 6
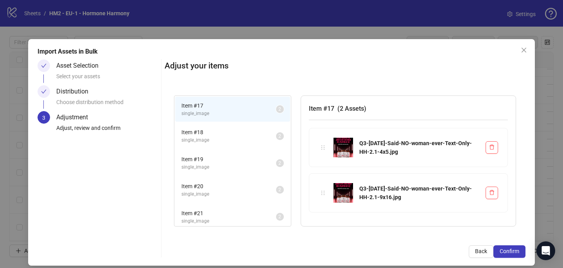
click at [516, 252] on span "Confirm" at bounding box center [510, 251] width 20 height 6
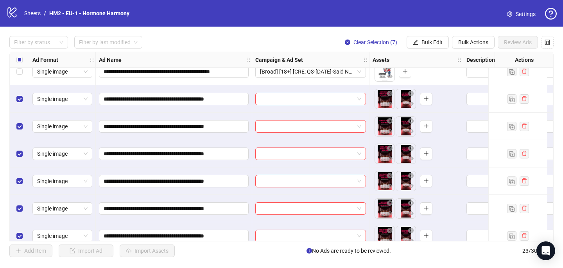
scroll to position [420, 0]
click at [289, 95] on input "search" at bounding box center [307, 99] width 94 height 12
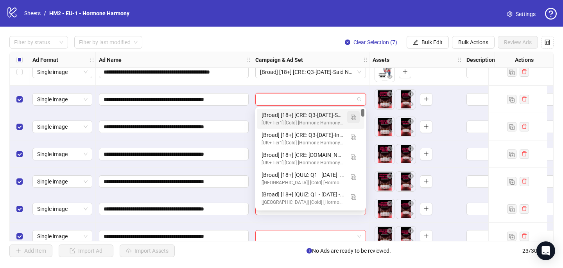
click at [353, 116] on img "button" at bounding box center [353, 117] width 5 height 5
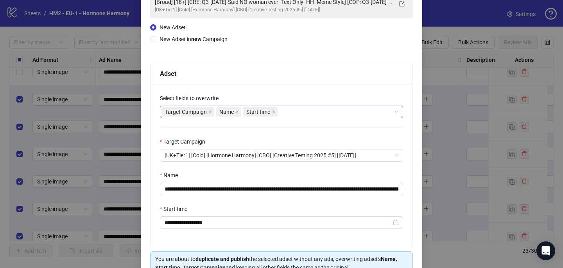
scroll to position [69, 0]
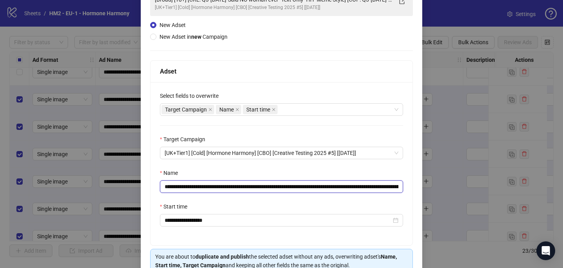
drag, startPoint x: 371, startPoint y: 187, endPoint x: 345, endPoint y: 185, distance: 26.3
click at [345, 185] on input "**********" at bounding box center [281, 186] width 243 height 13
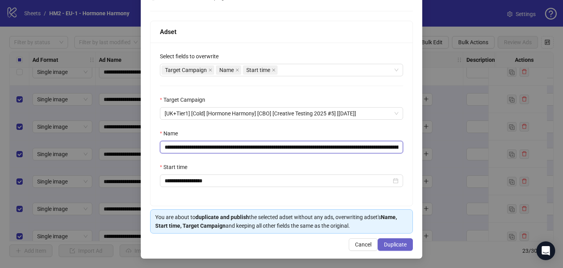
type input "**********"
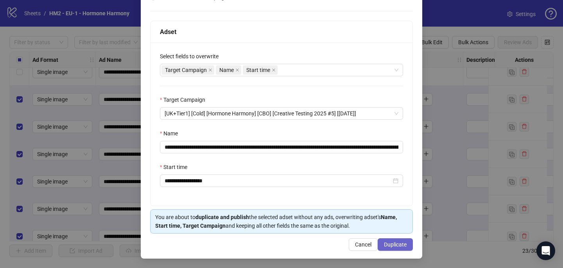
click at [392, 240] on button "Duplicate" at bounding box center [395, 244] width 35 height 13
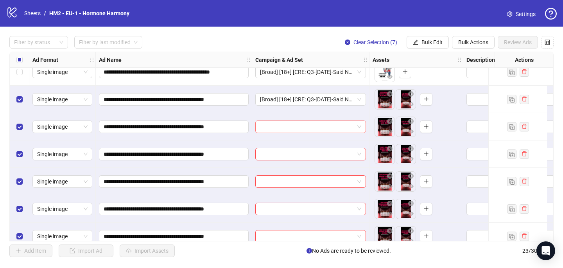
click at [272, 127] on input "search" at bounding box center [307, 127] width 94 height 12
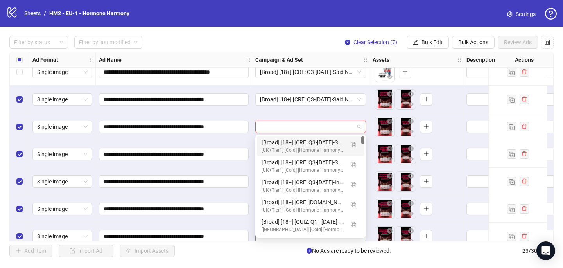
click at [272, 141] on div "[Broad] [18+] [CRE: Q3-[DATE]-Said NO woman ever -Text Only- HH - Neon Backgrou…" at bounding box center [303, 142] width 82 height 9
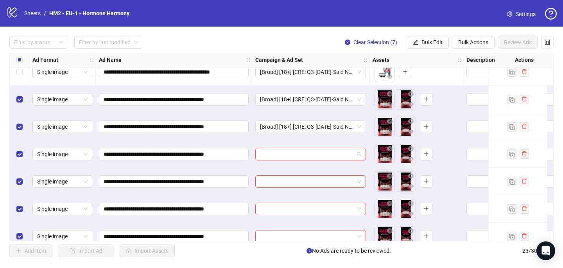
click at [272, 151] on input "search" at bounding box center [307, 154] width 94 height 12
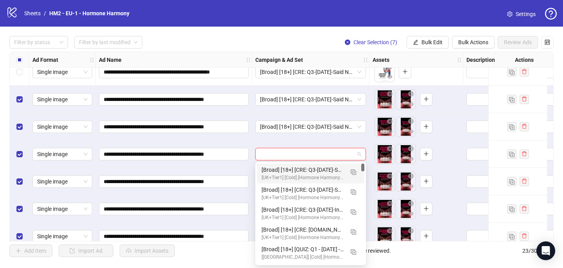
click at [273, 172] on div "[Broad] [18+] [CRE: Q3-[DATE]-Said NO woman ever -Text Only- HH - Neon Backgrou…" at bounding box center [303, 169] width 82 height 9
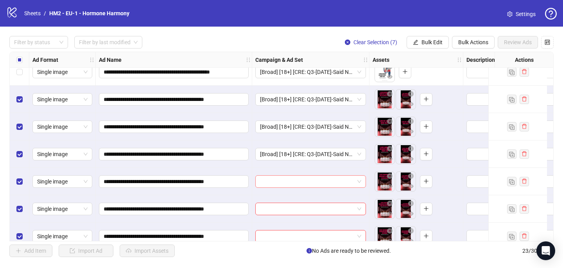
click at [271, 183] on input "search" at bounding box center [307, 182] width 94 height 12
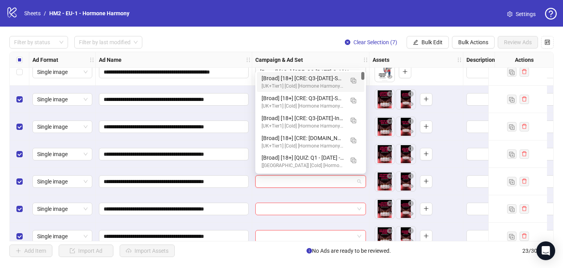
click at [328, 83] on div "[UK+Tier1] [Cold] [Hormone Harmony] [CBO] [Creative Testing 2025 #5] [[DATE]]" at bounding box center [303, 85] width 82 height 7
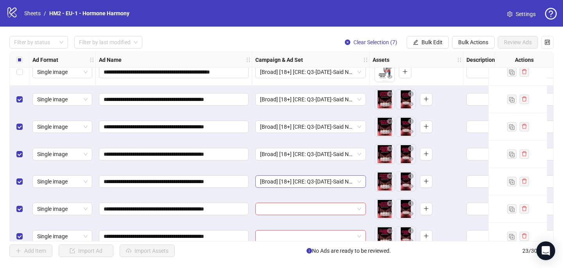
scroll to position [459, 0]
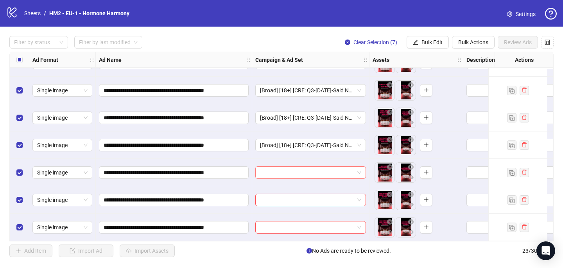
click at [296, 172] on input "search" at bounding box center [307, 173] width 94 height 12
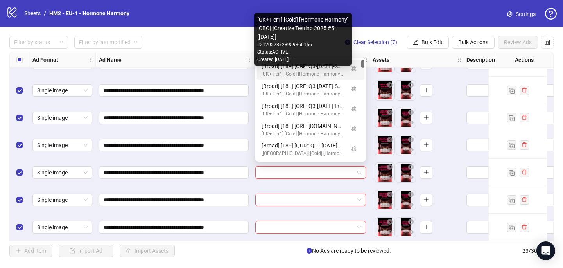
click at [320, 70] on div "[UK+Tier1] [Cold] [Hormone Harmony] [CBO] [Creative Testing 2025 #5] [[DATE]]" at bounding box center [303, 73] width 82 height 7
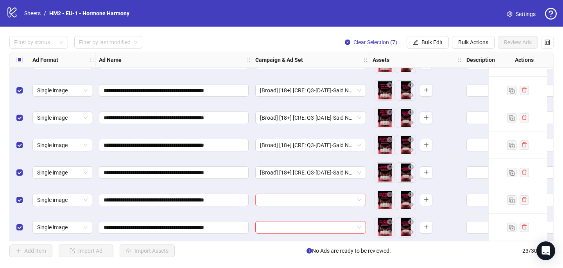
click at [288, 194] on input "search" at bounding box center [307, 200] width 94 height 12
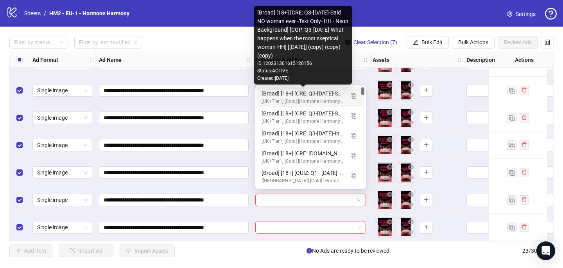
click at [315, 93] on div "[Broad] [18+] [CRE: Q3-[DATE]-Said NO woman ever -Text Only- HH - Neon Backgrou…" at bounding box center [303, 93] width 82 height 9
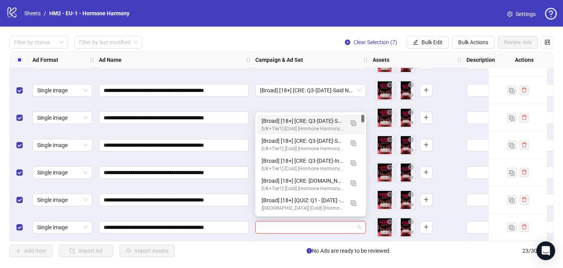
click at [272, 224] on input "search" at bounding box center [307, 227] width 94 height 12
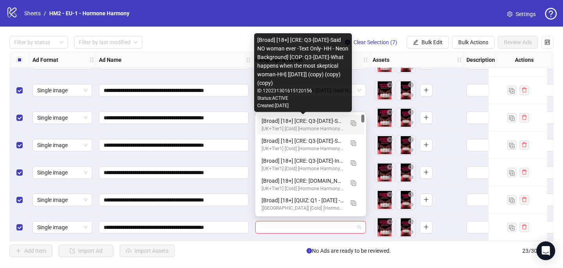
click at [305, 121] on div "[Broad] [18+] [CRE: Q3-[DATE]-Said NO woman ever -Text Only- HH - Neon Backgrou…" at bounding box center [303, 120] width 82 height 9
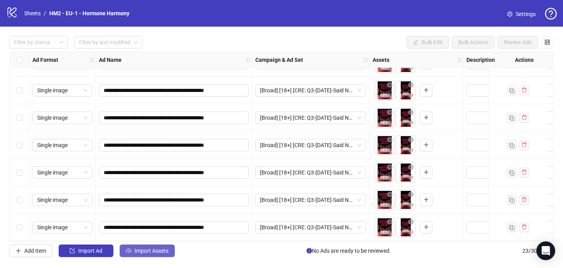
click at [137, 252] on span "Import Assets" at bounding box center [151, 250] width 34 height 6
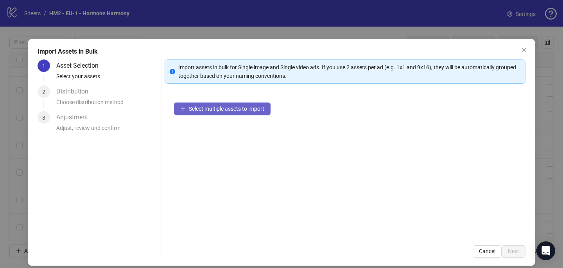
click at [239, 106] on span "Select multiple assets to import" at bounding box center [226, 109] width 75 height 6
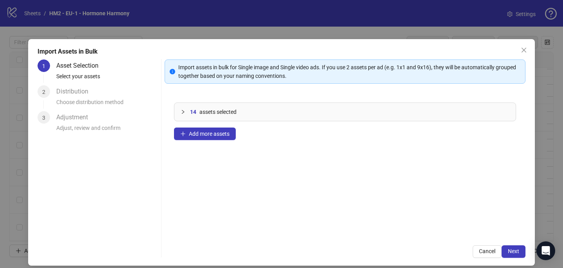
click at [516, 258] on div "Import Assets in Bulk 1 Asset Selection Select your assets 2 Distribution Choos…" at bounding box center [281, 152] width 507 height 226
click at [516, 251] on span "Next" at bounding box center [513, 251] width 11 height 6
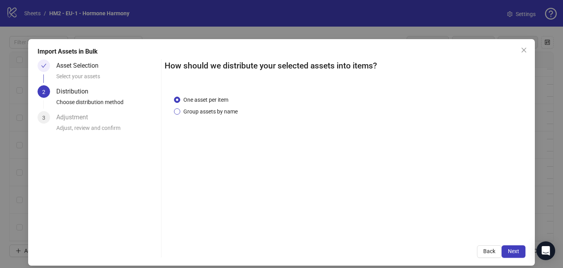
click at [211, 115] on span "Group assets by name" at bounding box center [210, 111] width 61 height 9
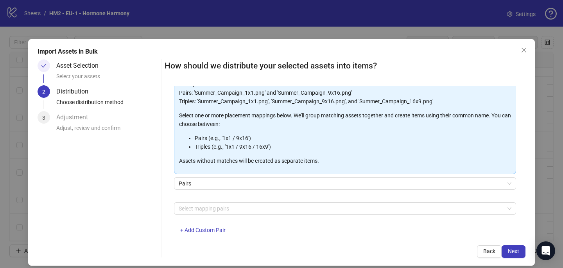
scroll to position [79, 0]
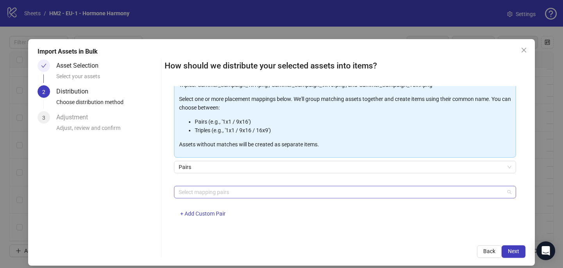
click at [208, 188] on div at bounding box center [341, 191] width 331 height 11
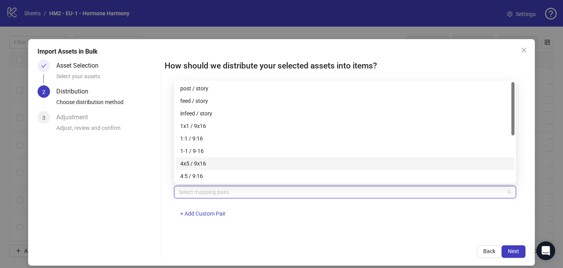
click at [210, 165] on div "4x5 / 9x16" at bounding box center [345, 163] width 330 height 9
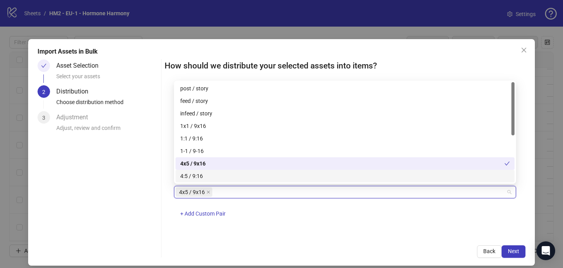
click at [319, 222] on div "4x5 / 9x16 + Add Custom Pair" at bounding box center [345, 206] width 342 height 41
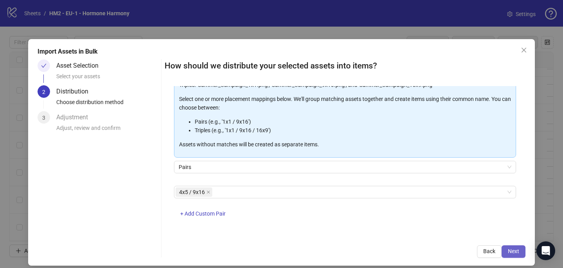
click at [513, 247] on button "Next" at bounding box center [514, 251] width 24 height 13
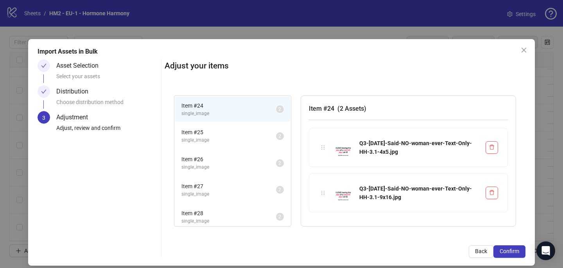
click at [513, 247] on button "Confirm" at bounding box center [509, 251] width 32 height 13
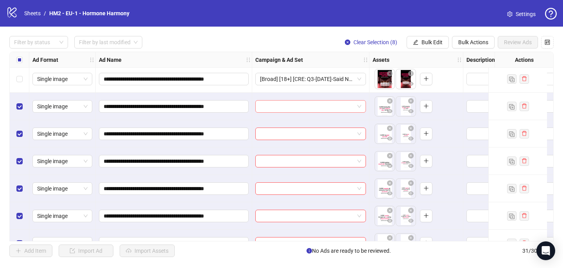
scroll to position [678, 0]
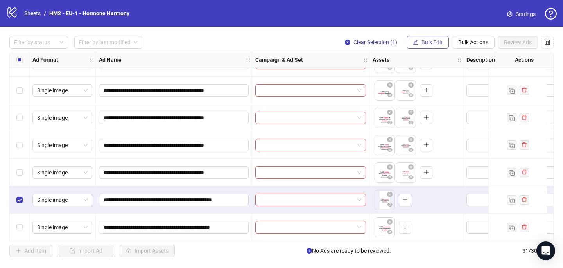
click at [435, 41] on span "Bulk Edit" at bounding box center [431, 42] width 21 height 6
click at [469, 41] on span "Bulk Actions" at bounding box center [473, 42] width 30 height 6
click at [468, 57] on span "Delete" at bounding box center [484, 58] width 54 height 9
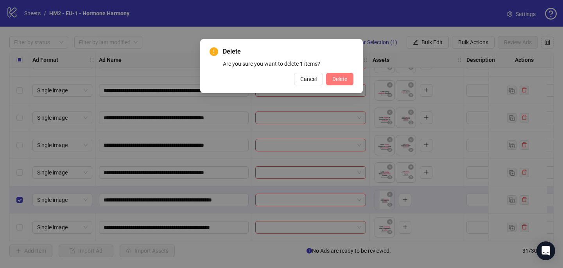
click at [348, 77] on button "Delete" at bounding box center [339, 79] width 27 height 13
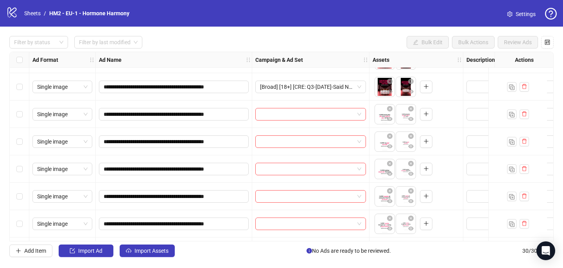
scroll to position [596, 0]
click at [296, 112] on input "search" at bounding box center [307, 115] width 94 height 12
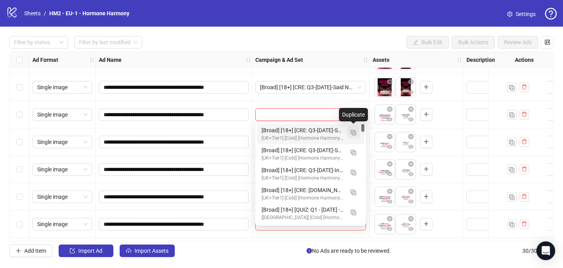
click at [353, 131] on img "button" at bounding box center [353, 132] width 5 height 5
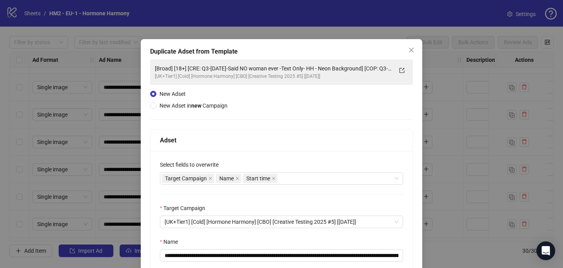
scroll to position [66, 0]
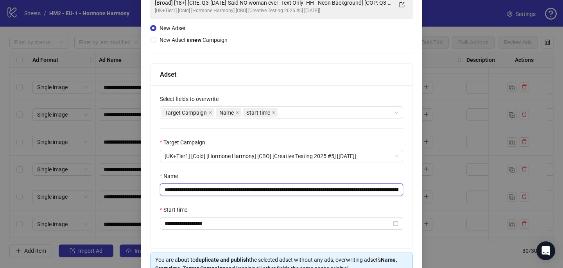
drag, startPoint x: 386, startPoint y: 191, endPoint x: 337, endPoint y: 181, distance: 50.2
click at [341, 184] on input "**********" at bounding box center [281, 189] width 243 height 13
click at [353, 189] on input "**********" at bounding box center [281, 189] width 243 height 13
drag, startPoint x: 387, startPoint y: 190, endPoint x: 345, endPoint y: 189, distance: 42.2
click at [345, 189] on input "**********" at bounding box center [281, 189] width 243 height 13
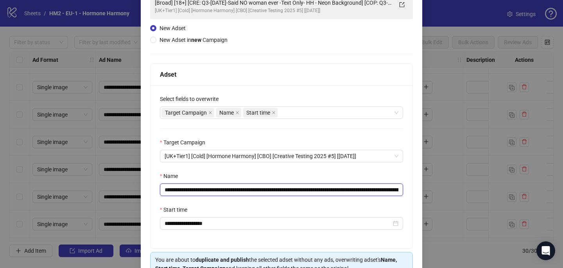
scroll to position [109, 0]
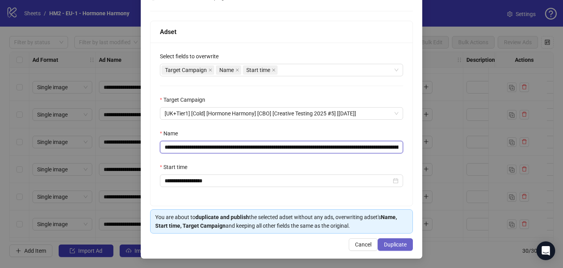
type input "**********"
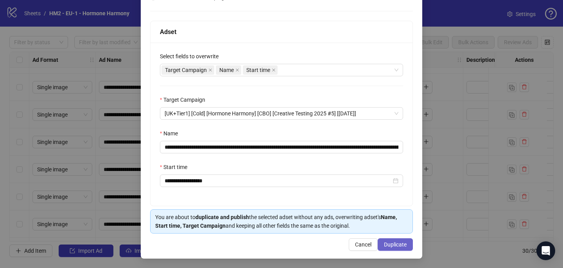
click at [392, 241] on span "Duplicate" at bounding box center [395, 244] width 23 height 6
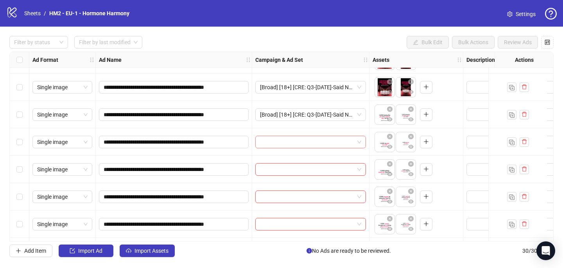
click at [297, 143] on input "search" at bounding box center [307, 142] width 94 height 12
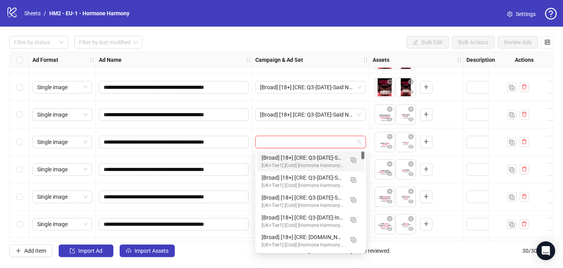
click at [297, 161] on div "[Broad] [18+] [CRE: Q3-[DATE]-Said NO woman ever -Text Only- HH - Text Only] [C…" at bounding box center [303, 157] width 82 height 9
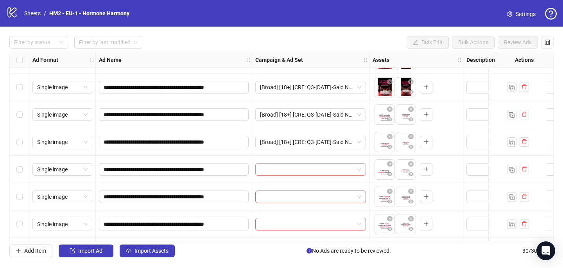
click at [293, 167] on input "search" at bounding box center [307, 169] width 94 height 12
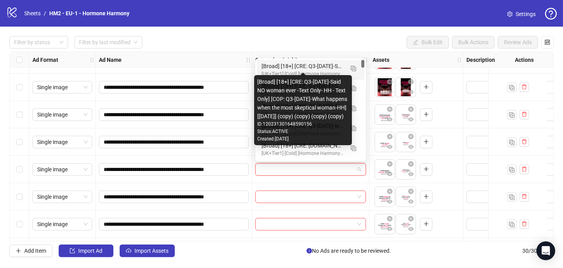
click at [321, 66] on div "[Broad] [18+] [CRE: Q3-[DATE]-Said NO woman ever -Text Only- HH - Text Only] [C…" at bounding box center [303, 66] width 82 height 9
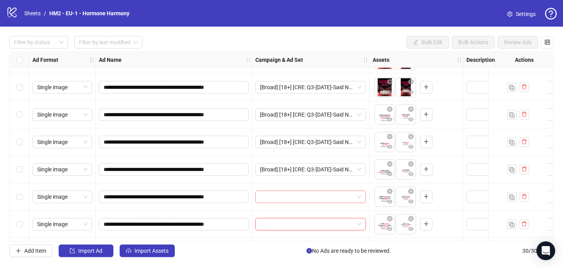
click at [278, 200] on input "search" at bounding box center [307, 197] width 94 height 12
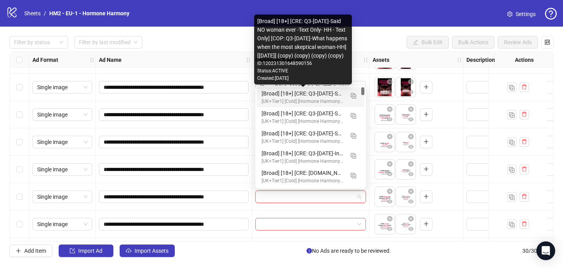
click at [312, 90] on div "[Broad] [18+] [CRE: Q3-[DATE]-Said NO woman ever -Text Only- HH - Text Only] [C…" at bounding box center [303, 93] width 82 height 9
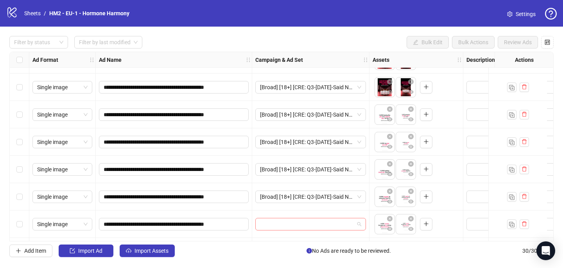
click at [282, 224] on input "search" at bounding box center [307, 224] width 94 height 12
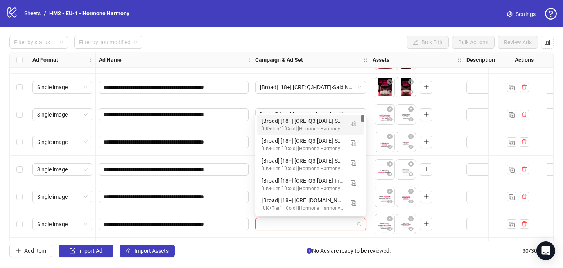
click at [306, 118] on div "[Broad] [18+] [CRE: Q3-[DATE]-Said NO woman ever -Text Only- HH - Text Only] [C…" at bounding box center [303, 120] width 82 height 9
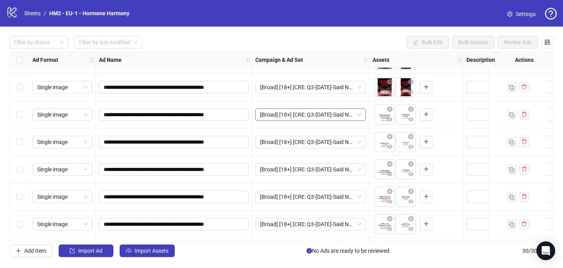
scroll to position [651, 0]
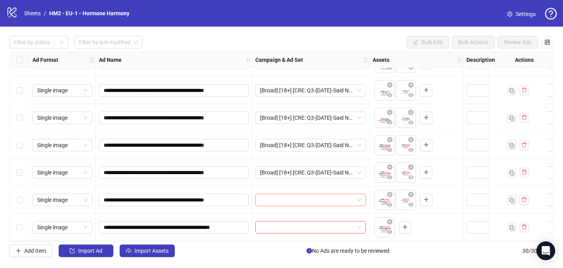
click at [291, 199] on input "search" at bounding box center [307, 200] width 94 height 12
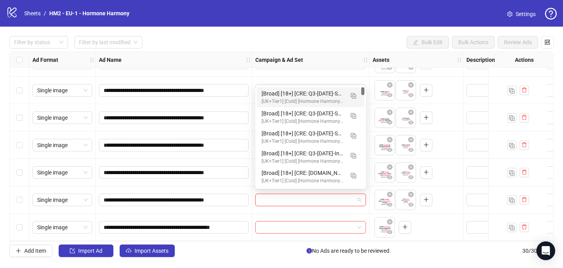
click at [314, 95] on div "[Broad] [18+] [CRE: Q3-[DATE]-Said NO woman ever -Text Only- HH - Text Only] [C…" at bounding box center [303, 93] width 82 height 9
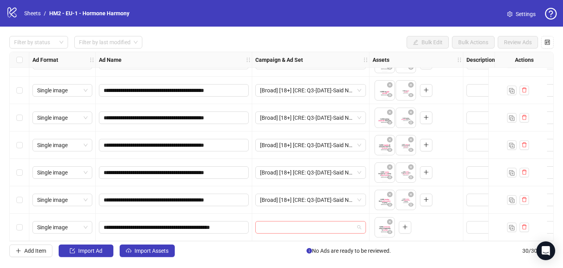
click at [286, 223] on input "search" at bounding box center [307, 227] width 94 height 12
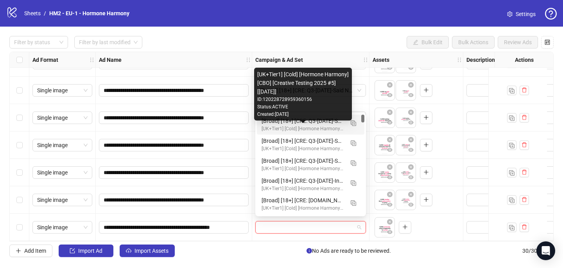
click at [311, 129] on div "[UK+Tier1] [Cold] [Hormone Harmony] [CBO] [Creative Testing 2025 #5] [[DATE]]" at bounding box center [303, 128] width 82 height 7
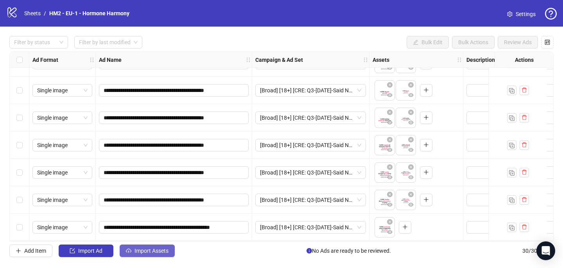
click at [160, 249] on span "Import Assets" at bounding box center [151, 250] width 34 height 6
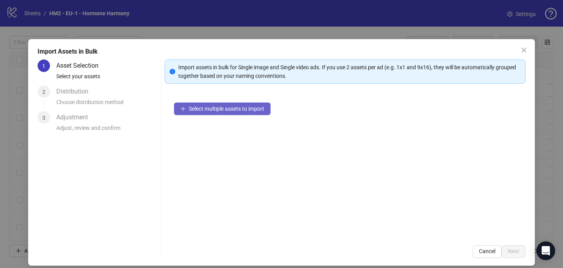
click at [255, 109] on span "Select multiple assets to import" at bounding box center [226, 109] width 75 height 6
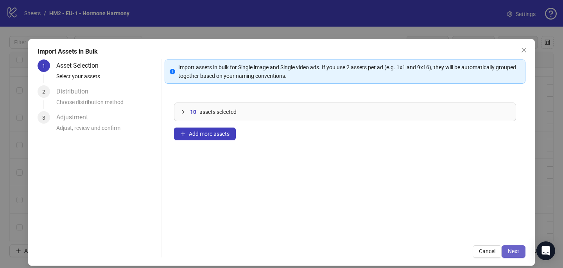
click at [510, 253] on span "Next" at bounding box center [513, 251] width 11 height 6
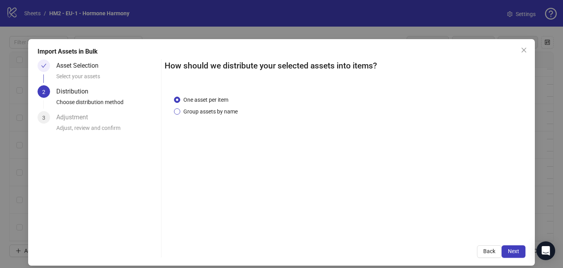
click at [228, 113] on span "Group assets by name" at bounding box center [210, 111] width 61 height 9
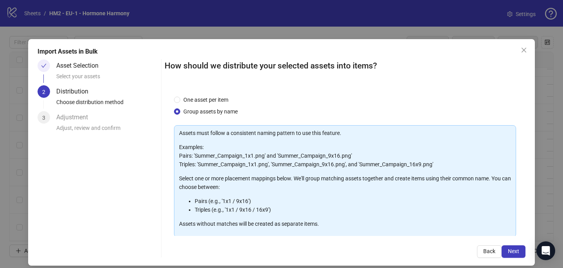
scroll to position [79, 0]
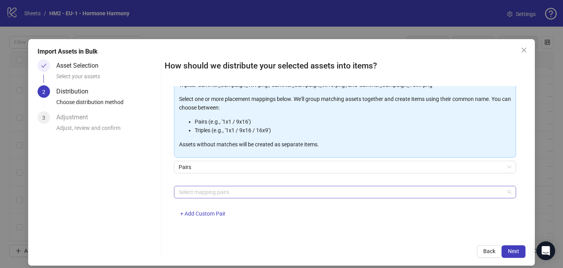
click at [222, 192] on div at bounding box center [341, 191] width 331 height 11
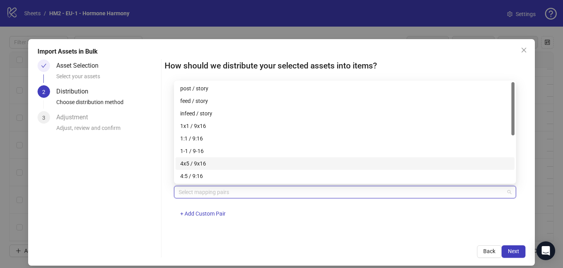
click at [223, 163] on div "4x5 / 9x16" at bounding box center [345, 163] width 330 height 9
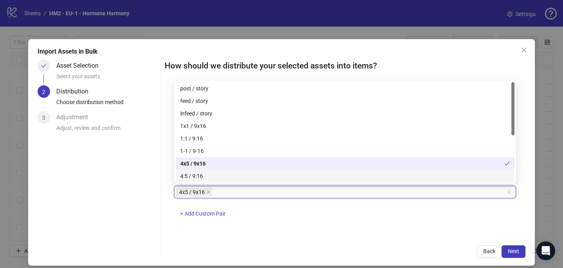
click at [321, 239] on div "How should we distribute your selected assets into items? One asset per item Gr…" at bounding box center [345, 158] width 361 height 198
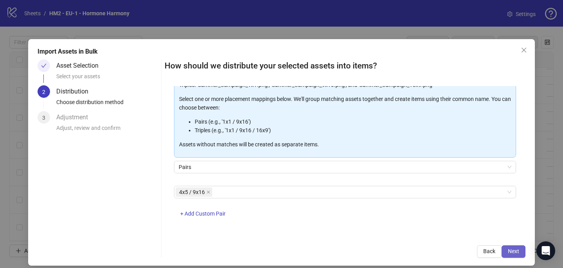
click at [519, 246] on button "Next" at bounding box center [514, 251] width 24 height 13
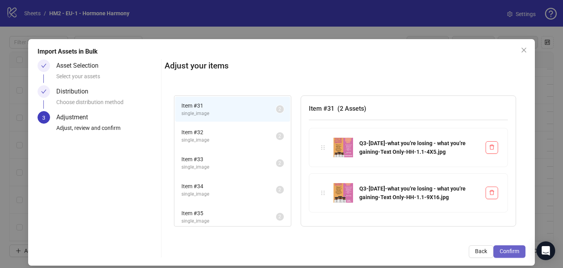
click at [519, 247] on button "Confirm" at bounding box center [509, 251] width 32 height 13
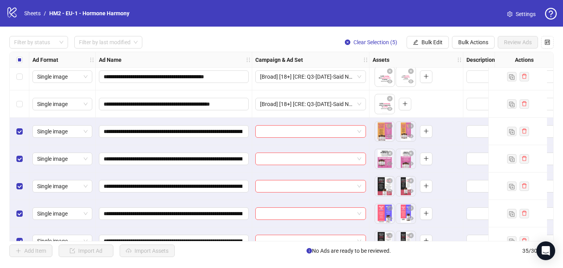
scroll to position [788, 0]
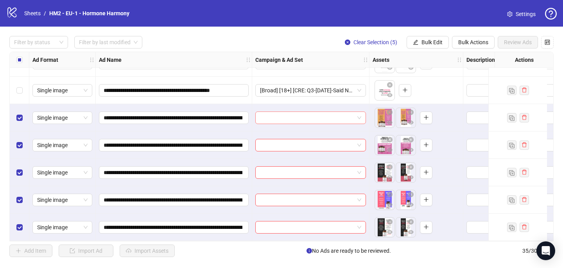
click at [265, 119] on input "search" at bounding box center [307, 118] width 94 height 12
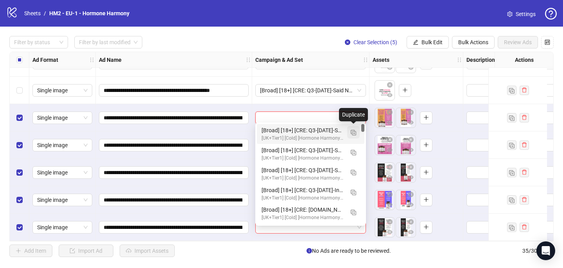
click at [354, 133] on img "button" at bounding box center [353, 132] width 5 height 5
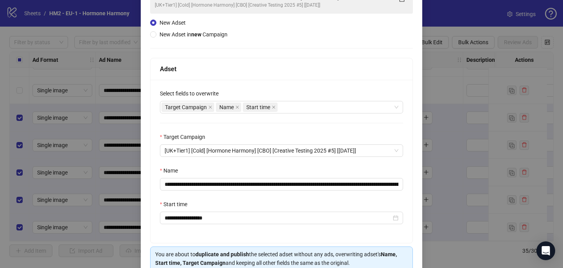
scroll to position [72, 0]
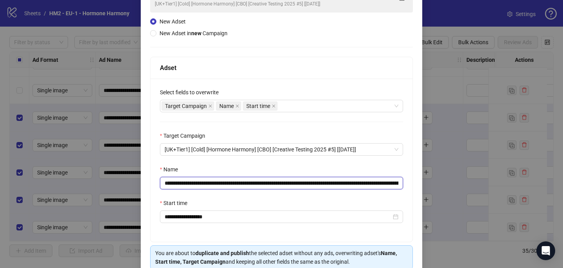
drag, startPoint x: 365, startPoint y: 184, endPoint x: 212, endPoint y: 183, distance: 153.2
click at [212, 183] on input "**********" at bounding box center [281, 183] width 243 height 13
paste input "********"
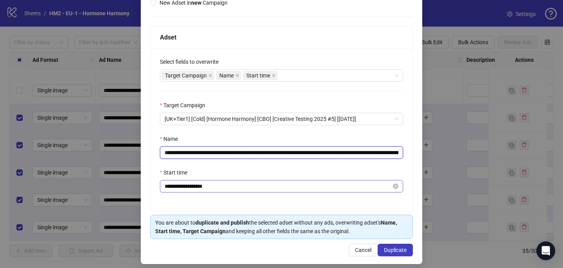
scroll to position [109, 0]
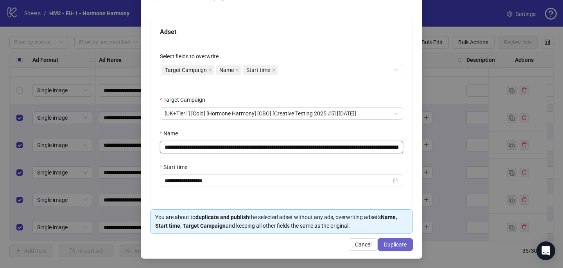
type input "**********"
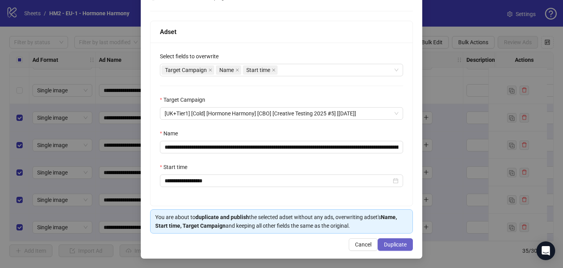
click at [395, 238] on button "Duplicate" at bounding box center [395, 244] width 35 height 13
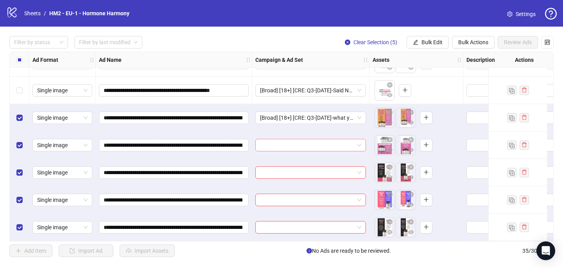
click at [288, 139] on input "search" at bounding box center [307, 145] width 94 height 12
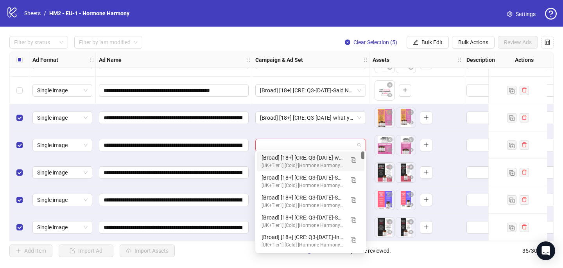
click at [288, 159] on div "[Broad] [18+] [CRE: Q3-[DATE]-what you’re losing / what you’re gaining-Text Onl…" at bounding box center [303, 157] width 82 height 9
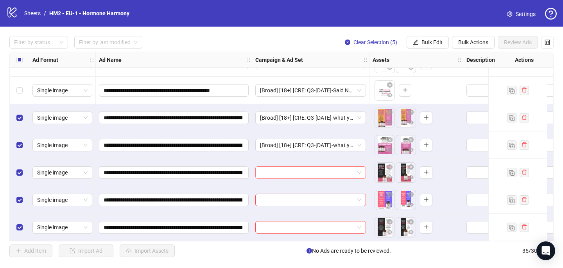
click at [282, 169] on input "search" at bounding box center [307, 173] width 94 height 12
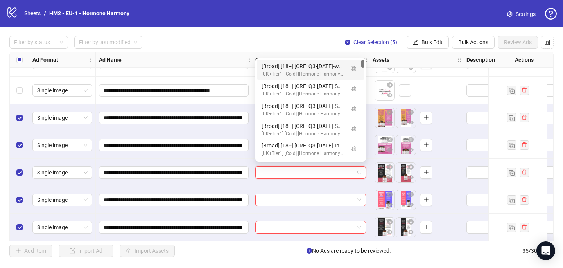
click at [303, 67] on div "[Broad] [18+] [CRE: Q3-[DATE]-what you’re losing / what you’re gaining-Text Onl…" at bounding box center [303, 66] width 82 height 9
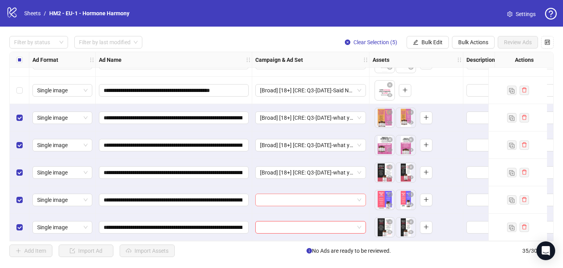
click at [267, 198] on input "search" at bounding box center [307, 200] width 94 height 12
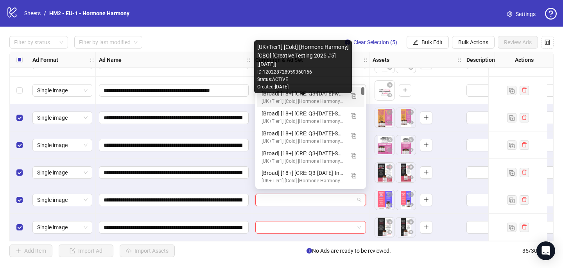
click at [281, 98] on div "[UK+Tier1] [Cold] [Hormone Harmony] [CBO] [Creative Testing 2025 #5] [[DATE]]" at bounding box center [303, 101] width 82 height 7
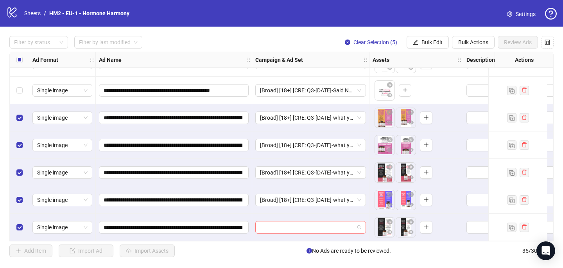
click at [269, 224] on input "search" at bounding box center [307, 227] width 94 height 12
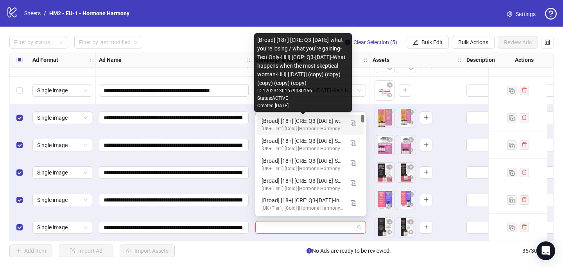
click at [290, 124] on div "[Broad] [18+] [CRE: Q3-[DATE]-what you’re losing / what you’re gaining-Text Onl…" at bounding box center [303, 120] width 82 height 9
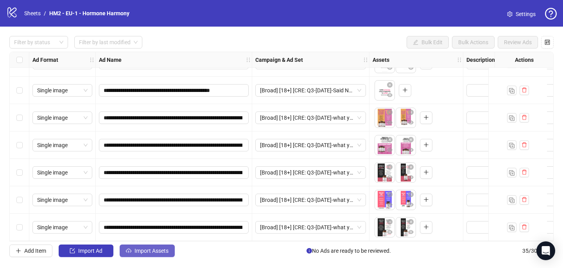
click at [153, 250] on span "Import Assets" at bounding box center [151, 250] width 34 height 6
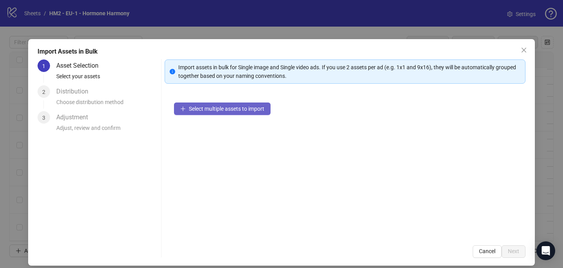
click at [187, 109] on button "Select multiple assets to import" at bounding box center [222, 108] width 97 height 13
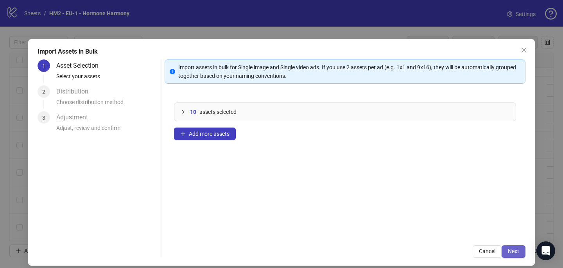
click at [519, 252] on span "Next" at bounding box center [513, 251] width 11 height 6
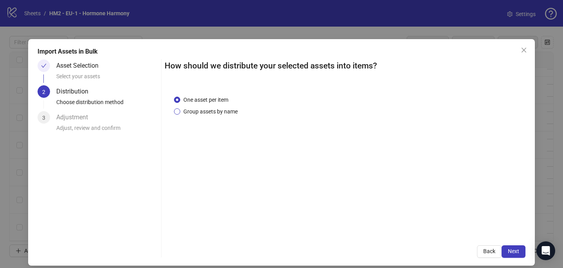
click at [209, 112] on span "Group assets by name" at bounding box center [210, 111] width 61 height 9
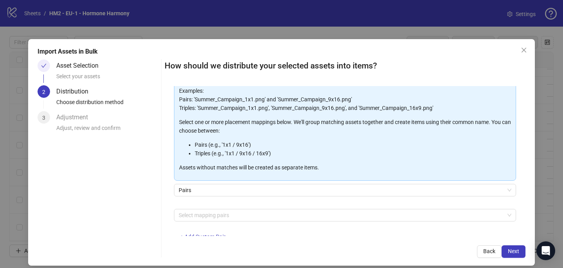
scroll to position [60, 0]
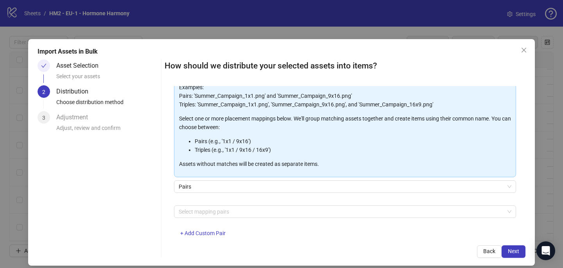
click at [206, 207] on div at bounding box center [341, 211] width 331 height 11
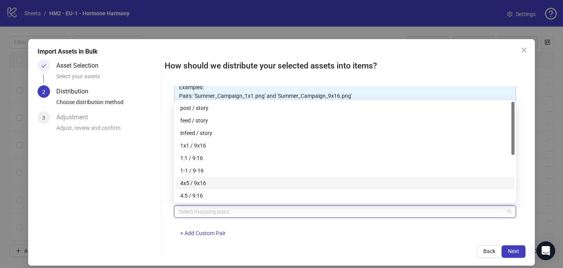
click at [214, 180] on div "4x5 / 9x16" at bounding box center [345, 183] width 330 height 9
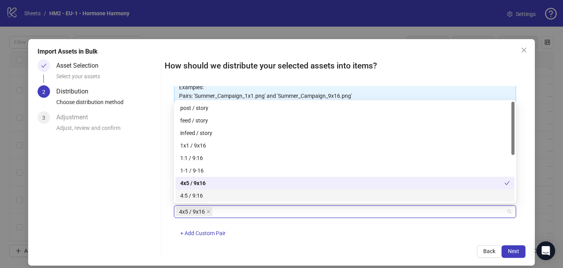
click at [322, 245] on div "Back Next" at bounding box center [345, 251] width 361 height 13
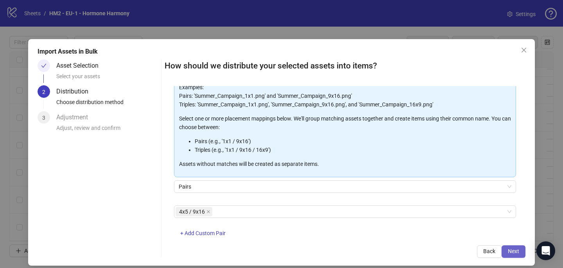
click at [507, 251] on button "Next" at bounding box center [514, 251] width 24 height 13
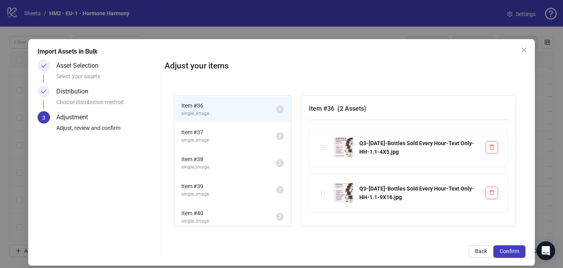
click at [507, 251] on span "Confirm" at bounding box center [510, 251] width 20 height 6
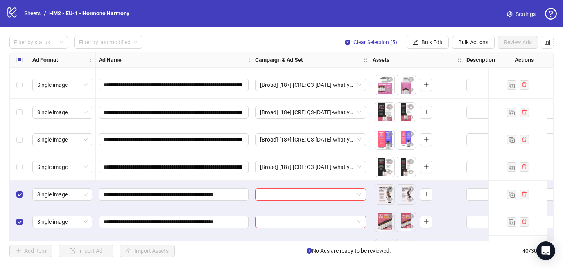
scroll to position [924, 0]
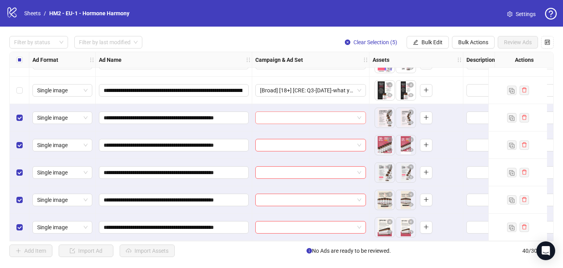
click at [262, 120] on input "search" at bounding box center [307, 118] width 94 height 12
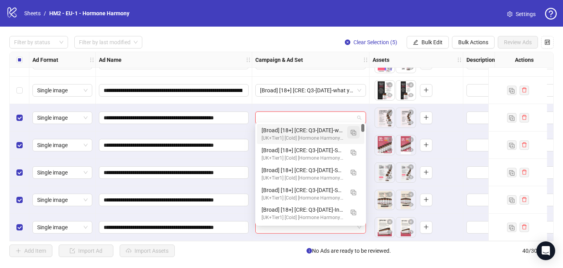
click at [353, 132] on img "button" at bounding box center [353, 132] width 5 height 5
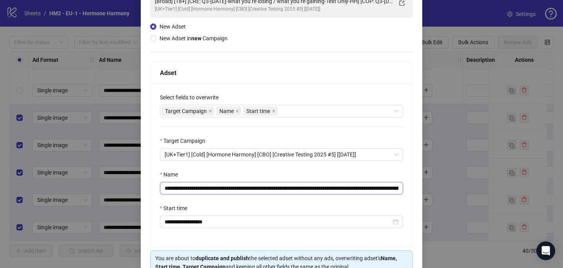
scroll to position [68, 0]
drag, startPoint x: 382, startPoint y: 189, endPoint x: 212, endPoint y: 191, distance: 169.7
click at [212, 191] on input "**********" at bounding box center [281, 187] width 243 height 13
paste input "text"
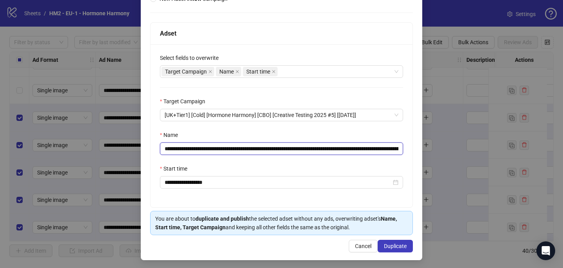
scroll to position [109, 0]
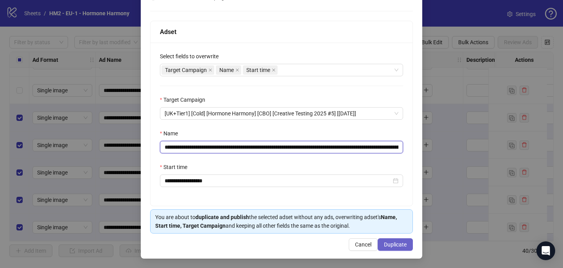
type input "**********"
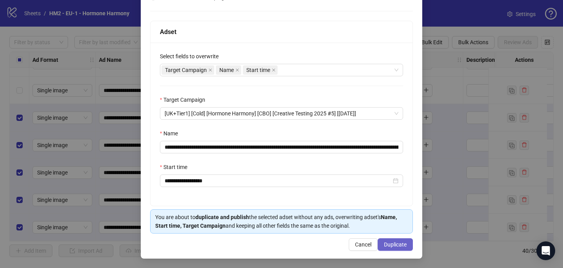
click at [392, 246] on span "Duplicate" at bounding box center [395, 244] width 23 height 6
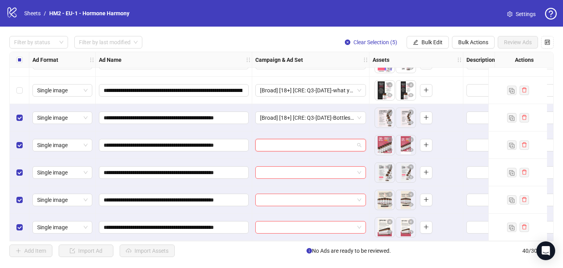
click at [269, 141] on input "search" at bounding box center [307, 145] width 94 height 12
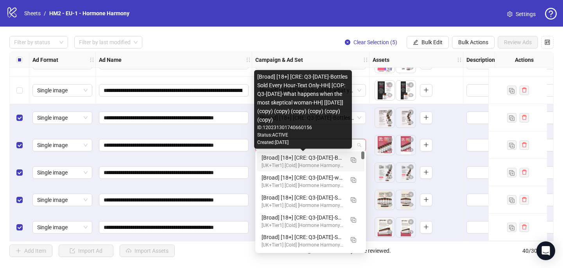
click at [271, 157] on div "[Broad] [18+] [CRE: Q3-[DATE]-Bottles Sold Every Hour-Text Only-HH] [COP: Q3-[D…" at bounding box center [303, 157] width 82 height 9
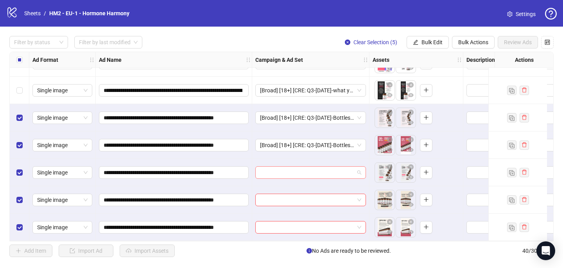
click at [270, 174] on input "search" at bounding box center [307, 173] width 94 height 12
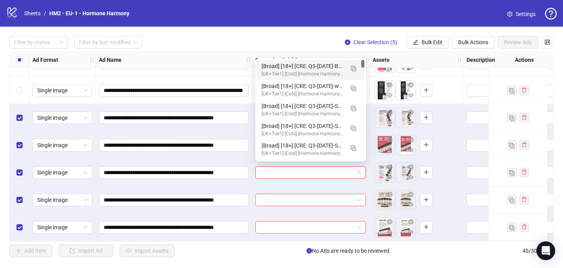
click at [292, 71] on div "[UK+Tier1] [Cold] [Hormone Harmony] [CBO] [Creative Testing 2025 #5] [[DATE]]" at bounding box center [303, 73] width 82 height 7
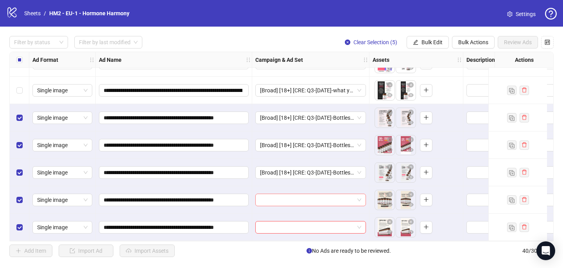
click at [266, 198] on input "search" at bounding box center [307, 200] width 94 height 12
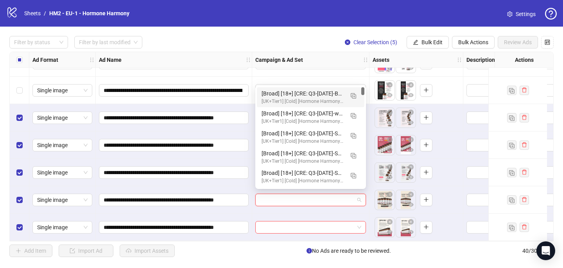
click at [294, 100] on div "[UK+Tier1] [Cold] [Hormone Harmony] [CBO] [Creative Testing 2025 #5] [[DATE]]" at bounding box center [303, 101] width 82 height 7
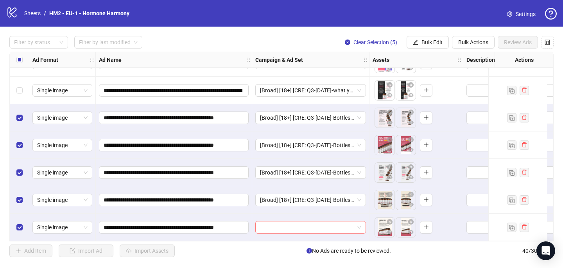
click at [272, 225] on input "search" at bounding box center [307, 227] width 94 height 12
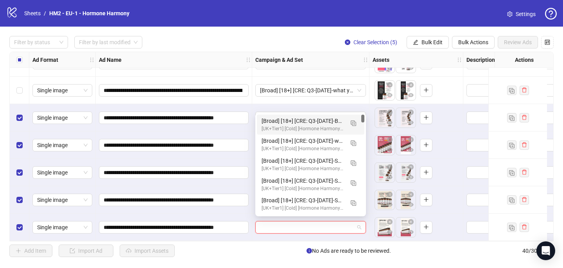
click at [292, 125] on div "[UK+Tier1] [Cold] [Hormone Harmony] [CBO] [Creative Testing 2025 #5] [[DATE]]" at bounding box center [303, 128] width 82 height 7
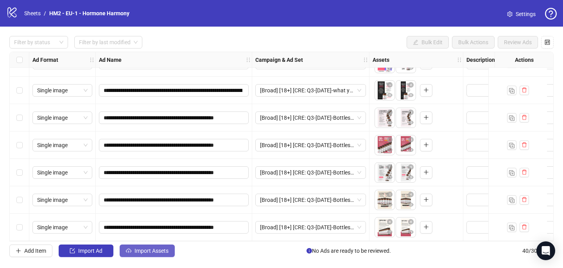
click at [143, 251] on span "Import Assets" at bounding box center [151, 250] width 34 height 6
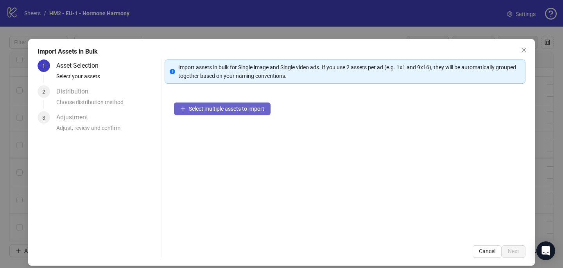
click at [258, 106] on span "Select multiple assets to import" at bounding box center [226, 109] width 75 height 6
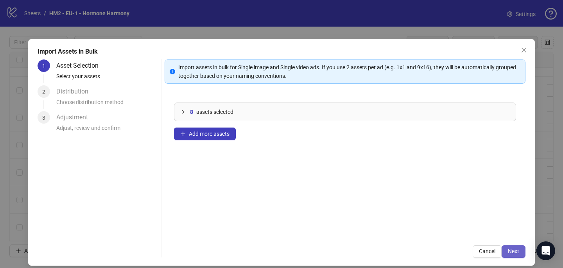
click at [521, 254] on button "Next" at bounding box center [514, 251] width 24 height 13
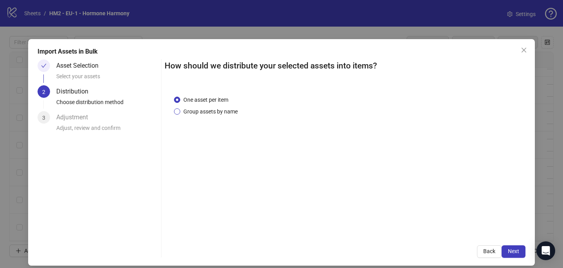
click at [230, 109] on span "Group assets by name" at bounding box center [210, 111] width 61 height 9
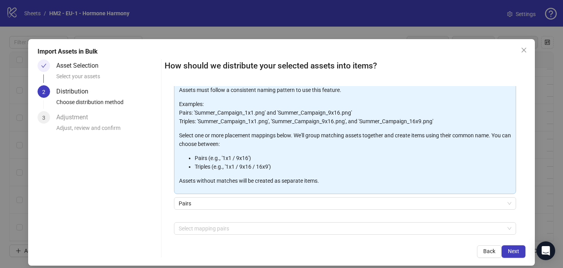
scroll to position [48, 0]
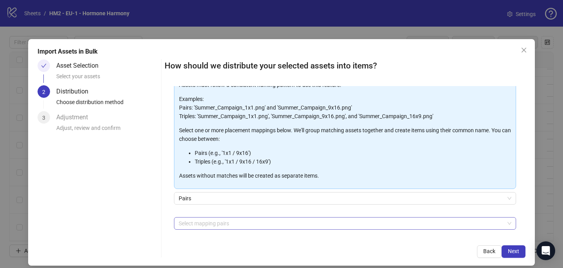
click at [222, 222] on div at bounding box center [341, 223] width 331 height 11
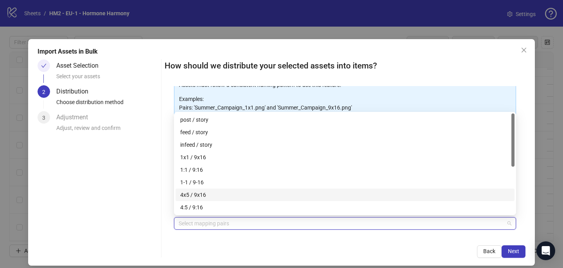
click at [230, 195] on div "4x5 / 9x16" at bounding box center [345, 194] width 330 height 9
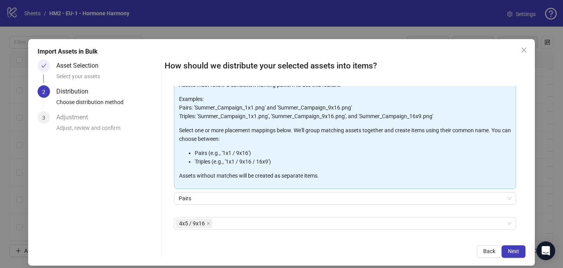
click at [314, 244] on div "How should we distribute your selected assets into items? One asset per item Gr…" at bounding box center [345, 158] width 361 height 198
click at [520, 256] on button "Next" at bounding box center [514, 251] width 24 height 13
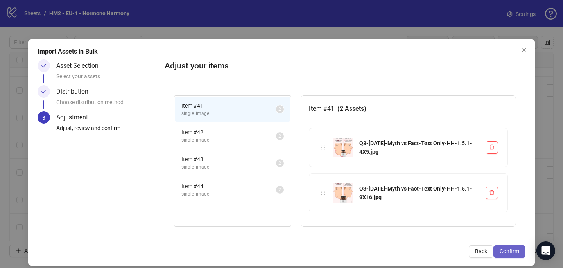
click at [516, 250] on span "Confirm" at bounding box center [510, 251] width 20 height 6
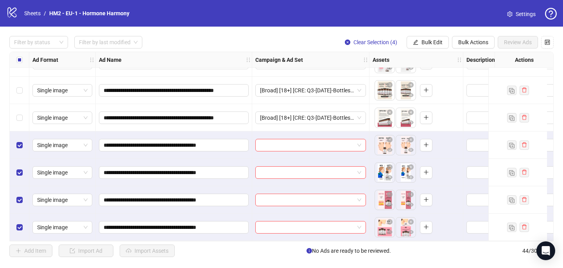
scroll to position [1034, 0]
click at [284, 139] on input "search" at bounding box center [307, 145] width 94 height 12
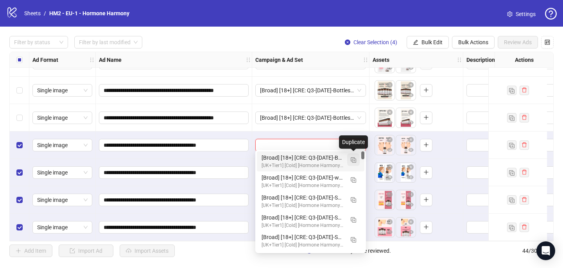
click at [353, 156] on button "button" at bounding box center [353, 159] width 13 height 13
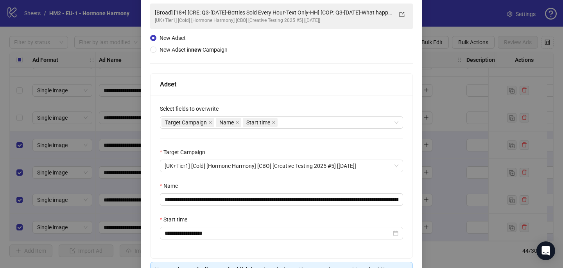
scroll to position [74, 0]
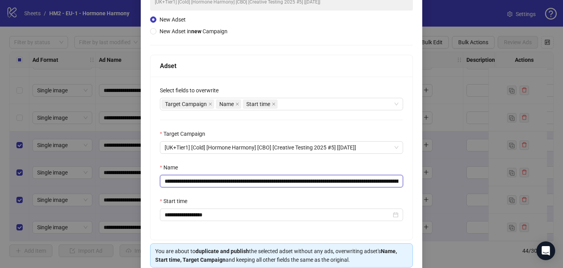
drag, startPoint x: 342, startPoint y: 179, endPoint x: 211, endPoint y: 179, distance: 130.6
click at [211, 179] on input "**********" at bounding box center [281, 181] width 243 height 13
paste input "text"
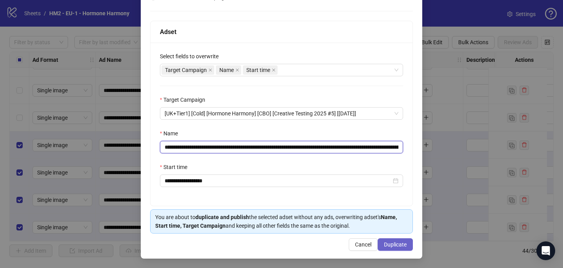
type input "**********"
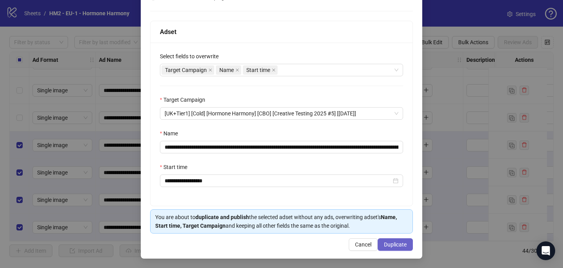
click at [394, 243] on span "Duplicate" at bounding box center [395, 244] width 23 height 6
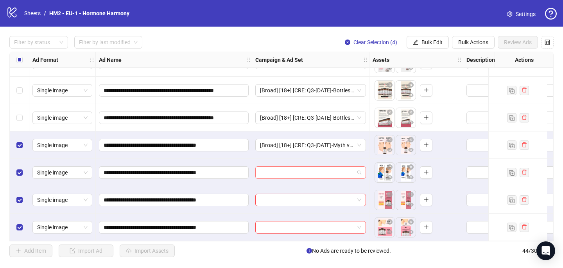
click at [269, 170] on input "search" at bounding box center [307, 173] width 94 height 12
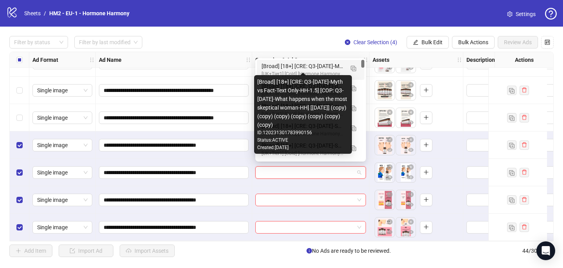
click at [295, 67] on div "[Broad] [18+] [CRE: Q3-[DATE]-Myth vs Fact-Text Only-HH-1.5] [COP: Q3-[DATE]-Wh…" at bounding box center [303, 66] width 82 height 9
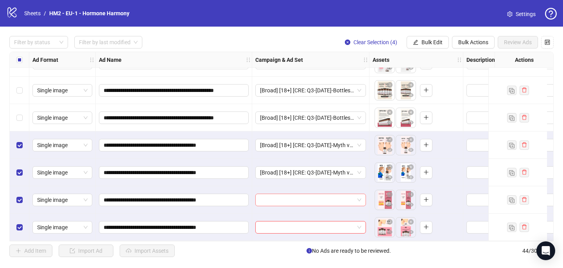
click at [265, 199] on input "search" at bounding box center [307, 200] width 94 height 12
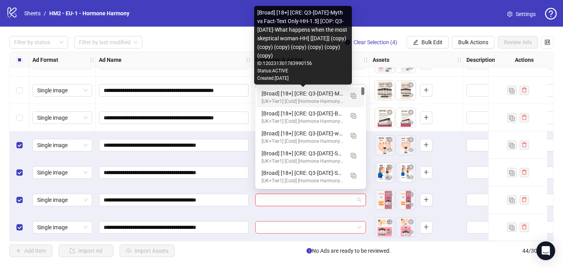
click at [298, 93] on div "[Broad] [18+] [CRE: Q3-[DATE]-Myth vs Fact-Text Only-HH-1.5] [COP: Q3-[DATE]-Wh…" at bounding box center [303, 93] width 82 height 9
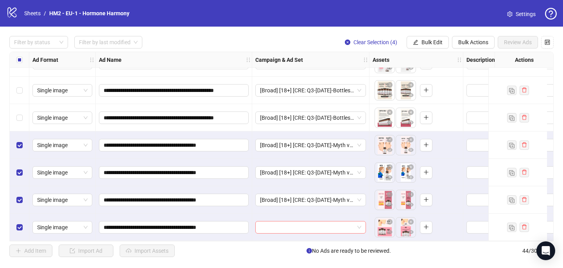
click at [262, 221] on input "search" at bounding box center [307, 227] width 94 height 12
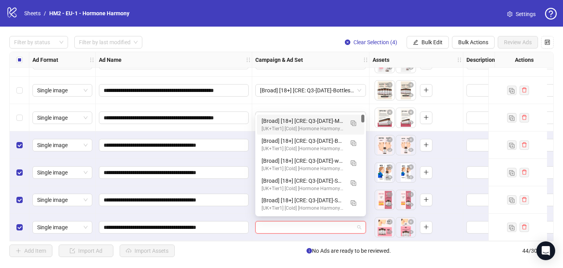
click at [294, 124] on div "[Broad] [18+] [CRE: Q3-[DATE]-Myth vs Fact-Text Only-HH-1.5] [COP: Q3-[DATE]-Wh…" at bounding box center [303, 120] width 82 height 9
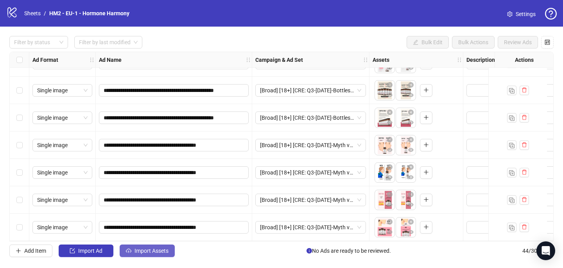
click at [149, 251] on span "Import Assets" at bounding box center [151, 250] width 34 height 6
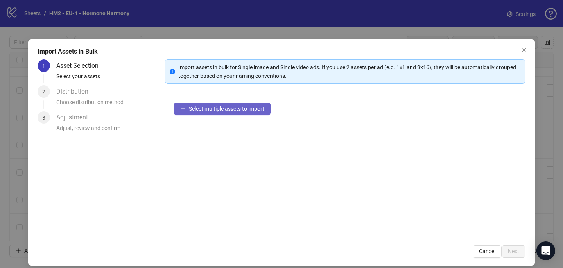
click at [223, 109] on span "Select multiple assets to import" at bounding box center [226, 109] width 75 height 6
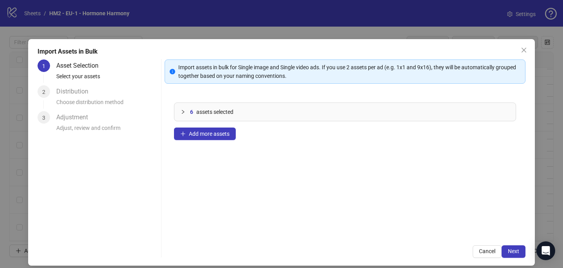
scroll to position [7, 0]
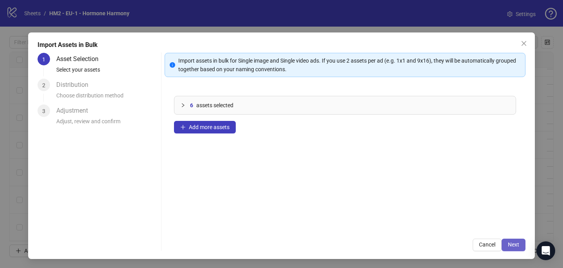
click at [516, 247] on span "Next" at bounding box center [513, 244] width 11 height 6
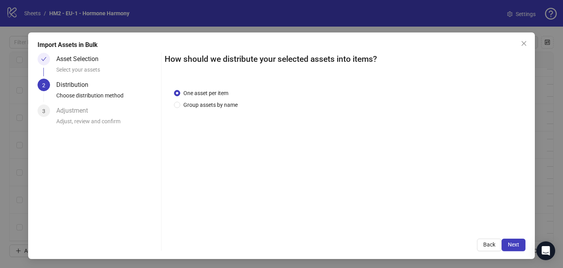
click at [211, 109] on div "One asset per item Group assets by name" at bounding box center [345, 154] width 361 height 150
click at [209, 104] on span "Group assets by name" at bounding box center [210, 104] width 61 height 9
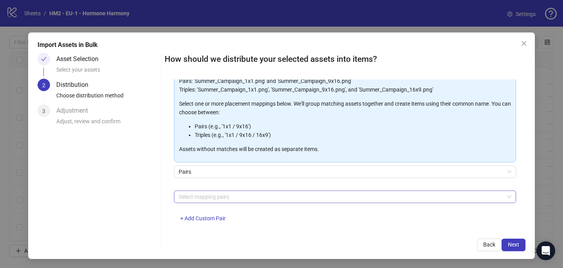
scroll to position [72, 0]
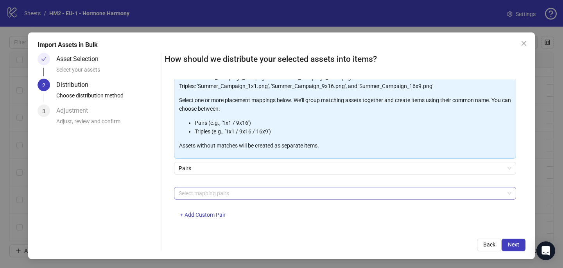
click at [210, 197] on div at bounding box center [341, 193] width 331 height 11
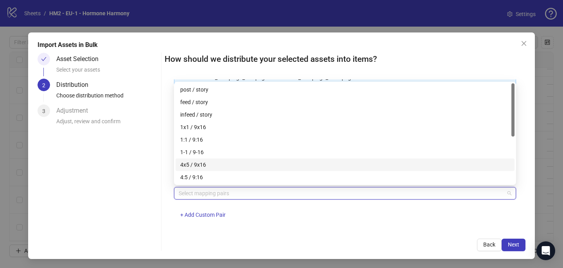
click at [222, 165] on div "4x5 / 9x16" at bounding box center [345, 164] width 330 height 9
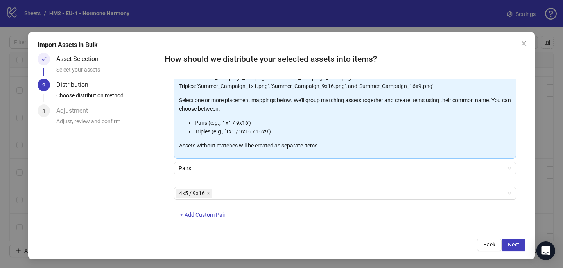
click at [319, 234] on div "How should we distribute your selected assets into items? One asset per item Gr…" at bounding box center [345, 152] width 361 height 198
click at [520, 244] on button "Next" at bounding box center [514, 244] width 24 height 13
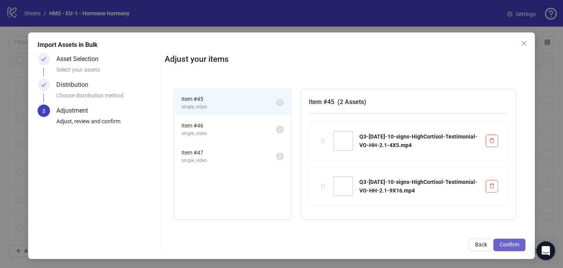
click at [517, 243] on span "Confirm" at bounding box center [510, 244] width 20 height 6
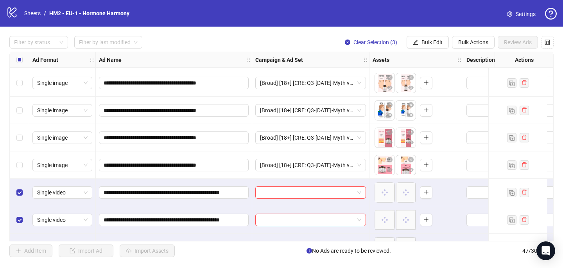
scroll to position [1116, 0]
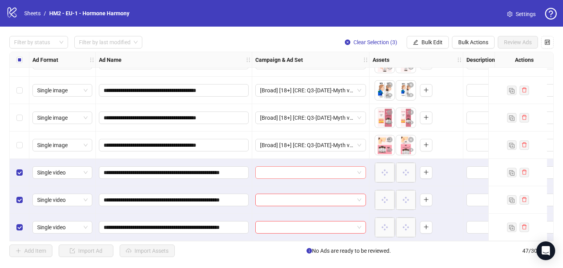
click at [272, 167] on input "search" at bounding box center [307, 173] width 94 height 12
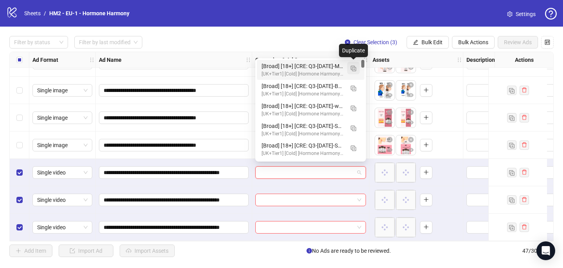
click at [355, 67] on img "button" at bounding box center [353, 68] width 5 height 5
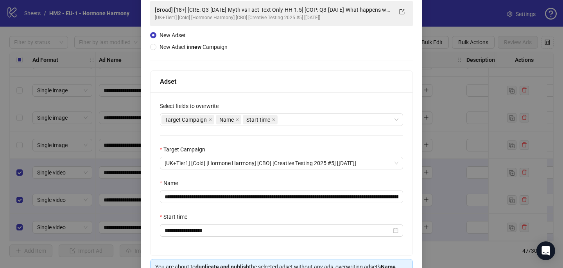
scroll to position [60, 0]
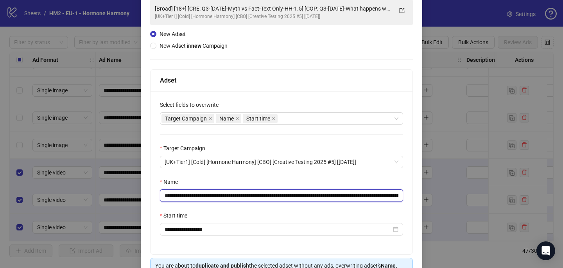
drag, startPoint x: 326, startPoint y: 194, endPoint x: 212, endPoint y: 195, distance: 114.1
click at [212, 195] on input "**********" at bounding box center [281, 195] width 243 height 13
paste input "**********"
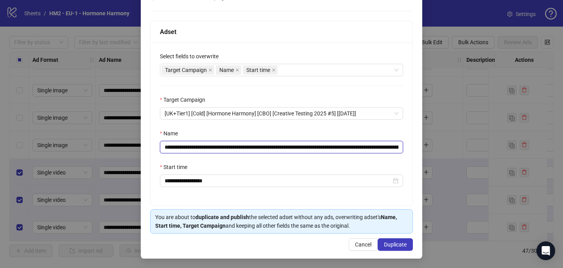
scroll to position [109, 0]
type input "**********"
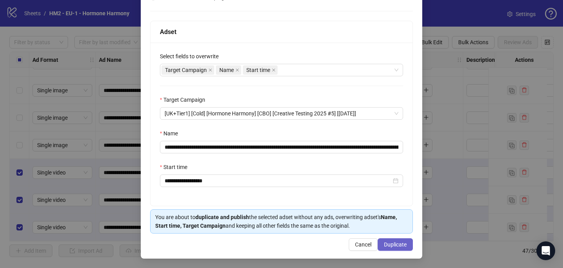
click at [404, 247] on span "Duplicate" at bounding box center [395, 244] width 23 height 6
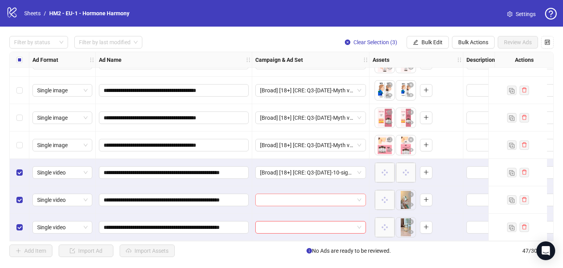
click at [267, 194] on input "search" at bounding box center [307, 200] width 94 height 12
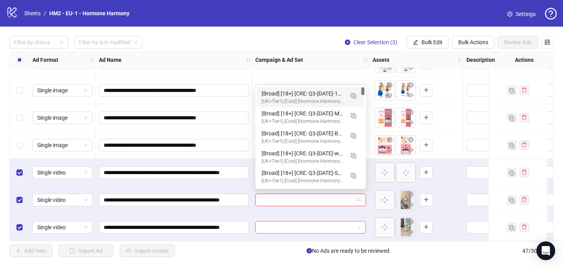
click at [294, 99] on div "[UK+Tier1] [Cold] [Hormone Harmony] [CBO] [Creative Testing 2025 #5] [[DATE]]" at bounding box center [303, 101] width 82 height 7
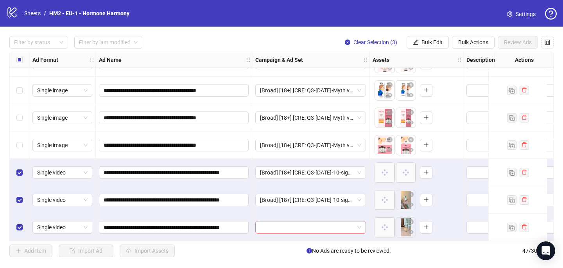
click at [265, 223] on input "search" at bounding box center [307, 227] width 94 height 12
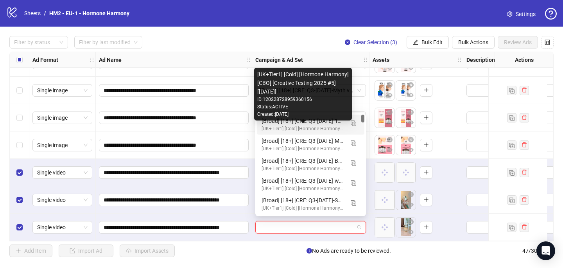
click at [288, 128] on div "[UK+Tier1] [Cold] [Hormone Harmony] [CBO] [Creative Testing 2025 #5] [[DATE]]" at bounding box center [303, 128] width 82 height 7
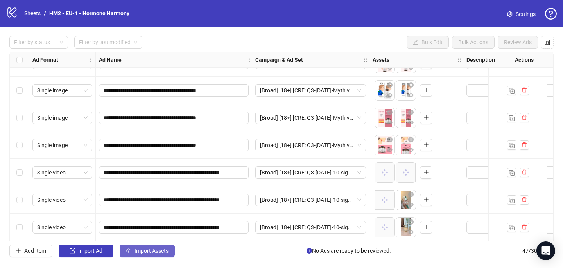
click at [166, 248] on span "Import Assets" at bounding box center [151, 250] width 34 height 6
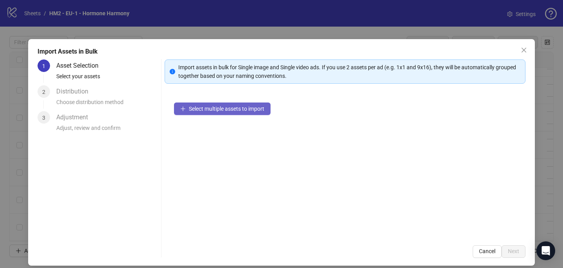
click at [199, 112] on button "Select multiple assets to import" at bounding box center [222, 108] width 97 height 13
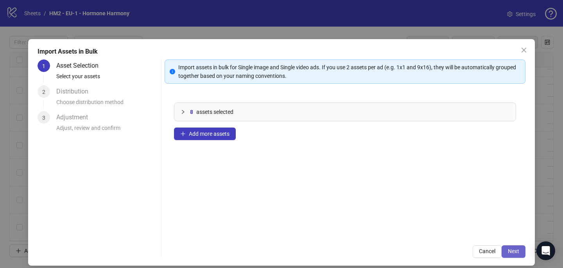
click at [514, 250] on span "Next" at bounding box center [513, 251] width 11 height 6
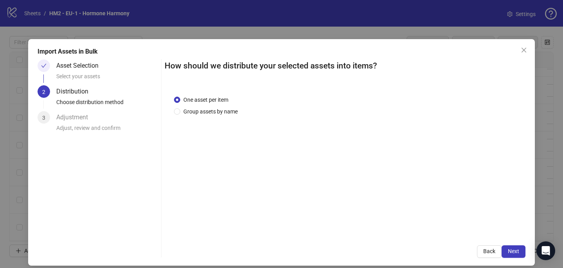
click at [230, 116] on div "One asset per item Group assets by name" at bounding box center [345, 161] width 361 height 150
click at [220, 109] on span "Group assets by name" at bounding box center [210, 111] width 61 height 9
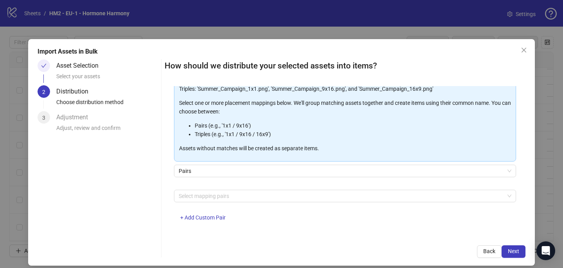
scroll to position [79, 0]
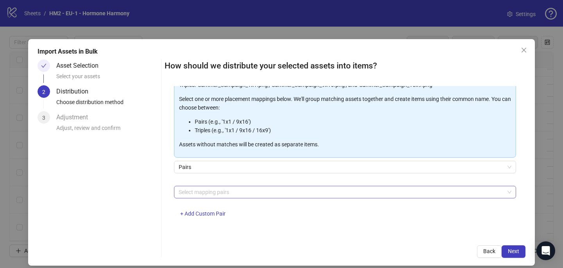
click at [210, 192] on div at bounding box center [341, 191] width 331 height 11
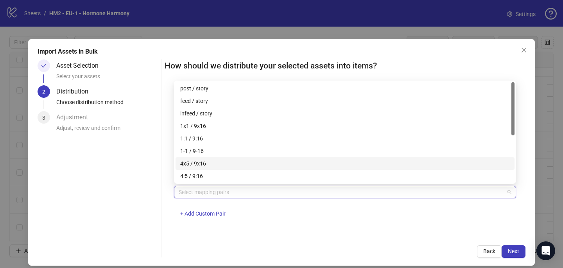
click at [210, 163] on div "4x5 / 9x16" at bounding box center [345, 163] width 330 height 9
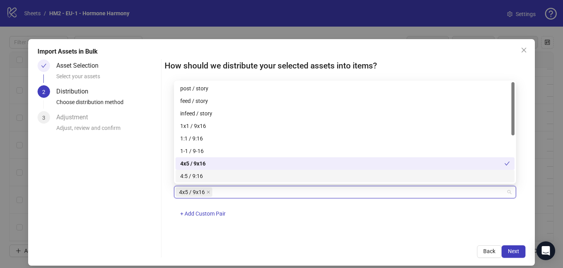
click at [305, 227] on div "One asset per item Group assets by name Assets must follow a consistent naming …" at bounding box center [345, 161] width 361 height 150
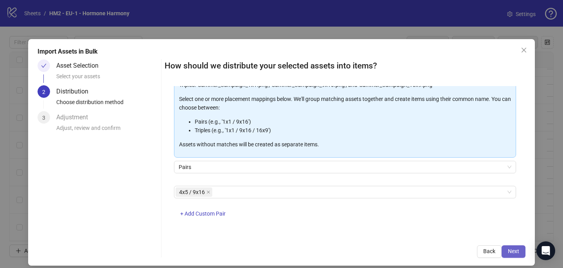
click at [514, 250] on span "Next" at bounding box center [513, 251] width 11 height 6
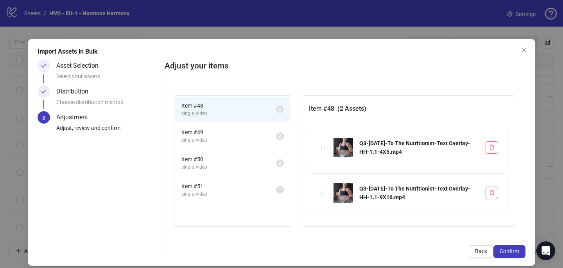
click at [514, 250] on span "Confirm" at bounding box center [510, 251] width 20 height 6
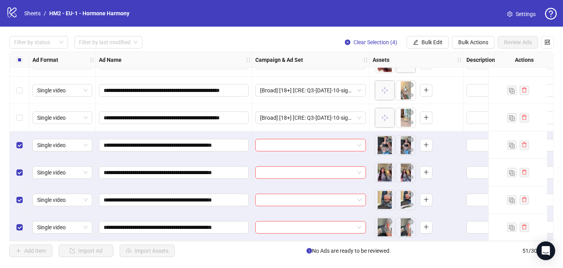
scroll to position [1225, 0]
click at [274, 141] on input "search" at bounding box center [307, 145] width 94 height 12
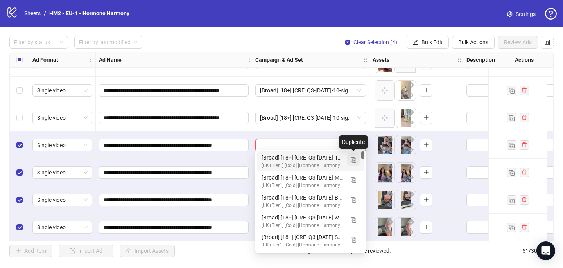
click at [353, 160] on img "button" at bounding box center [353, 159] width 5 height 5
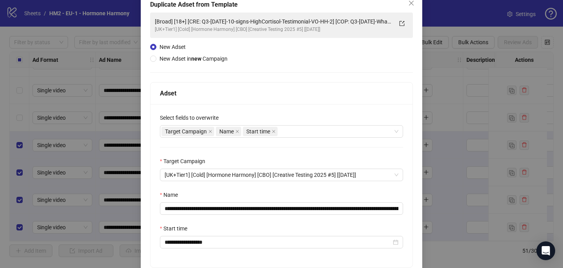
scroll to position [55, 0]
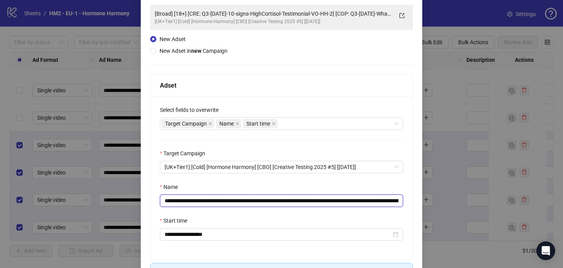
drag, startPoint x: 359, startPoint y: 201, endPoint x: 212, endPoint y: 198, distance: 146.6
click at [212, 198] on input "**********" at bounding box center [281, 200] width 243 height 13
paste input "text"
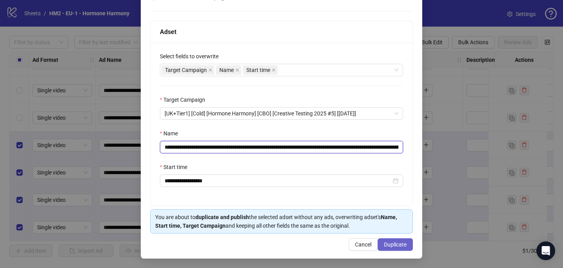
type input "**********"
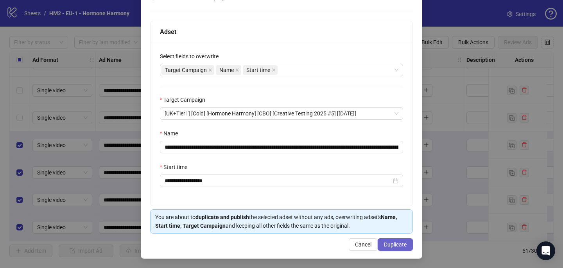
click at [389, 246] on span "Duplicate" at bounding box center [395, 244] width 23 height 6
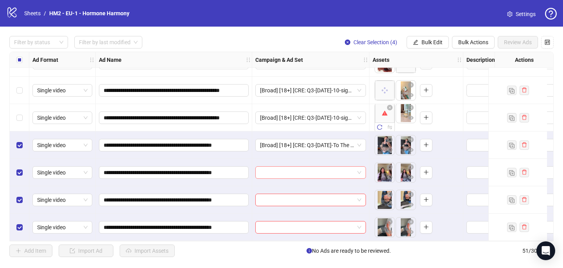
click at [272, 168] on input "search" at bounding box center [307, 173] width 94 height 12
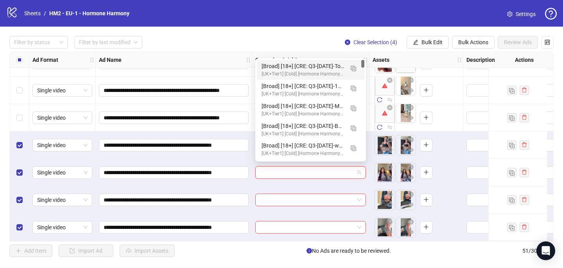
click at [288, 68] on div "[Broad] [18+] [CRE: Q3-[DATE]-To The Nutritionist-Text Overlay-HH] [COP: Q3-[DA…" at bounding box center [303, 66] width 82 height 9
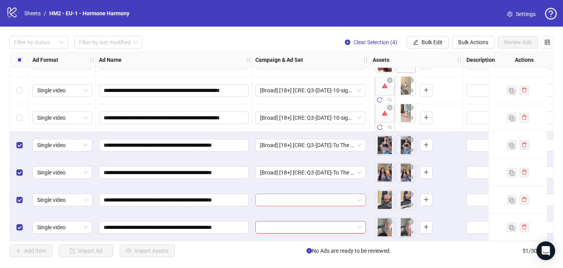
click at [285, 203] on div at bounding box center [310, 199] width 117 height 27
click at [285, 198] on input "search" at bounding box center [307, 200] width 94 height 12
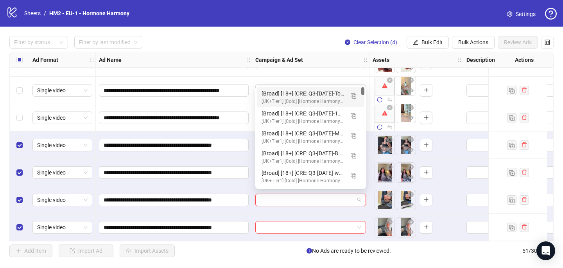
click at [332, 95] on div "[Broad] [18+] [CRE: Q3-[DATE]-To The Nutritionist-Text Overlay-HH] [COP: Q3-[DA…" at bounding box center [303, 93] width 82 height 9
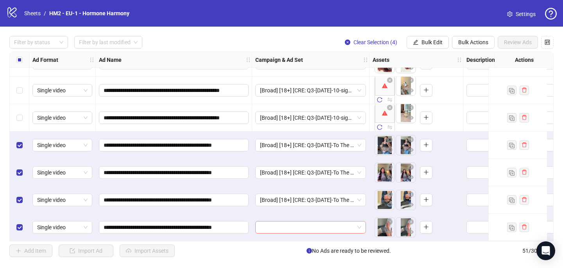
click at [291, 228] on input "search" at bounding box center [307, 227] width 94 height 12
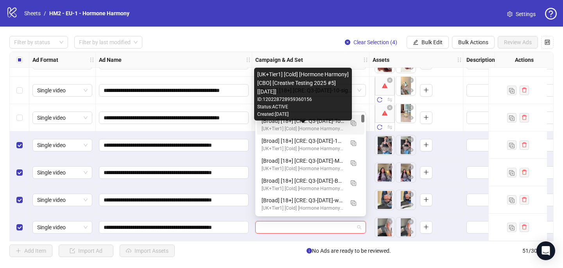
click at [311, 126] on div "[UK+Tier1] [Cold] [Hormone Harmony] [CBO] [Creative Testing 2025 #5] [[DATE]]" at bounding box center [303, 128] width 82 height 7
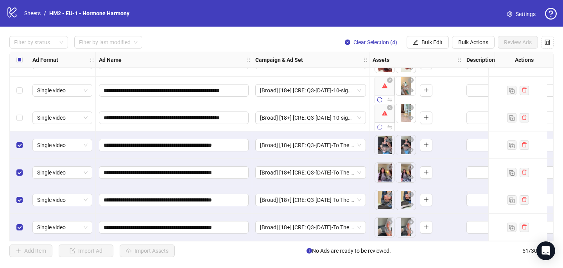
click at [379, 125] on icon "reload" at bounding box center [379, 126] width 5 height 5
click at [379, 100] on button "button" at bounding box center [379, 99] width 9 height 9
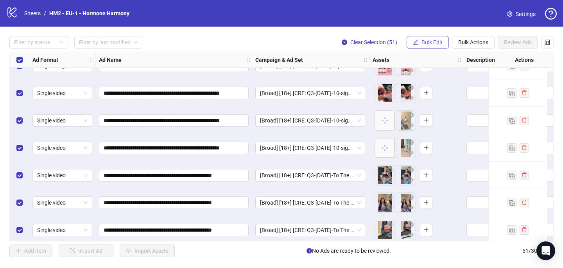
click at [427, 41] on span "Bulk Edit" at bounding box center [431, 42] width 21 height 6
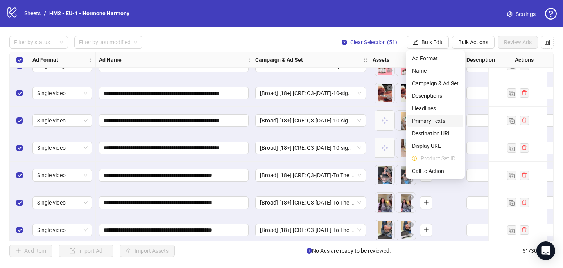
click at [423, 120] on span "Primary Texts" at bounding box center [435, 120] width 47 height 9
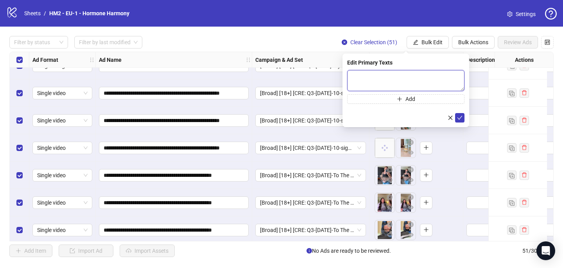
click at [360, 76] on textarea at bounding box center [405, 80] width 117 height 21
paste textarea "**********"
drag, startPoint x: 410, startPoint y: 86, endPoint x: 342, endPoint y: 79, distance: 68.0
click at [342, 79] on body "**********" at bounding box center [281, 134] width 563 height 268
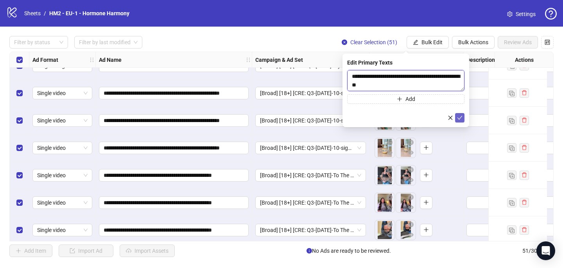
type textarea "**********"
click at [462, 118] on icon "check" at bounding box center [459, 117] width 5 height 5
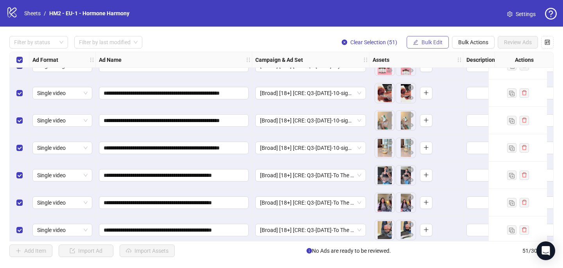
click at [439, 41] on span "Bulk Edit" at bounding box center [431, 42] width 21 height 6
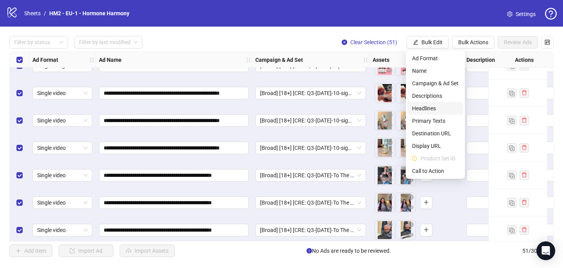
click at [435, 105] on span "Headlines" at bounding box center [435, 108] width 47 height 9
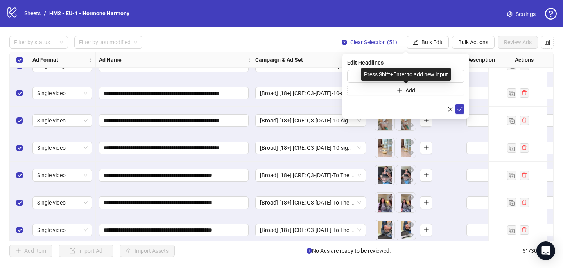
click at [393, 75] on div "Press Shift+Enter to add new input" at bounding box center [406, 74] width 90 height 13
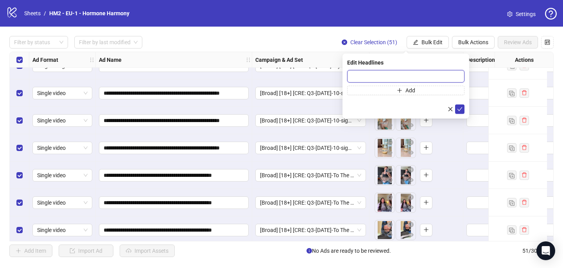
click at [352, 72] on input "text" at bounding box center [405, 76] width 117 height 13
paste input "**********"
type input "**********"
click at [459, 107] on icon "check" at bounding box center [459, 108] width 5 height 5
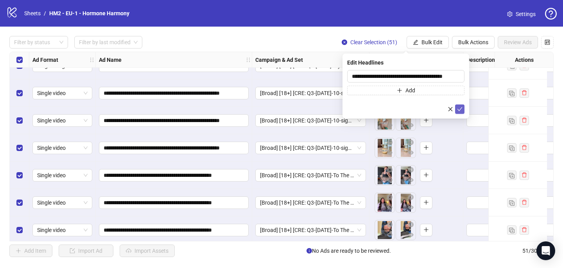
scroll to position [0, 0]
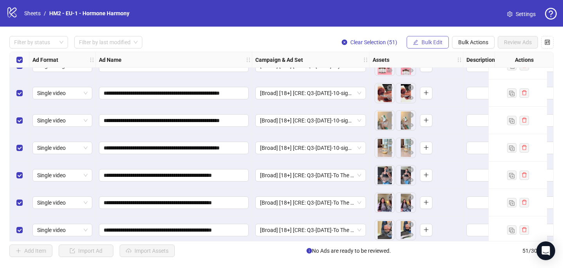
click at [424, 46] on button "Bulk Edit" at bounding box center [428, 42] width 42 height 13
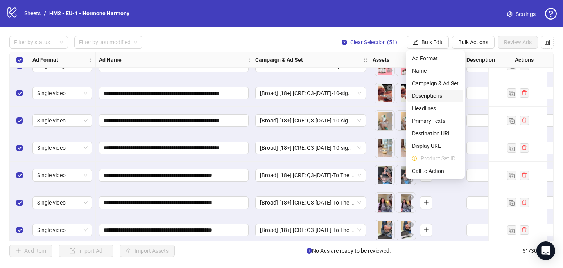
click at [425, 95] on span "Descriptions" at bounding box center [435, 95] width 47 height 9
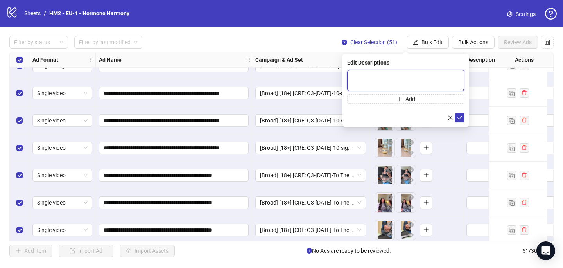
click at [349, 73] on textarea at bounding box center [405, 80] width 117 height 21
click at [461, 117] on icon "check" at bounding box center [459, 117] width 5 height 5
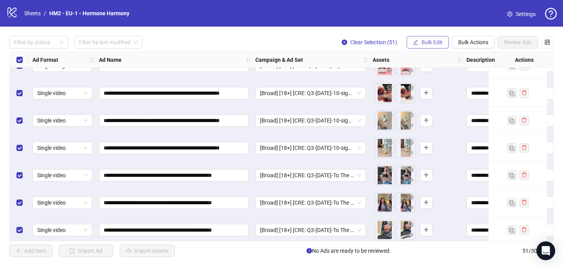
click at [425, 38] on button "Bulk Edit" at bounding box center [428, 42] width 42 height 13
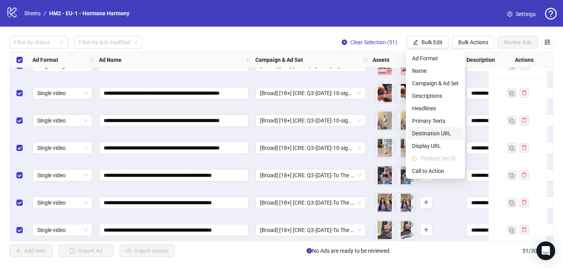
click at [432, 134] on span "Destination URL" at bounding box center [435, 133] width 47 height 9
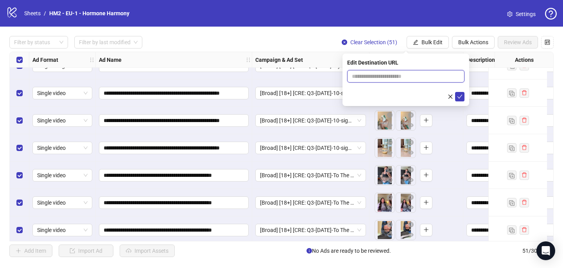
click at [378, 73] on input "text" at bounding box center [403, 76] width 102 height 9
paste input "**********"
type input "**********"
click at [460, 94] on icon "check" at bounding box center [459, 96] width 5 height 5
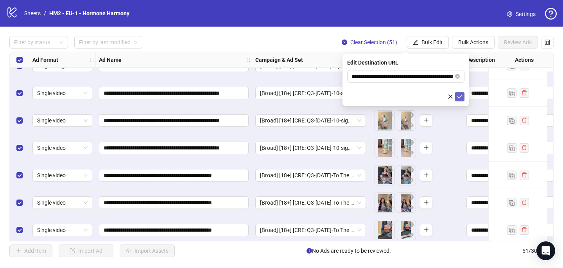
scroll to position [0, 0]
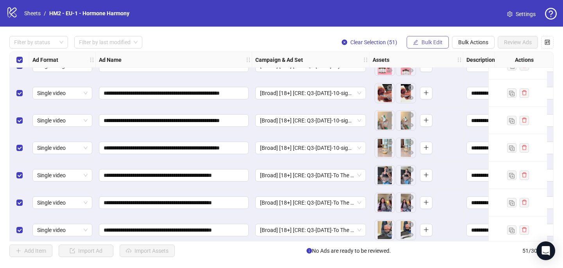
click at [432, 40] on span "Bulk Edit" at bounding box center [431, 42] width 21 height 6
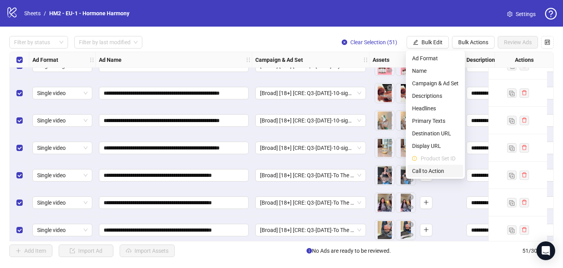
click at [427, 173] on span "Call to Action" at bounding box center [435, 171] width 47 height 9
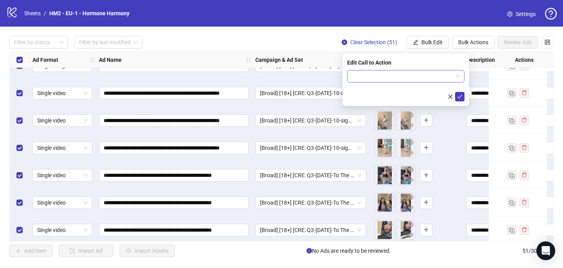
click at [409, 76] on input "search" at bounding box center [402, 76] width 101 height 12
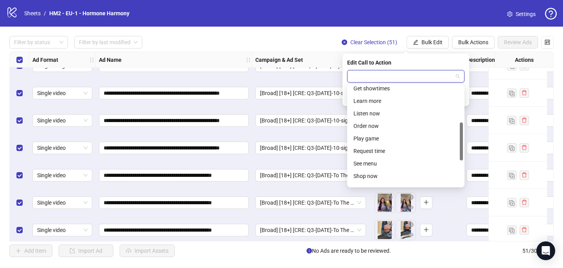
scroll to position [108, 0]
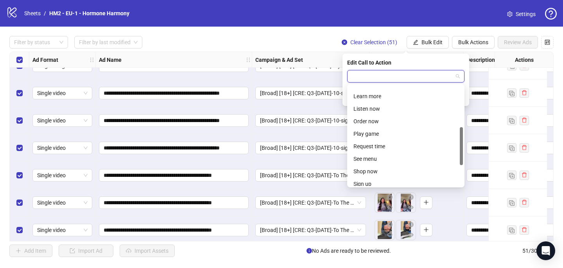
click at [389, 170] on div "Shop now" at bounding box center [405, 171] width 105 height 9
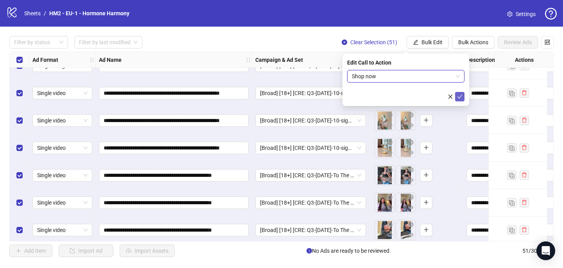
click at [462, 95] on icon "check" at bounding box center [459, 96] width 5 height 5
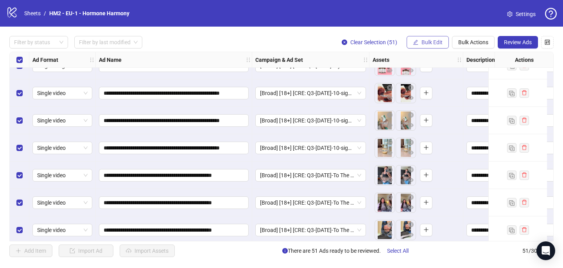
click at [434, 43] on span "Bulk Edit" at bounding box center [431, 42] width 21 height 6
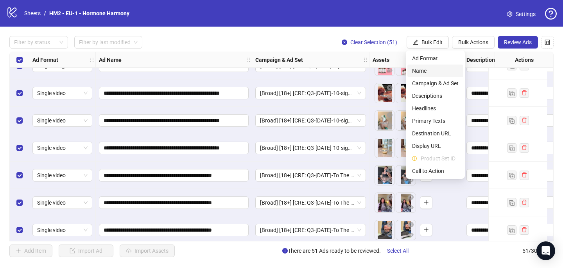
click at [438, 71] on span "Name" at bounding box center [435, 70] width 47 height 9
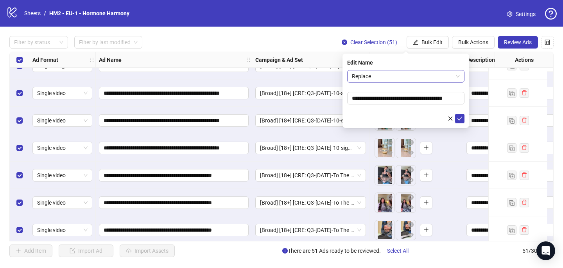
click at [426, 73] on span "Replace" at bounding box center [406, 76] width 108 height 12
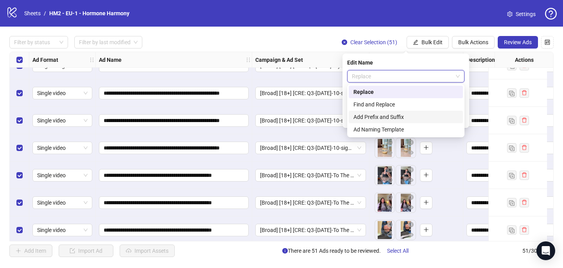
click at [415, 116] on div "Add Prefix and Suffix" at bounding box center [405, 117] width 105 height 9
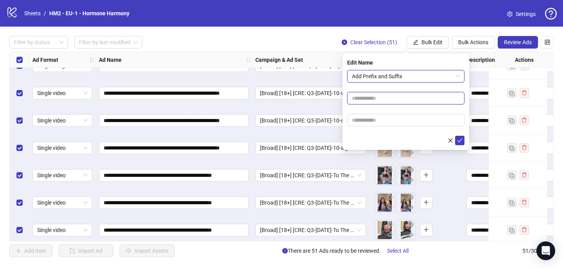
click at [409, 95] on input "text" at bounding box center [405, 98] width 117 height 13
paste input "**********"
type input "**********"
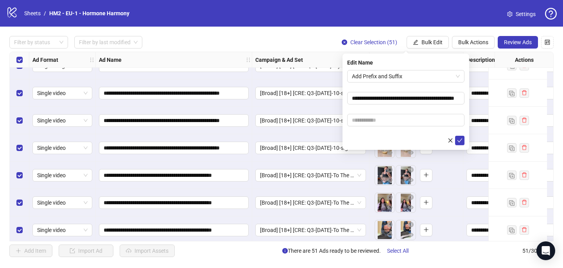
click at [417, 85] on form "**********" at bounding box center [405, 107] width 117 height 75
click at [426, 121] on input "text" at bounding box center [405, 120] width 117 height 13
paste input "**********"
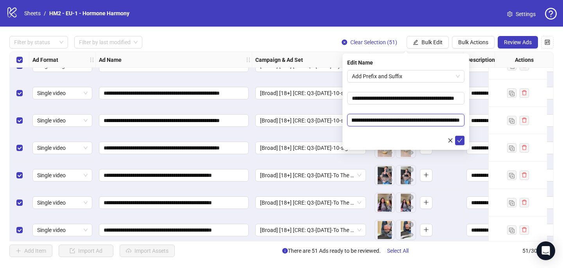
type input "**********"
click at [423, 107] on form "**********" at bounding box center [405, 107] width 117 height 75
click at [458, 140] on icon "check" at bounding box center [459, 140] width 5 height 5
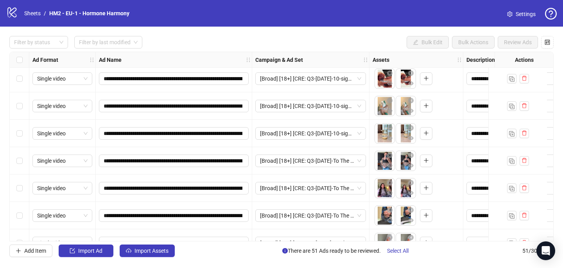
scroll to position [1225, 0]
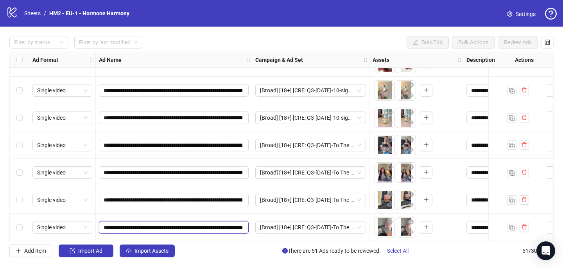
click at [187, 225] on input "**********" at bounding box center [173, 227] width 139 height 9
type input "**********"
click at [181, 224] on input "**********" at bounding box center [173, 227] width 139 height 9
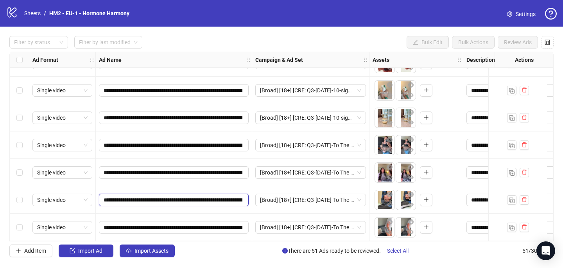
click at [184, 195] on input "**********" at bounding box center [173, 199] width 139 height 9
paste input "text"
type input "**********"
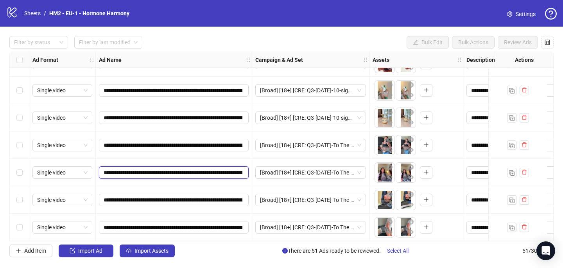
click at [188, 168] on input "**********" at bounding box center [173, 172] width 139 height 9
click at [187, 168] on input "**********" at bounding box center [173, 172] width 139 height 9
paste input "text"
type input "**********"
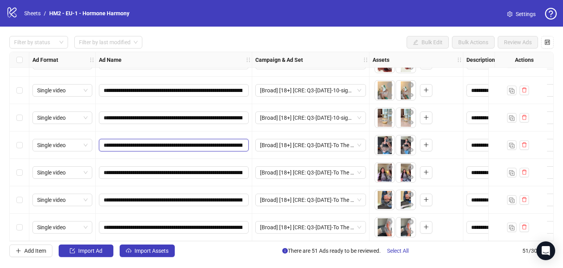
click at [185, 141] on input "**********" at bounding box center [173, 145] width 139 height 9
paste input "text"
type input "**********"
click at [181, 113] on input "**********" at bounding box center [173, 117] width 139 height 9
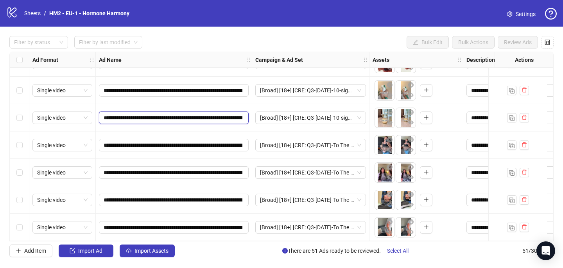
click at [181, 113] on input "**********" at bounding box center [173, 117] width 139 height 9
paste input "text"
type input "**********"
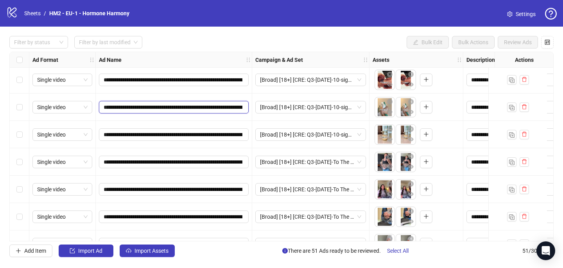
click at [186, 105] on input "**********" at bounding box center [173, 107] width 139 height 9
paste input "text"
type input "**********"
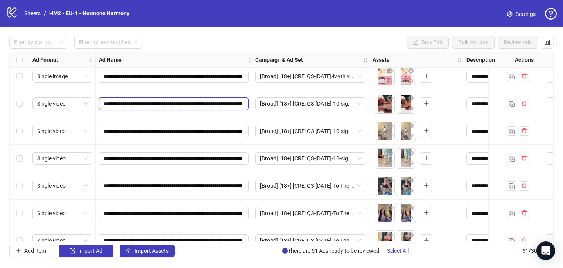
click at [185, 103] on input "**********" at bounding box center [173, 103] width 139 height 9
paste input "text"
type input "**********"
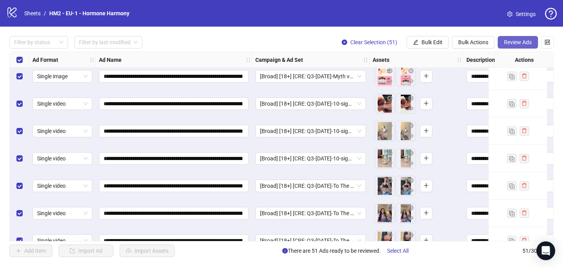
click at [512, 41] on span "Review Ads" at bounding box center [518, 42] width 28 height 6
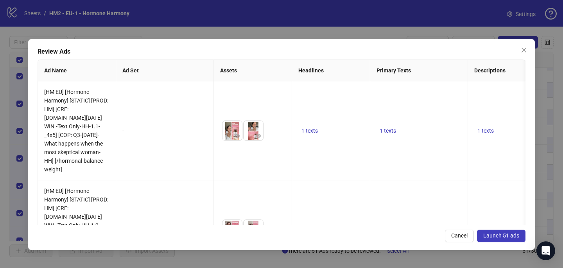
click at [510, 236] on span "Launch 51 ads" at bounding box center [501, 235] width 36 height 6
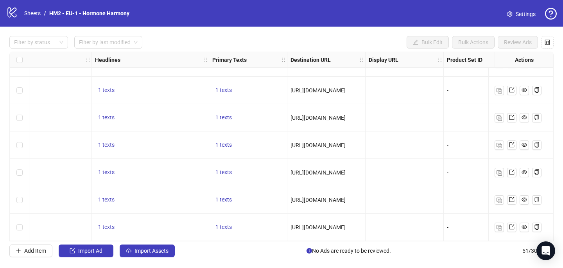
scroll to position [1225, 571]
